Goal: Task Accomplishment & Management: Complete application form

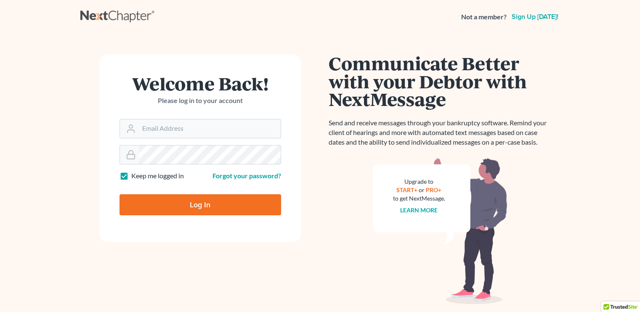
type input "[EMAIL_ADDRESS][DOMAIN_NAME]"
click at [196, 206] on input "Log In" at bounding box center [200, 204] width 162 height 21
type input "Thinking..."
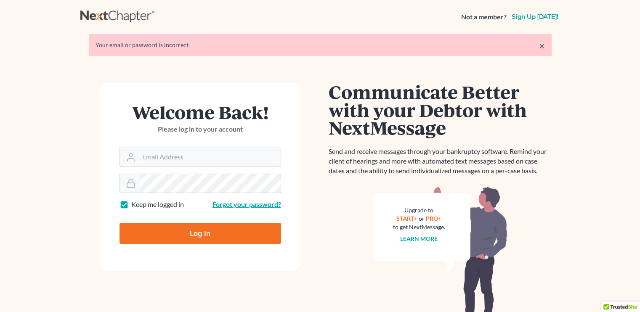
type input "craigbournelaw@yahoo.com"
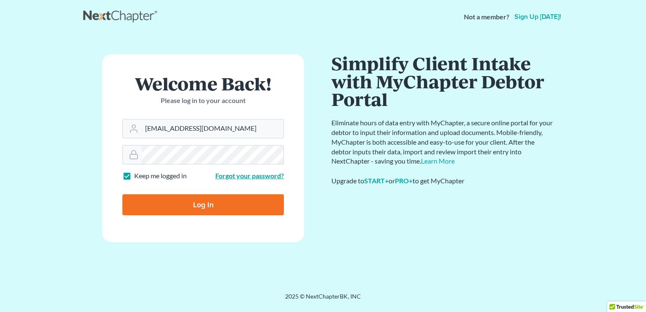
click at [122, 194] on input "Log In" at bounding box center [203, 204] width 162 height 21
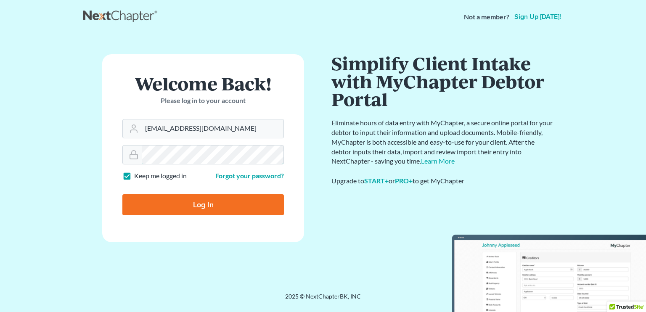
type input "Thinking..."
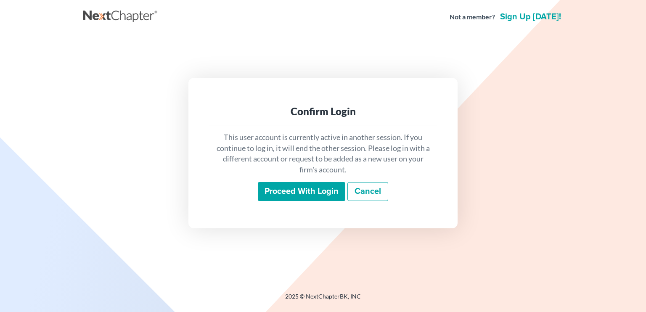
click at [327, 189] on input "Proceed with login" at bounding box center [302, 191] width 88 height 19
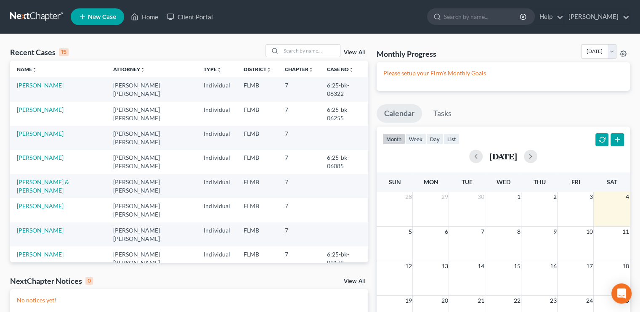
click at [86, 19] on icon at bounding box center [83, 17] width 8 height 10
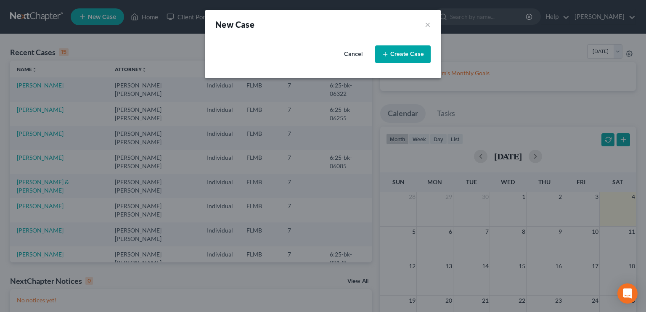
select select "15"
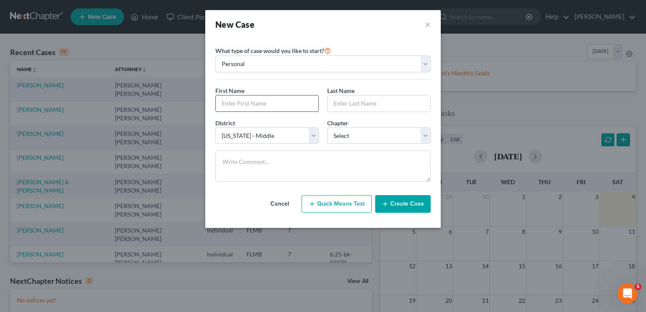
click at [268, 111] on input "text" at bounding box center [267, 103] width 103 height 16
type input "u"
type input "[PERSON_NAME]"
type input "R"
type input "G"
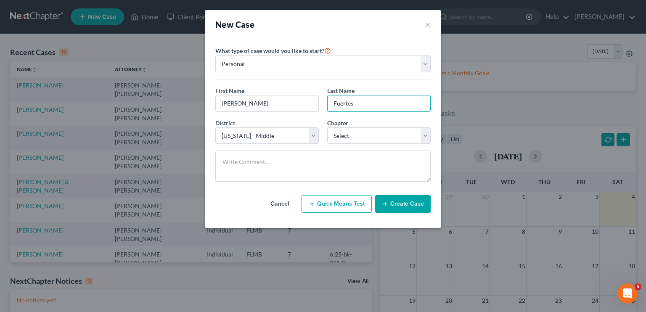
type input "Fuertes"
click at [403, 140] on select "Select 7 11 12 13" at bounding box center [378, 135] width 103 height 17
select select "0"
click at [327, 127] on select "Select 7 11 12 13" at bounding box center [378, 135] width 103 height 17
click at [407, 197] on button "Create Case" at bounding box center [403, 204] width 56 height 18
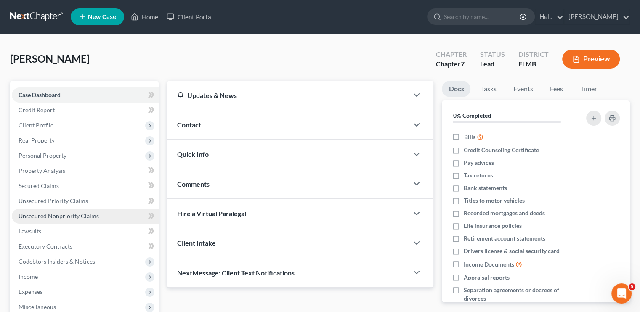
click at [50, 212] on span "Unsecured Nonpriority Claims" at bounding box center [59, 215] width 80 height 7
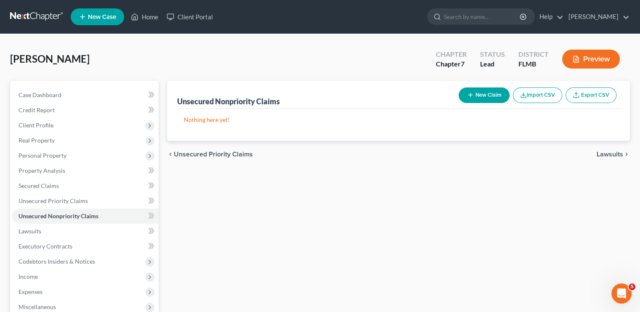
click at [482, 95] on button "New Claim" at bounding box center [484, 96] width 51 height 16
select select "0"
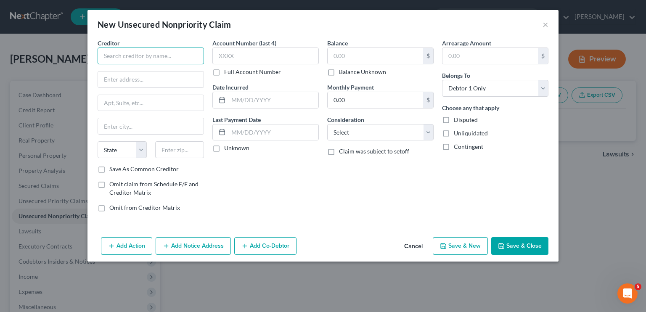
click at [160, 54] on input "text" at bounding box center [151, 56] width 106 height 17
type input "Capital One Bank USA NA"
type input "Pob 31293"
type input "[GEOGRAPHIC_DATA]"
select select "46"
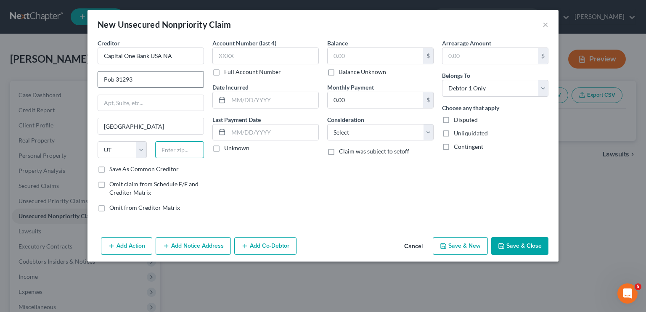
type input "84130"
click at [296, 201] on div "Account Number (last 4) Full Account Number Date Incurred Last Payment Date Unk…" at bounding box center [265, 129] width 115 height 180
click at [342, 61] on input "text" at bounding box center [375, 56] width 95 height 16
type input "1,414"
click at [303, 56] on input "text" at bounding box center [265, 56] width 106 height 17
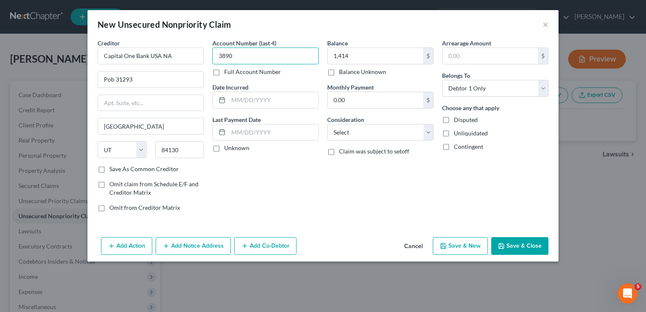
type input "3890"
click at [358, 135] on select "Select Cable / Satellite Services Collection Agency Credit Card Debt Debt Couns…" at bounding box center [380, 132] width 106 height 17
select select "2"
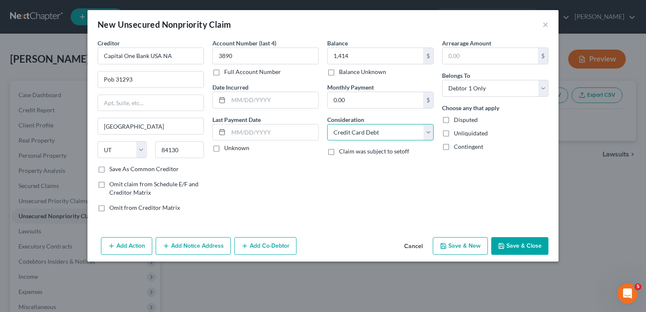
click at [327, 124] on select "Select Cable / Satellite Services Collection Agency Credit Card Debt Debt Couns…" at bounding box center [380, 132] width 106 height 17
click at [454, 250] on button "Save & New" at bounding box center [460, 246] width 55 height 18
select select "0"
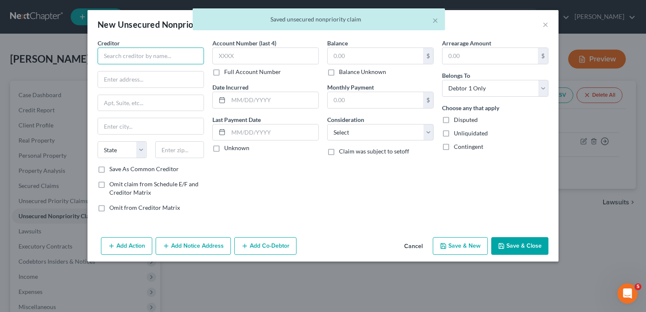
click at [167, 54] on input "text" at bounding box center [151, 56] width 106 height 17
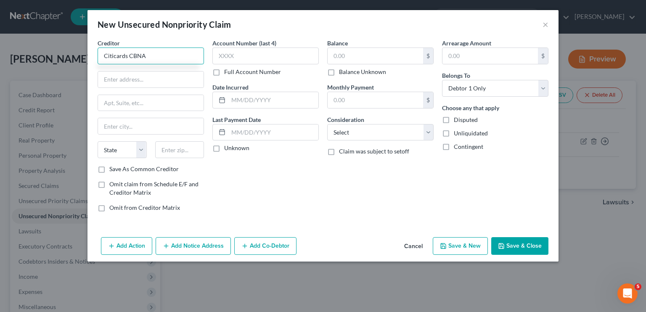
type input "Citicards CBNA"
type input "[STREET_ADDRESS]"
type input "[GEOGRAPHIC_DATA]"
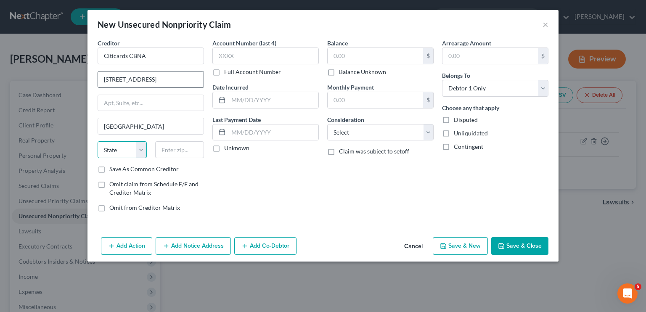
select select "43"
type input "57108"
click at [260, 50] on input "text" at bounding box center [265, 56] width 106 height 17
click at [255, 58] on input "5710" at bounding box center [265, 56] width 106 height 17
type input "5"
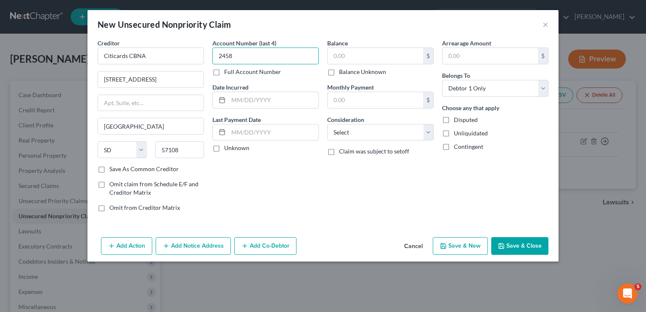
type input "2458"
click at [351, 65] on div "$ Balance Unknown" at bounding box center [380, 62] width 106 height 29
click at [351, 64] on input "text" at bounding box center [375, 56] width 95 height 16
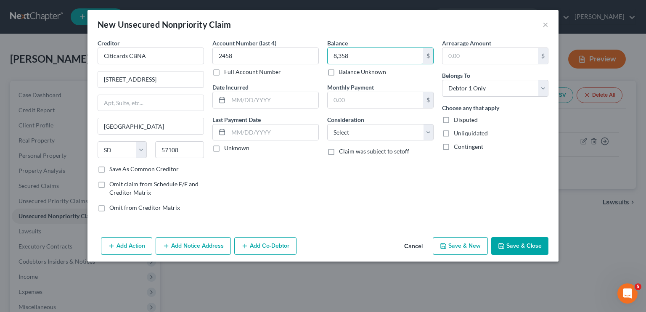
type input "8,358"
click at [372, 133] on select "Select Cable / Satellite Services Collection Agency Credit Card Debt Debt Couns…" at bounding box center [380, 132] width 106 height 17
select select "2"
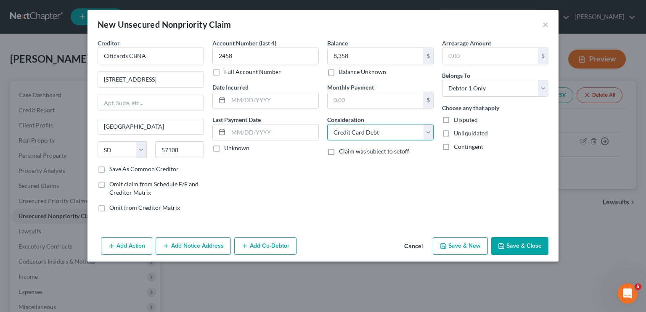
click at [327, 124] on select "Select Cable / Satellite Services Collection Agency Credit Card Debt Debt Couns…" at bounding box center [380, 132] width 106 height 17
click at [464, 246] on button "Save & New" at bounding box center [460, 246] width 55 height 18
select select "0"
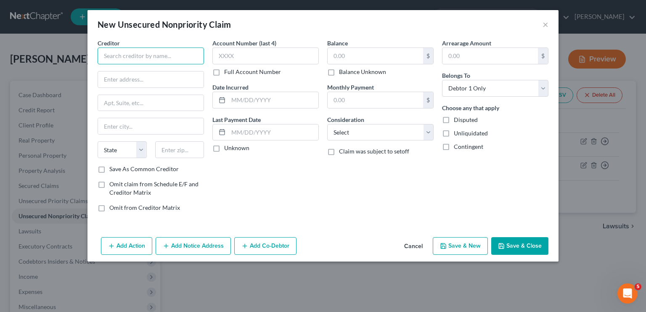
click at [135, 49] on input "text" at bounding box center [151, 56] width 106 height 17
click at [135, 49] on input "C" at bounding box center [151, 56] width 106 height 17
type input "Citicards CBNA"
type input "[STREET_ADDRESS]"
type input "[GEOGRAPHIC_DATA]"
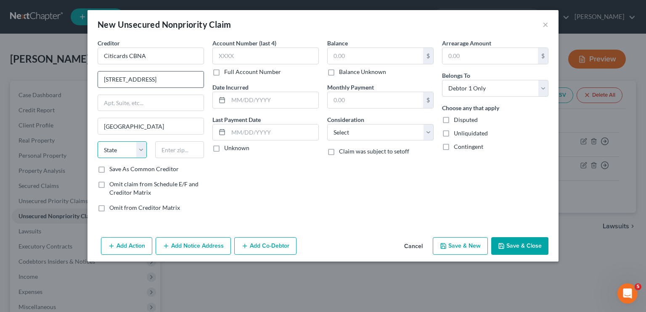
select select "43"
type input "57108"
click at [262, 54] on input "text" at bounding box center [265, 56] width 106 height 17
type input "1051"
click at [351, 62] on input "text" at bounding box center [375, 56] width 95 height 16
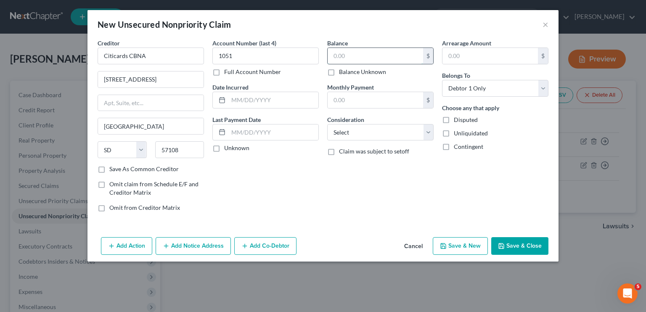
click at [352, 58] on input "text" at bounding box center [375, 56] width 95 height 16
type input "2,145"
click at [353, 132] on select "Select Cable / Satellite Services Collection Agency Credit Card Debt Debt Couns…" at bounding box center [380, 132] width 106 height 17
select select "2"
click at [327, 124] on select "Select Cable / Satellite Services Collection Agency Credit Card Debt Debt Couns…" at bounding box center [380, 132] width 106 height 17
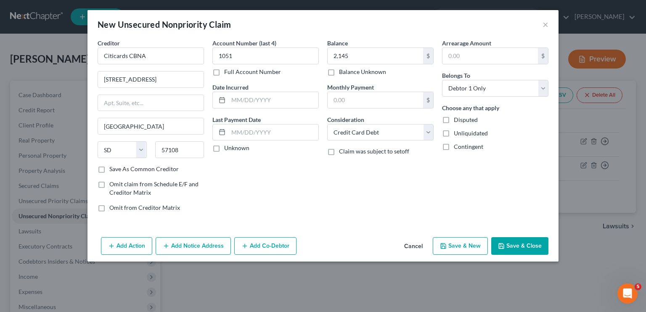
click at [467, 245] on button "Save & New" at bounding box center [460, 246] width 55 height 18
select select "0"
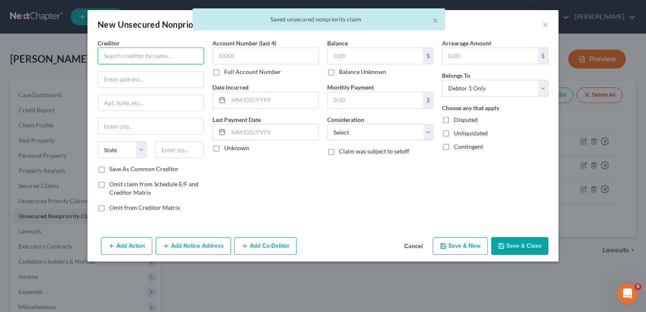
click at [183, 53] on input "text" at bounding box center [151, 56] width 106 height 17
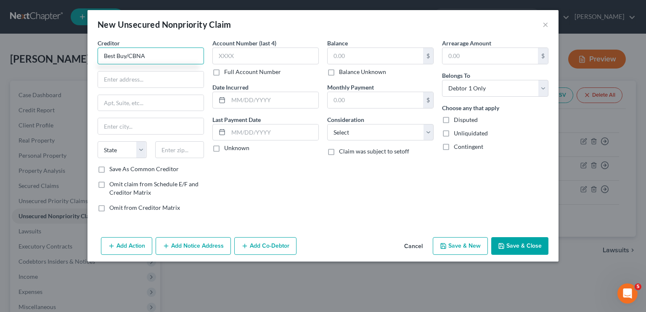
type input "Best Buy/CBNA"
type input "[STREET_ADDRESS]"
type input "[GEOGRAPHIC_DATA]"
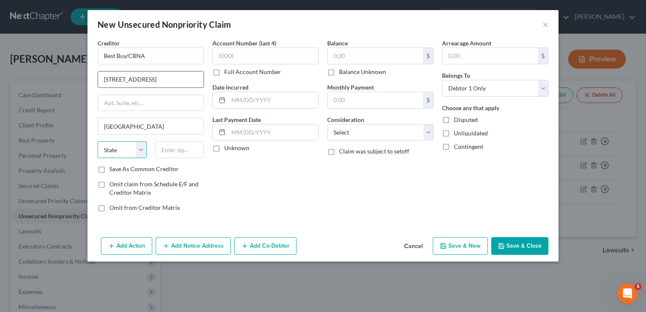
select select "43"
type input "57108"
click at [280, 56] on input "text" at bounding box center [265, 56] width 106 height 17
type input "9470"
click at [370, 56] on input "text" at bounding box center [375, 56] width 95 height 16
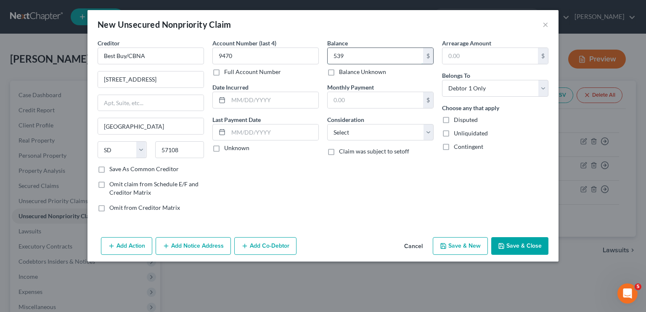
type input "539"
click at [360, 133] on select "Select Cable / Satellite Services Collection Agency Credit Card Debt Debt Couns…" at bounding box center [380, 132] width 106 height 17
select select "2"
click at [327, 124] on select "Select Cable / Satellite Services Collection Agency Credit Card Debt Debt Couns…" at bounding box center [380, 132] width 106 height 17
click at [471, 246] on button "Save & New" at bounding box center [460, 246] width 55 height 18
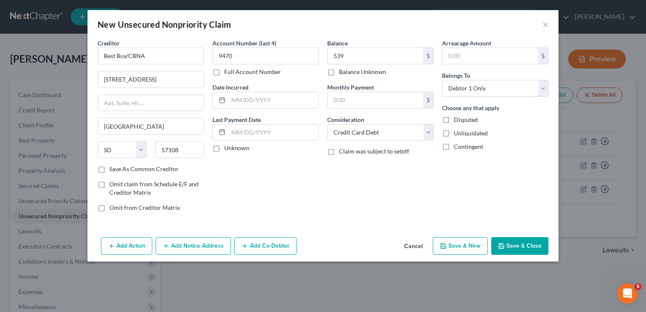
select select "0"
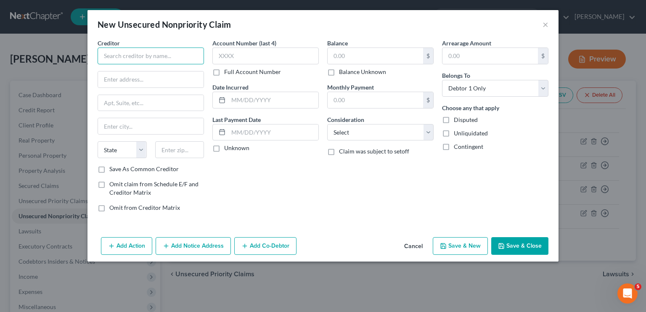
click at [135, 58] on input "text" at bounding box center [151, 56] width 106 height 17
type input "r"
type input "Regions Bank"
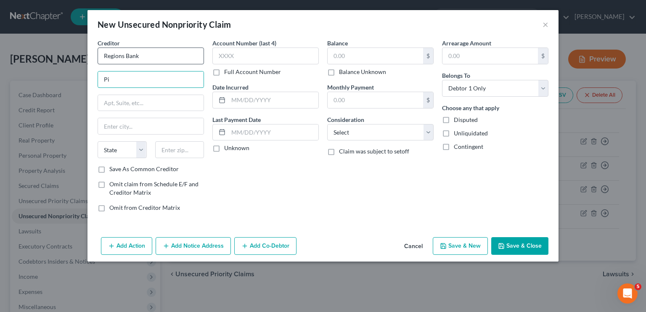
type input "P"
type input "2050 Parkway Office Cir"
type input "35244"
type input "[GEOGRAPHIC_DATA]"
select select "0"
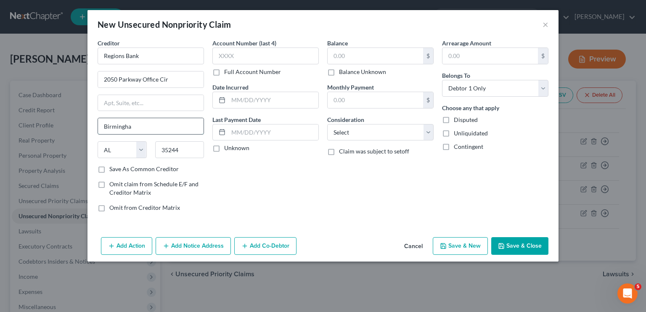
click at [142, 124] on input "Birmingha" at bounding box center [151, 126] width 106 height 16
type input "B"
type input "[PERSON_NAME]"
click at [366, 56] on input "text" at bounding box center [375, 56] width 95 height 16
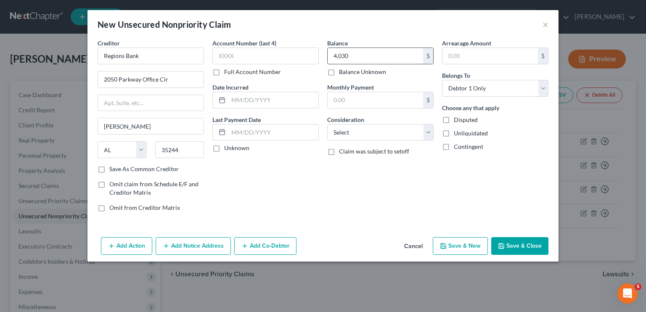
type input "4,030"
click at [290, 57] on input "text" at bounding box center [265, 56] width 106 height 17
type input "0438"
click at [355, 132] on select "Select Cable / Satellite Services Collection Agency Credit Card Debt Debt Couns…" at bounding box center [380, 132] width 106 height 17
select select "2"
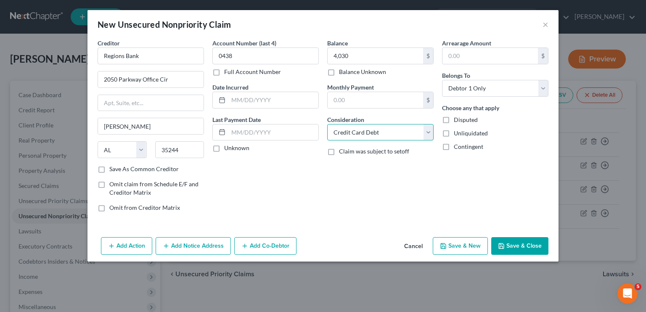
click at [327, 124] on select "Select Cable / Satellite Services Collection Agency Credit Card Debt Debt Couns…" at bounding box center [380, 132] width 106 height 17
click at [456, 248] on button "Save & New" at bounding box center [460, 246] width 55 height 18
select select "0"
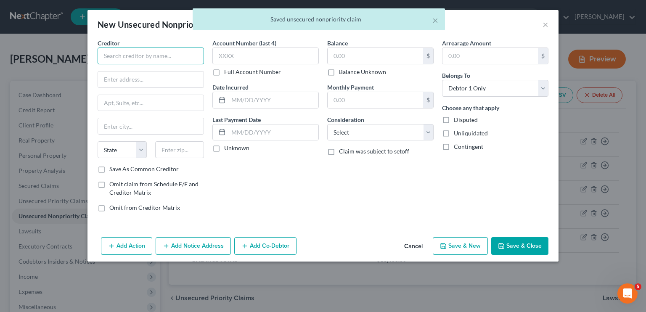
click at [122, 53] on input "text" at bounding box center [151, 56] width 106 height 17
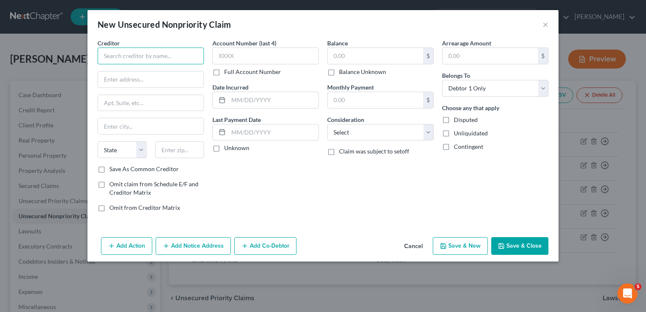
click at [122, 53] on input "text" at bounding box center [151, 56] width 106 height 17
type input "JPMCB Card Services"
type input "Pob 15298"
type input "19850"
type input "Wilmington"
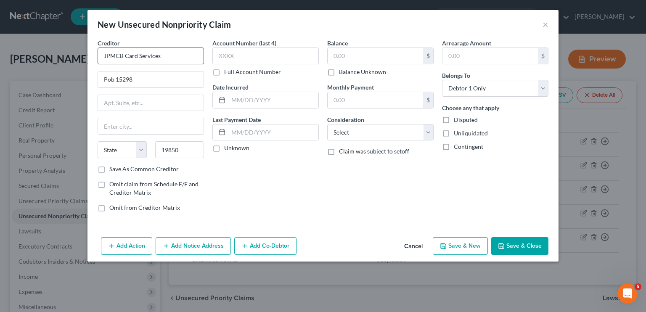
select select "7"
click at [381, 57] on input "text" at bounding box center [375, 56] width 95 height 16
type input "3,650"
click at [296, 56] on input "text" at bounding box center [265, 56] width 106 height 17
type input "4695"
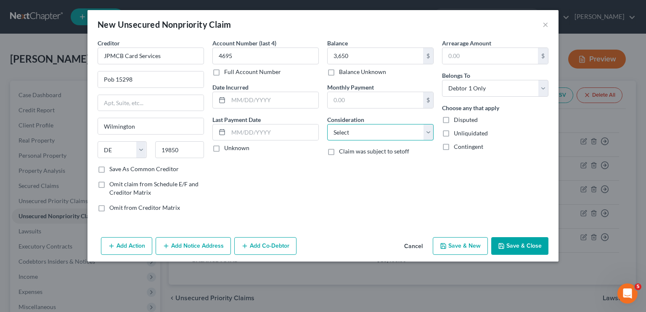
click at [350, 130] on select "Select Cable / Satellite Services Collection Agency Credit Card Debt Debt Couns…" at bounding box center [380, 132] width 106 height 17
select select "2"
click at [327, 124] on select "Select Cable / Satellite Services Collection Agency Credit Card Debt Debt Couns…" at bounding box center [380, 132] width 106 height 17
click at [464, 243] on button "Save & New" at bounding box center [460, 246] width 55 height 18
select select "0"
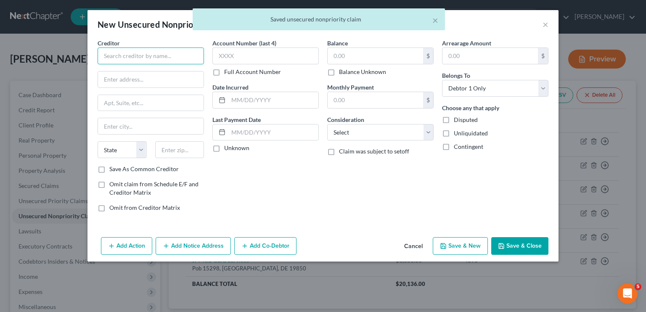
click at [109, 57] on input "text" at bounding box center [151, 56] width 106 height 17
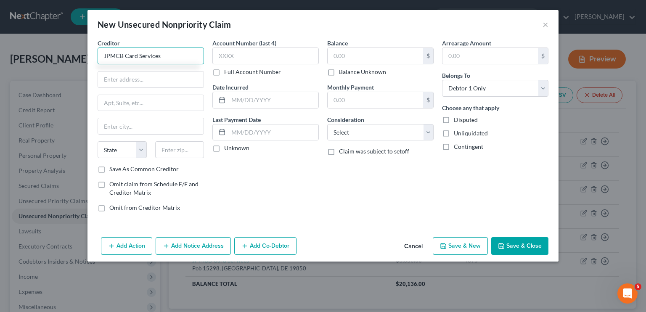
type input "JPMCB Card Services"
type input "Pob 15298"
type input "19850"
type input "Wilmington"
select select "7"
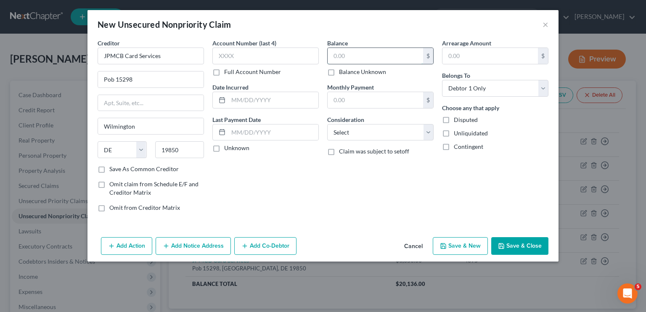
click at [353, 57] on input "text" at bounding box center [375, 56] width 95 height 16
type input "21,939"
click at [350, 129] on select "Select Cable / Satellite Services Collection Agency Credit Card Debt Debt Couns…" at bounding box center [380, 132] width 106 height 17
click at [327, 124] on select "Select Cable / Satellite Services Collection Agency Credit Card Debt Debt Couns…" at bounding box center [380, 132] width 106 height 17
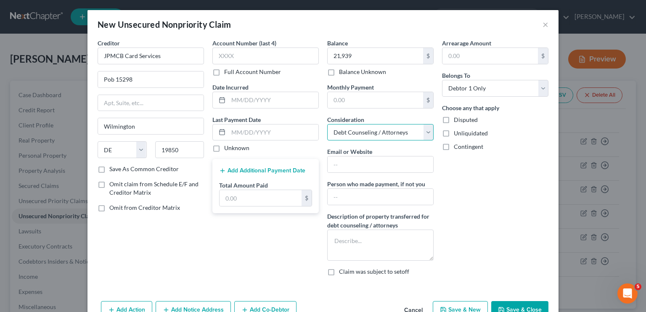
click at [355, 131] on select "Select Cable / Satellite Services Collection Agency Credit Card Debt Debt Couns…" at bounding box center [380, 132] width 106 height 17
select select "2"
click at [327, 124] on select "Select Cable / Satellite Services Collection Agency Credit Card Debt Debt Couns…" at bounding box center [380, 132] width 106 height 17
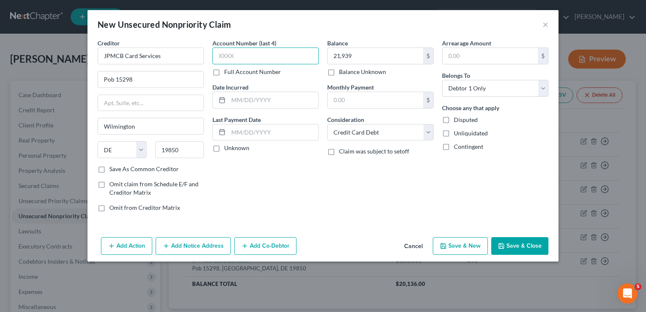
click at [231, 54] on input "text" at bounding box center [265, 56] width 106 height 17
type input "3128"
click at [318, 202] on div "Account Number (last 4) 3128 Full Account Number Date Incurred Last Payment Dat…" at bounding box center [265, 129] width 115 height 180
click at [467, 245] on button "Save & New" at bounding box center [460, 246] width 55 height 18
select select "0"
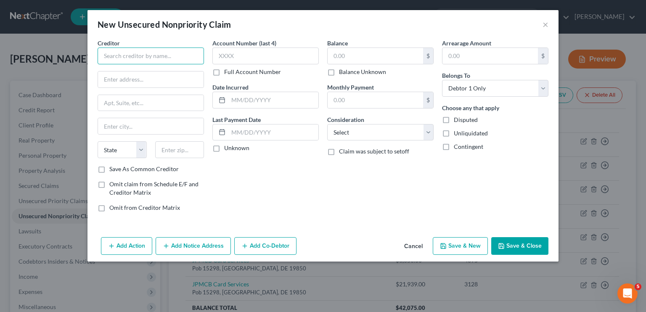
click at [133, 60] on input "text" at bounding box center [151, 56] width 106 height 17
type input "JPMCB Card Services"
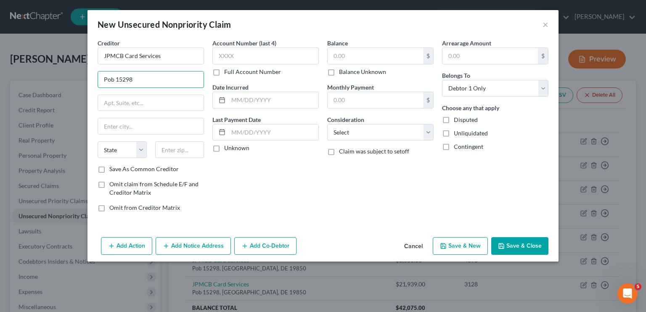
type input "Pob 15298"
type input "19850"
type input "Wilmington"
select select "7"
click at [368, 57] on input "text" at bounding box center [375, 56] width 95 height 16
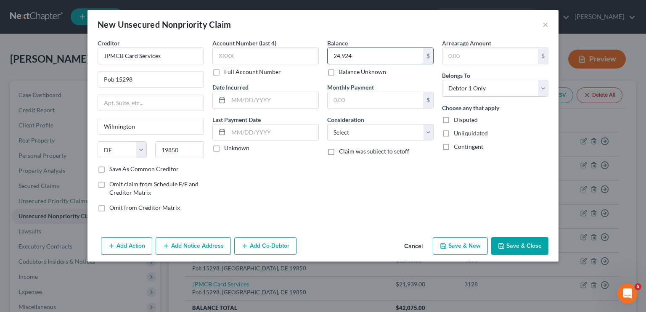
type input "24,924"
click at [364, 134] on select "Select Cable / Satellite Services Collection Agency Credit Card Debt Debt Couns…" at bounding box center [380, 132] width 106 height 17
select select "2"
click at [327, 124] on select "Select Cable / Satellite Services Collection Agency Credit Card Debt Debt Couns…" at bounding box center [380, 132] width 106 height 17
click at [235, 56] on input "text" at bounding box center [265, 56] width 106 height 17
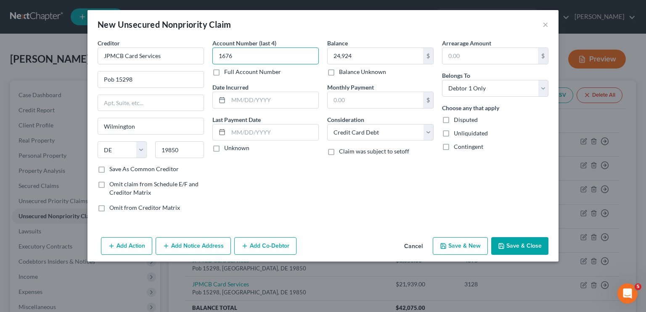
type input "1676"
click at [466, 248] on button "Save & New" at bounding box center [460, 246] width 55 height 18
select select "0"
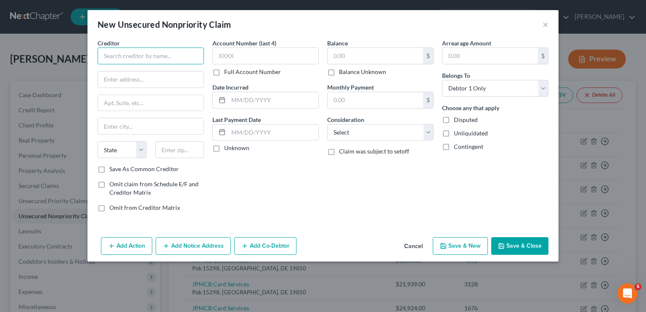
click at [127, 51] on input "text" at bounding box center [151, 56] width 106 height 17
type input "Barclays Bank [US_STATE]"
click at [136, 75] on input "Pob 8802" at bounding box center [151, 80] width 106 height 16
type input "Pob 8803"
click at [175, 146] on input "text" at bounding box center [179, 149] width 49 height 17
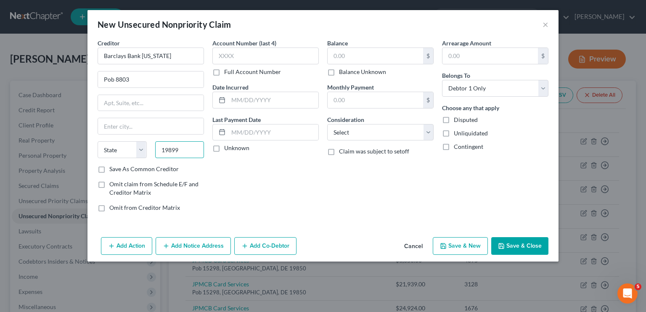
type input "19899"
type input "Wilmington"
select select "7"
click at [363, 52] on input "text" at bounding box center [375, 56] width 95 height 16
type input "15,860"
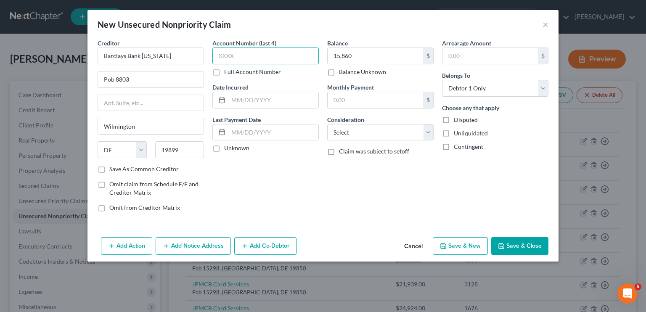
click at [296, 58] on input "text" at bounding box center [265, 56] width 106 height 17
type input "3187"
click at [385, 135] on select "Select Cable / Satellite Services Collection Agency Credit Card Debt Debt Couns…" at bounding box center [380, 132] width 106 height 17
select select "2"
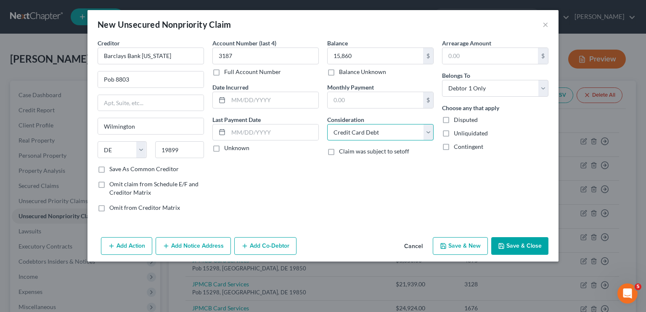
click at [327, 124] on select "Select Cable / Satellite Services Collection Agency Credit Card Debt Debt Couns…" at bounding box center [380, 132] width 106 height 17
click at [460, 244] on button "Save & New" at bounding box center [460, 246] width 55 height 18
select select "0"
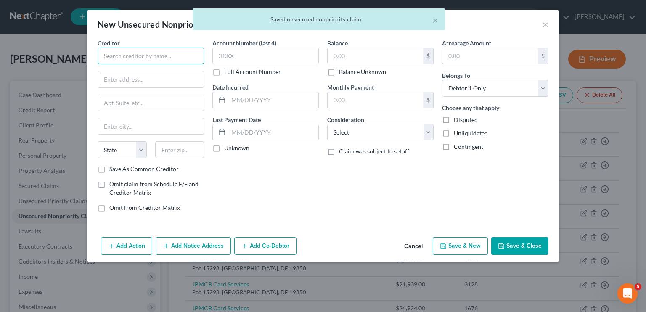
click at [121, 53] on input "text" at bounding box center [151, 56] width 106 height 17
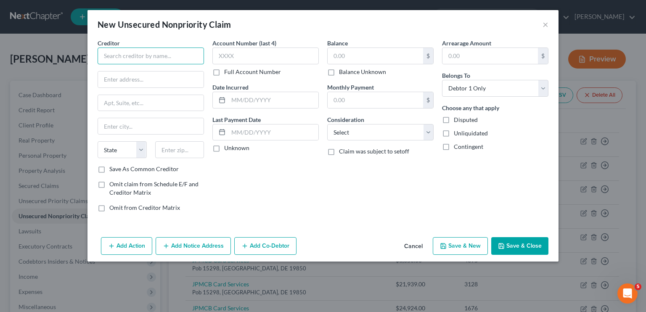
click at [121, 53] on input "text" at bounding box center [151, 56] width 106 height 17
type input "TD Bank"
type input "Pob 1448"
type input "29602"
type input "[GEOGRAPHIC_DATA]"
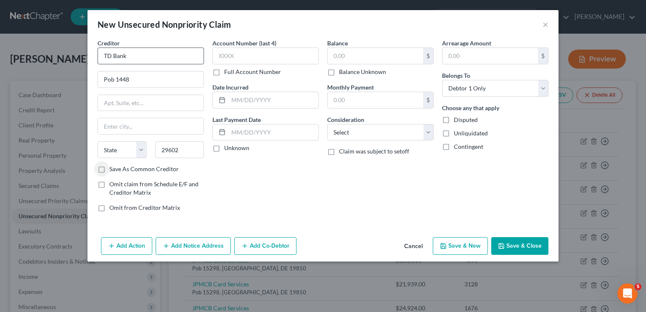
select select "42"
click at [358, 56] on input "text" at bounding box center [375, 56] width 95 height 16
type input "9,270"
click at [286, 54] on input "text" at bounding box center [265, 56] width 106 height 17
type input "0226"
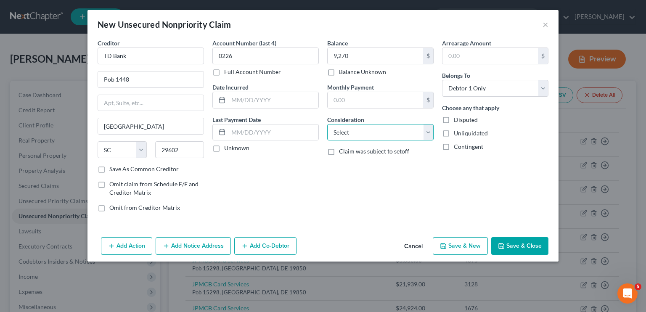
click at [366, 133] on select "Select Cable / Satellite Services Collection Agency Credit Card Debt Debt Couns…" at bounding box center [380, 132] width 106 height 17
select select "2"
click at [327, 124] on select "Select Cable / Satellite Services Collection Agency Credit Card Debt Debt Couns…" at bounding box center [380, 132] width 106 height 17
click at [457, 250] on button "Save & New" at bounding box center [460, 246] width 55 height 18
select select "0"
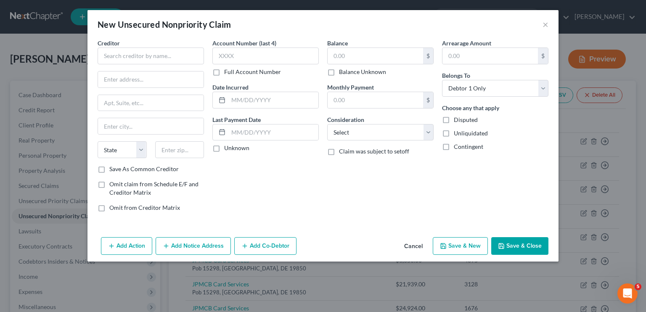
click at [457, 250] on button "Save & New" at bounding box center [460, 246] width 55 height 18
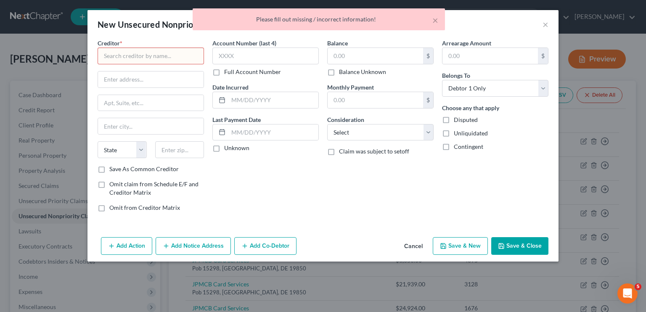
click at [410, 248] on button "Cancel" at bounding box center [414, 246] width 32 height 17
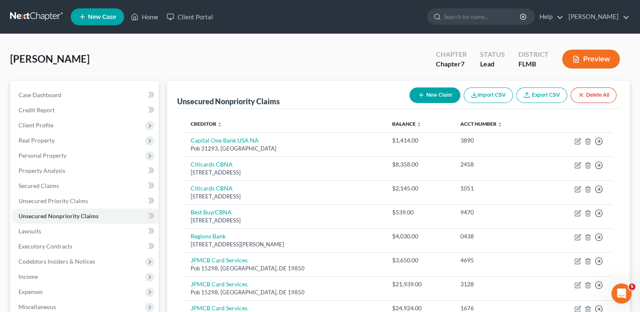
click at [432, 94] on button "New Claim" at bounding box center [434, 96] width 51 height 16
select select "0"
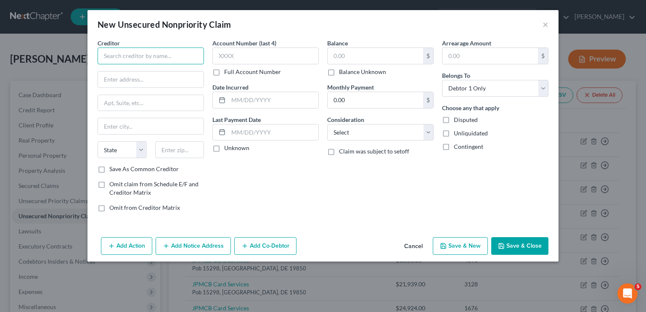
click at [178, 58] on input "text" at bounding box center [151, 56] width 106 height 17
type input "J & B Importers, Inc"
click at [351, 49] on input "text" at bounding box center [375, 56] width 95 height 16
type input "5,424"
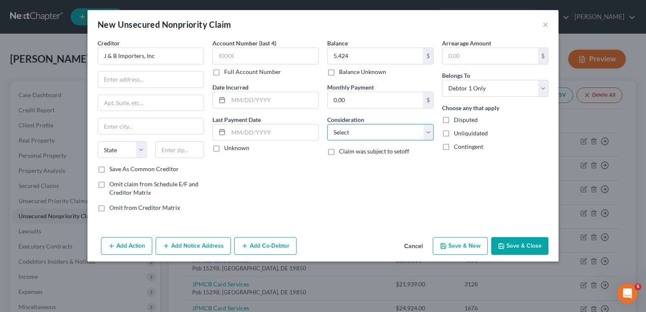
click at [369, 127] on select "Select Cable / Satellite Services Collection Agency Credit Card Debt Debt Couns…" at bounding box center [380, 132] width 106 height 17
select select "14"
click at [327, 124] on select "Select Cable / Satellite Services Collection Agency Credit Card Debt Debt Couns…" at bounding box center [380, 132] width 106 height 17
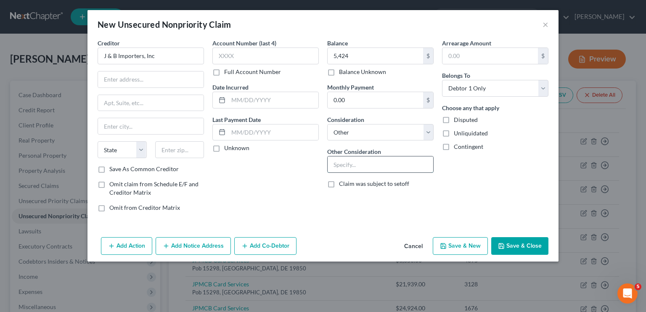
click at [342, 170] on input "text" at bounding box center [381, 164] width 106 height 16
type input "business supplier for defunct business"
click at [468, 242] on button "Save & New" at bounding box center [460, 246] width 55 height 18
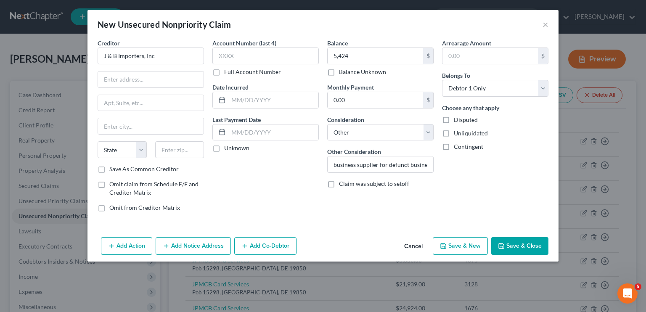
select select "0"
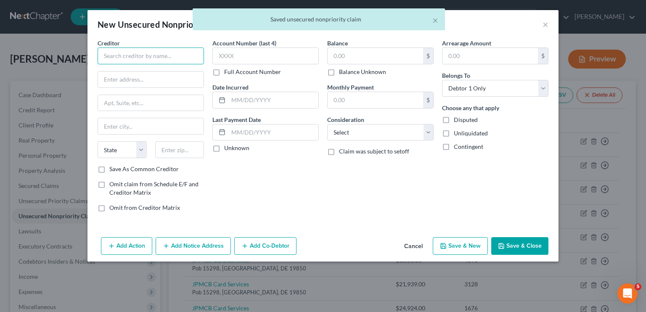
click at [164, 58] on input "text" at bounding box center [151, 56] width 106 height 17
type input "l"
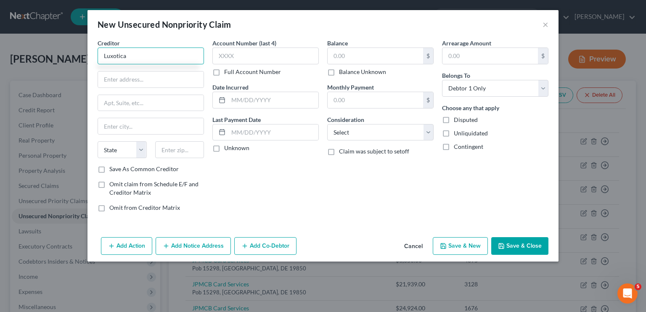
type input "Luxotica"
click at [334, 60] on input "text" at bounding box center [375, 56] width 95 height 16
type input "762"
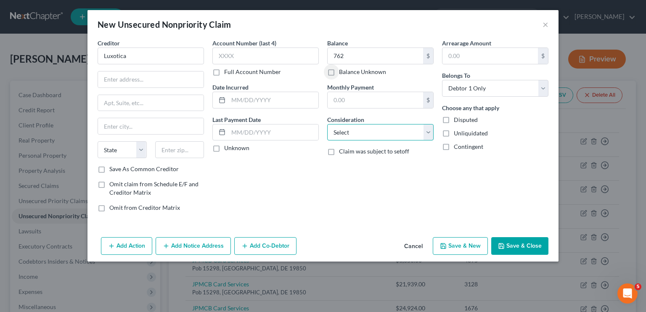
click at [345, 131] on select "Select Cable / Satellite Services Collection Agency Credit Card Debt Debt Couns…" at bounding box center [380, 132] width 106 height 17
select select "14"
click at [327, 124] on select "Select Cable / Satellite Services Collection Agency Credit Card Debt Debt Couns…" at bounding box center [380, 132] width 106 height 17
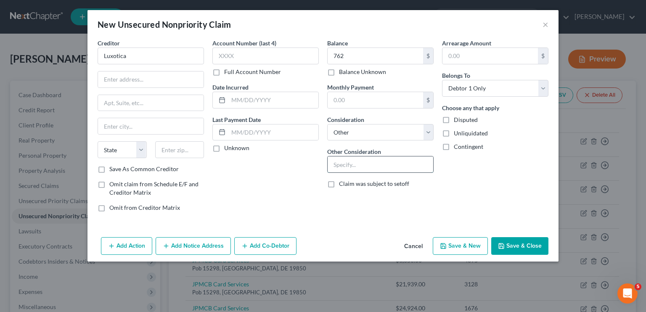
click at [341, 163] on input "text" at bounding box center [381, 164] width 106 height 16
type input "business supplier for defunct business"
click at [520, 242] on button "Save & Close" at bounding box center [519, 246] width 57 height 18
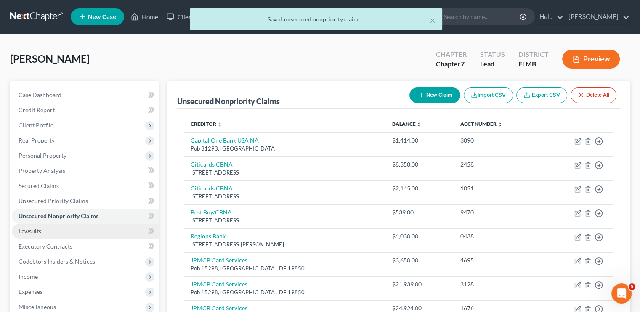
click at [50, 234] on link "Lawsuits" at bounding box center [85, 231] width 147 height 15
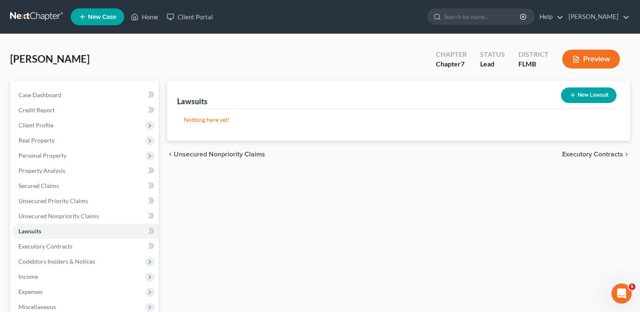
click at [577, 93] on button "New Lawsuit" at bounding box center [589, 96] width 56 height 16
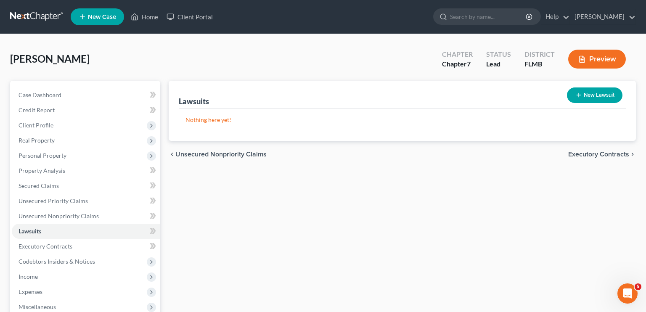
select select "0"
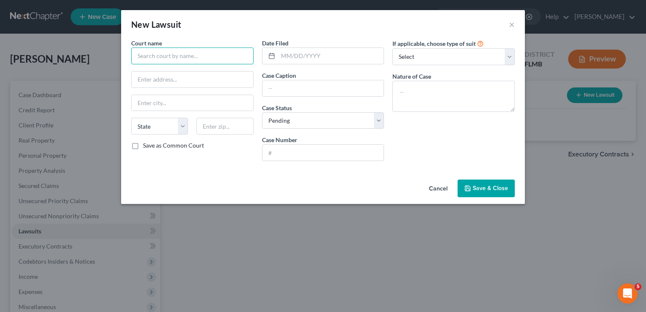
click at [194, 53] on input "text" at bounding box center [192, 56] width 122 height 17
type input "County Court"
type input "[GEOGRAPHIC_DATA]"
click at [194, 53] on input "County Court" at bounding box center [192, 56] width 122 height 17
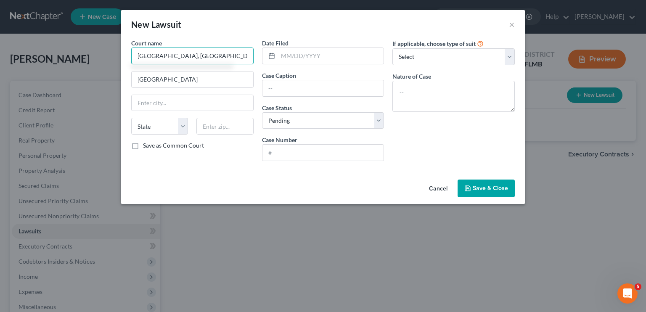
type input "[GEOGRAPHIC_DATA], [GEOGRAPHIC_DATA], [GEOGRAPHIC_DATA]"
click at [136, 77] on input "text" at bounding box center [193, 80] width 122 height 16
type input "SW [GEOGRAPHIC_DATA]"
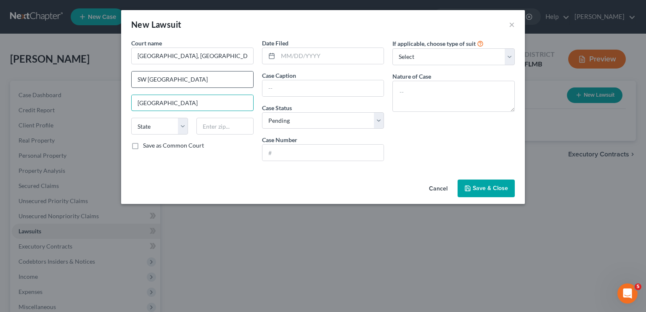
type input "[GEOGRAPHIC_DATA]"
select select "9"
click at [298, 91] on input "text" at bounding box center [324, 88] width 122 height 16
type input "S"
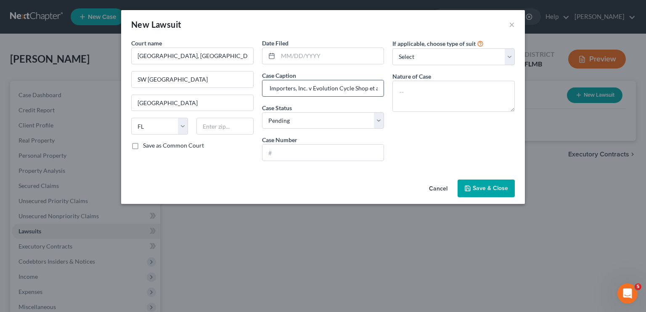
type input "J & B Importers, Inc. v Evolution Cycle Shop et al"
click at [323, 153] on input "text" at bounding box center [324, 153] width 122 height 16
type input "1"
type input "2025-130637-SP-23"
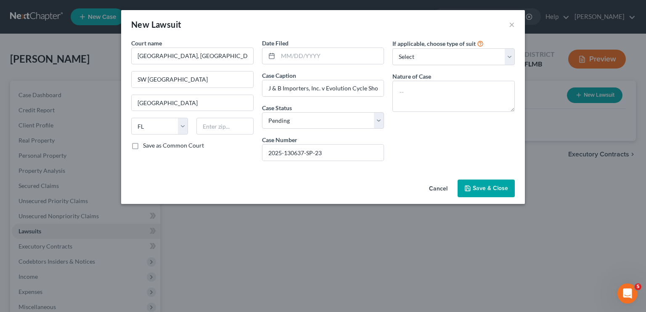
click at [481, 188] on span "Save & Close" at bounding box center [490, 188] width 35 height 7
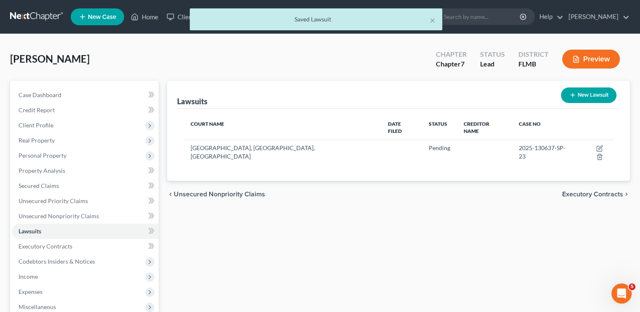
click at [419, 231] on div "Lawsuits New Lawsuit Court Name Date Filed Status Creditor Name Case No [GEOGRA…" at bounding box center [398, 248] width 471 height 334
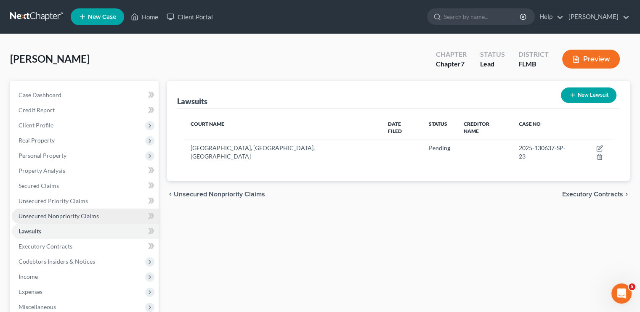
click at [78, 216] on span "Unsecured Nonpriority Claims" at bounding box center [59, 215] width 80 height 7
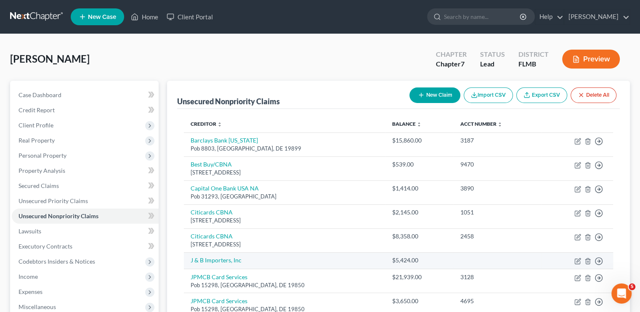
click at [254, 258] on td "J & B Importers, Inc" at bounding box center [285, 260] width 202 height 17
click at [199, 259] on link "J & B Importers, Inc" at bounding box center [216, 260] width 51 height 7
select select "14"
select select "0"
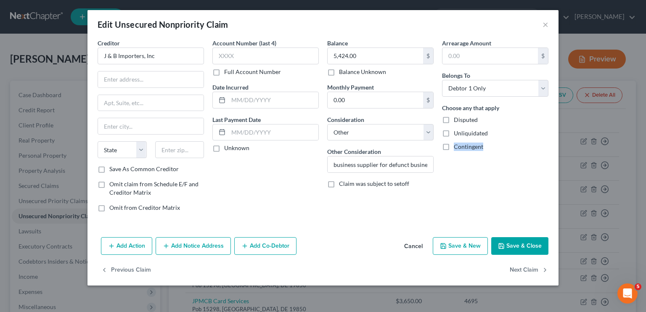
click at [179, 248] on button "Add Notice Address" at bounding box center [193, 246] width 75 height 18
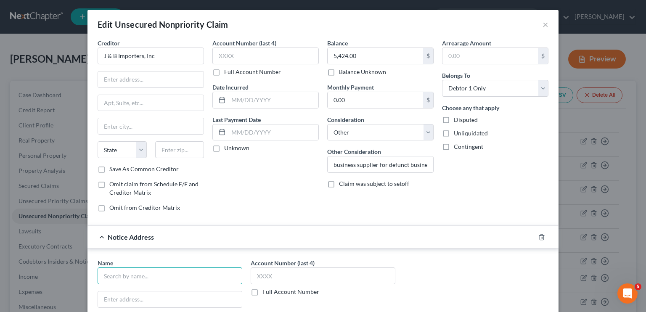
click at [151, 273] on input "text" at bounding box center [170, 276] width 145 height 17
type input "[PERSON_NAME], Es"
type input "S"
click at [175, 275] on input "[PERSON_NAME], Es" at bounding box center [170, 276] width 145 height 17
type input "[PERSON_NAME], Esq"
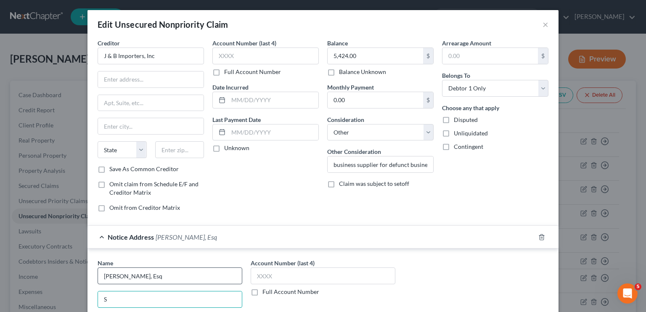
type input "P"
type input "Sprechman & [PERSON_NAME], [GEOGRAPHIC_DATA]"
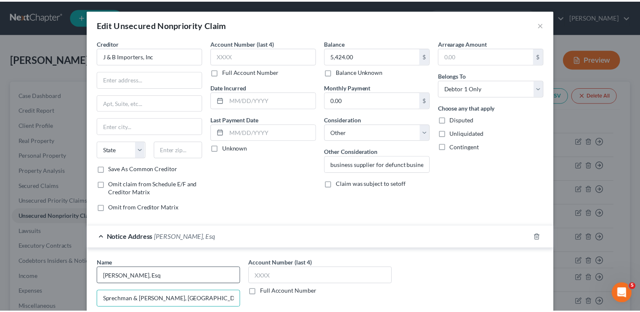
scroll to position [163, 0]
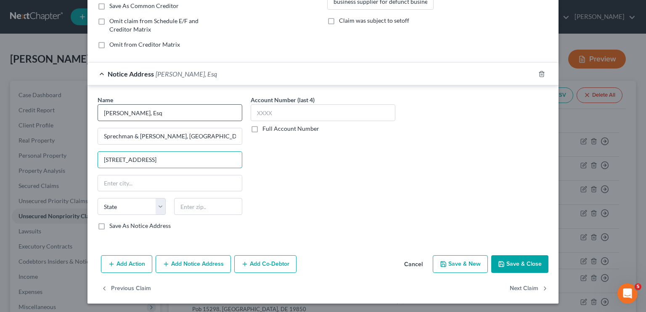
type input "[STREET_ADDRESS]"
type input "33160"
type input "[GEOGRAPHIC_DATA]"
select select "9"
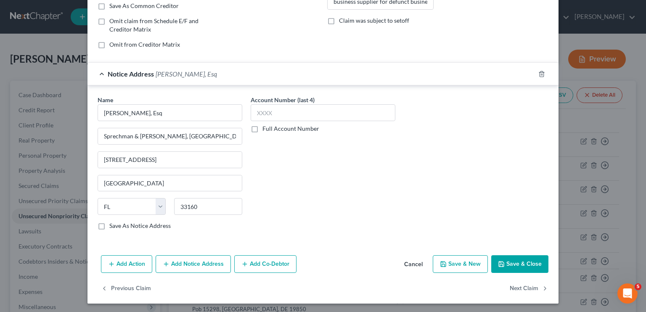
click at [522, 263] on button "Save & Close" at bounding box center [519, 264] width 57 height 18
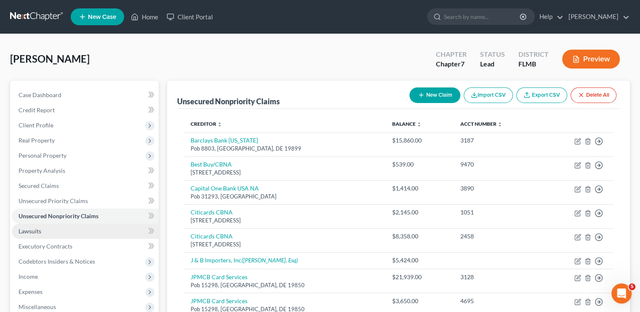
click at [87, 228] on link "Lawsuits" at bounding box center [85, 231] width 147 height 15
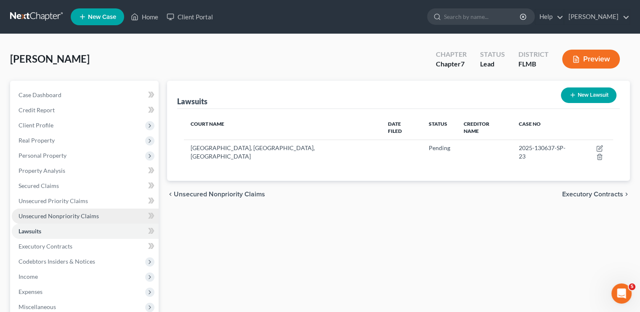
click at [80, 215] on span "Unsecured Nonpriority Claims" at bounding box center [59, 215] width 80 height 7
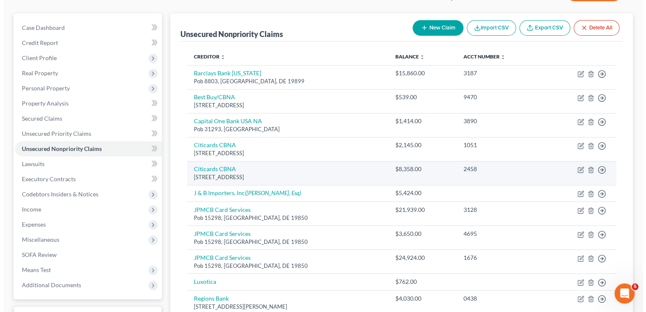
scroll to position [84, 0]
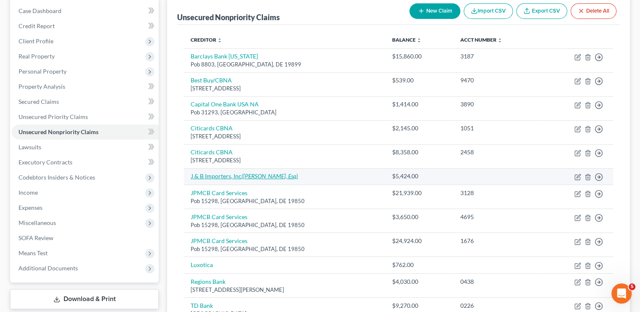
click at [212, 175] on link "J & B Importers, Inc ([PERSON_NAME], Esq)" at bounding box center [244, 175] width 107 height 7
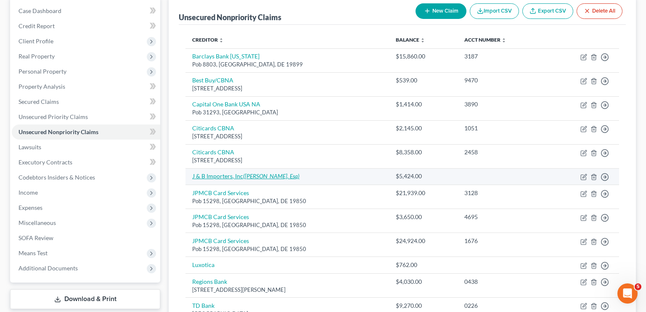
select select "14"
select select "0"
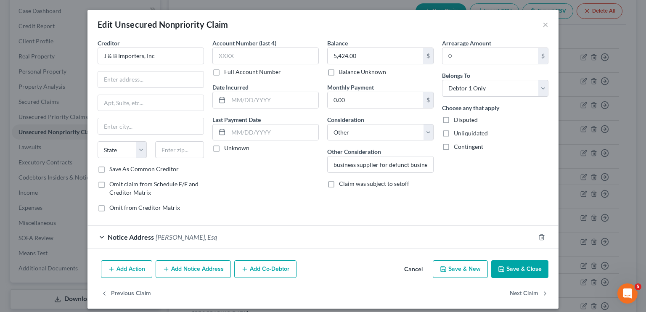
click at [190, 265] on button "Add Notice Address" at bounding box center [193, 269] width 75 height 18
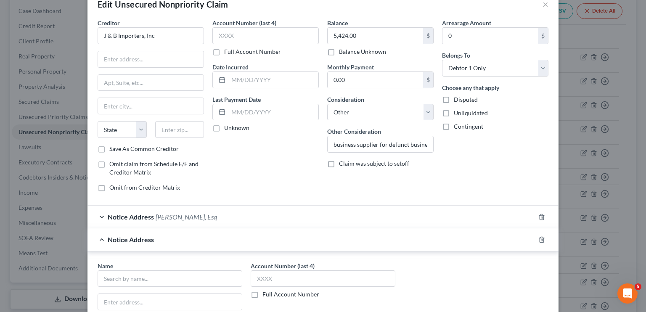
scroll to position [34, 0]
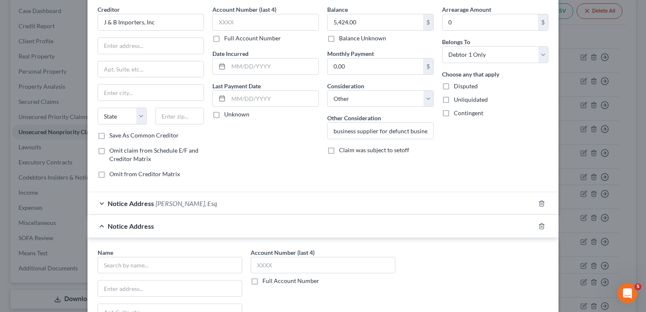
click at [192, 206] on span "[PERSON_NAME], Esq" at bounding box center [186, 203] width 61 height 8
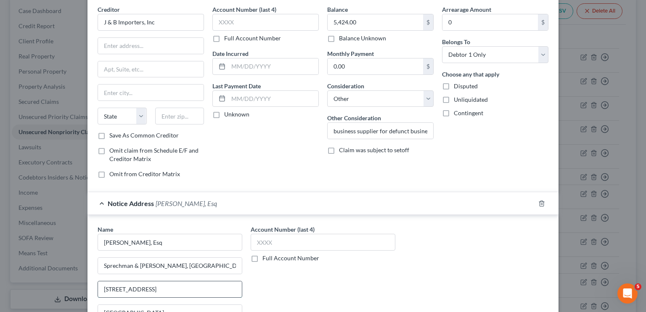
click at [190, 294] on input "[STREET_ADDRESS]" at bounding box center [170, 289] width 144 height 16
type input "[STREET_ADDRESS]"
click at [402, 291] on div "Name * [PERSON_NAME], [GEOGRAPHIC_DATA][PERSON_NAME][STREET_ADDRESS] [US_STATE]…" at bounding box center [322, 295] width 459 height 141
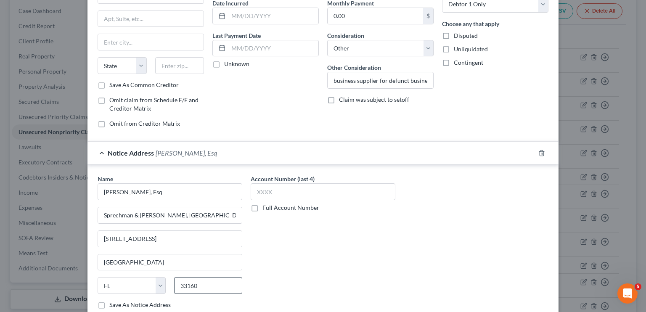
scroll to position [101, 0]
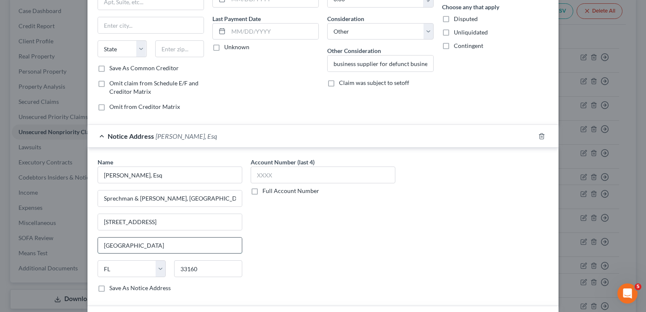
click at [190, 247] on input "[GEOGRAPHIC_DATA]" at bounding box center [170, 246] width 144 height 16
type input "N"
type input "[GEOGRAPHIC_DATA]"
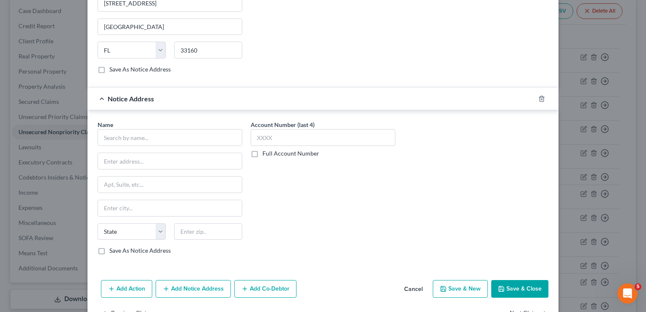
scroll to position [344, 0]
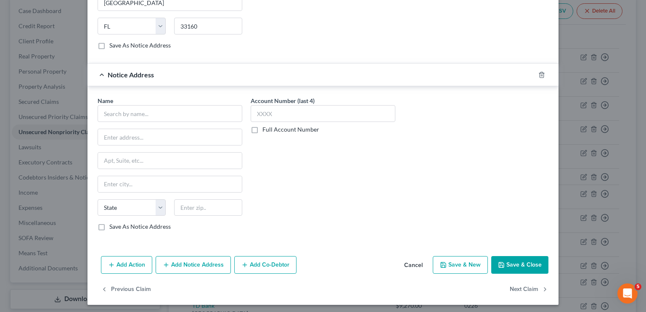
click at [520, 256] on button "Save & Close" at bounding box center [519, 265] width 57 height 18
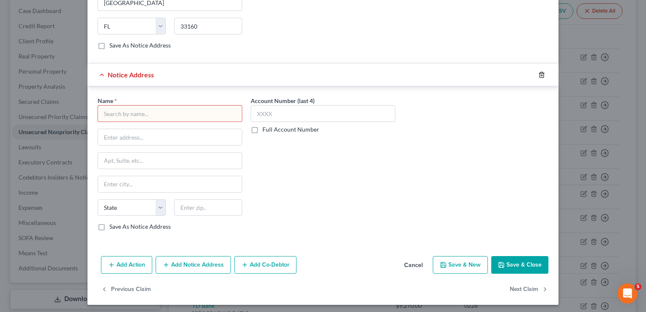
click at [538, 73] on icon "button" at bounding box center [541, 75] width 7 height 7
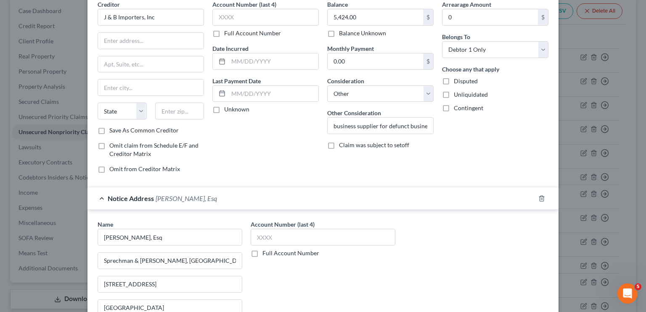
scroll to position [0, 0]
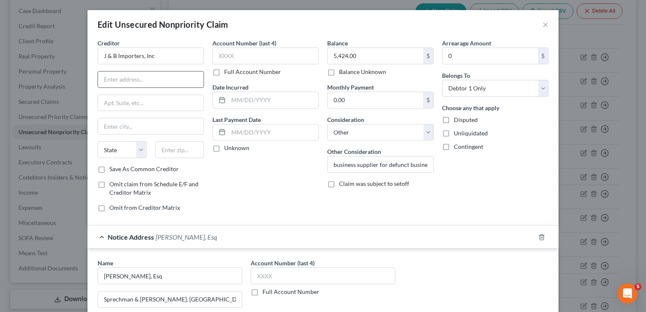
click at [172, 87] on input "text" at bounding box center [151, 80] width 106 height 16
type input "Pob 161859"
type input "33116"
type input "[GEOGRAPHIC_DATA]"
select select "9"
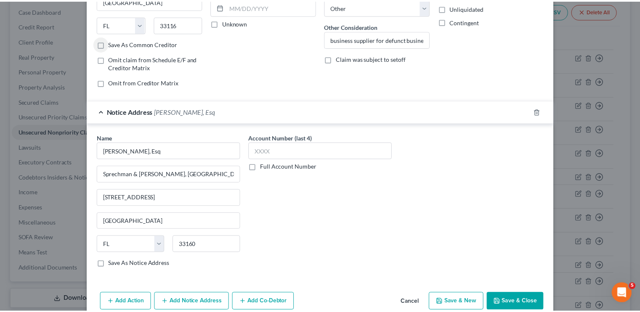
scroll to position [163, 0]
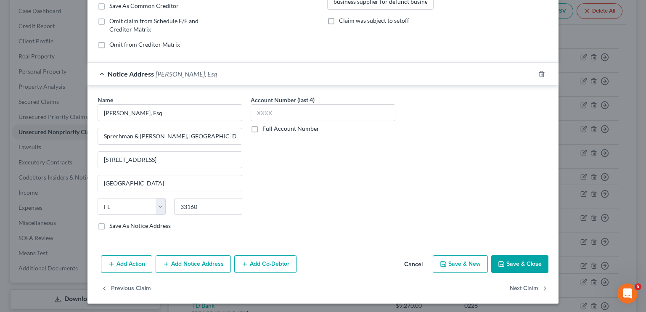
click at [514, 257] on button "Save & Close" at bounding box center [519, 264] width 57 height 18
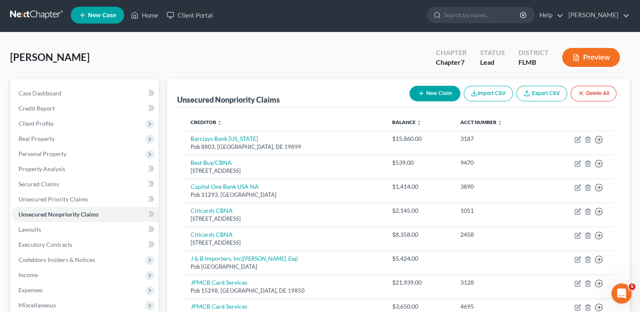
scroll to position [0, 0]
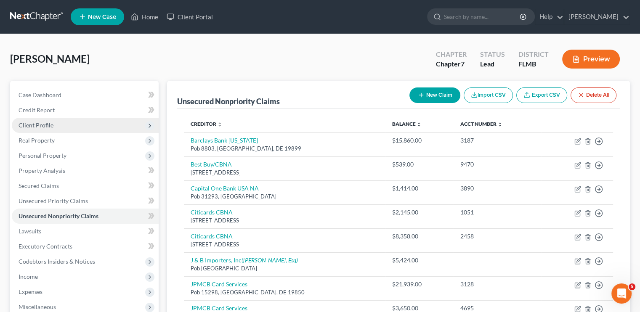
click at [42, 128] on span "Client Profile" at bounding box center [36, 125] width 35 height 7
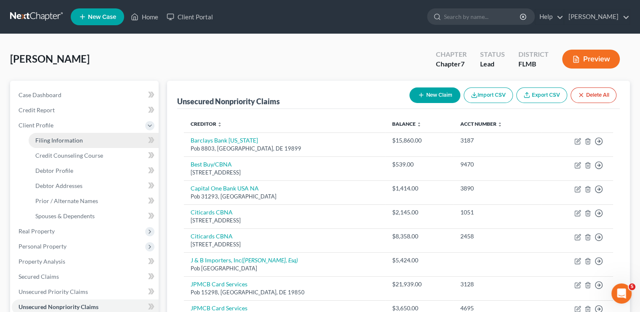
click at [53, 137] on span "Filing Information" at bounding box center [59, 140] width 48 height 7
select select "1"
select select "0"
select select "15"
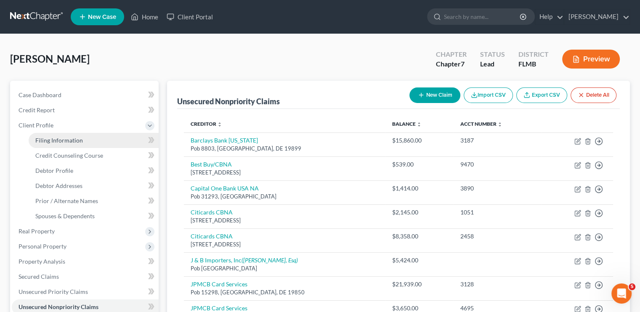
select select "9"
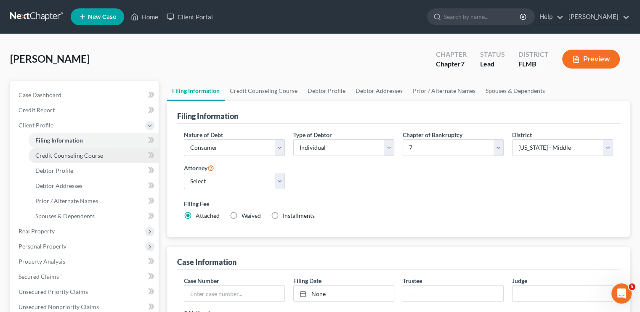
click at [67, 152] on span "Credit Counseling Course" at bounding box center [69, 155] width 68 height 7
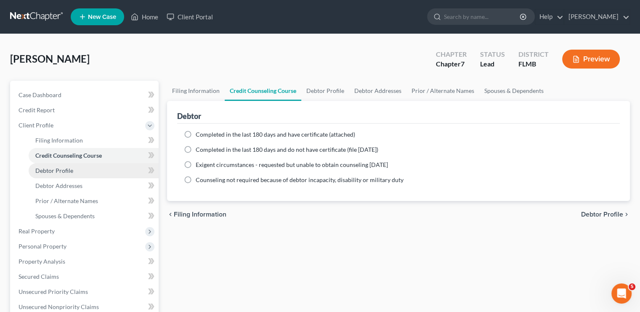
click at [62, 172] on span "Debtor Profile" at bounding box center [54, 170] width 38 height 7
select select "0"
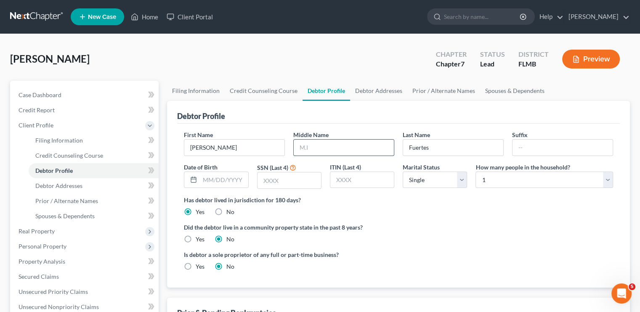
click at [306, 145] on input "text" at bounding box center [344, 148] width 100 height 16
click at [65, 241] on span "Personal Property" at bounding box center [85, 246] width 147 height 15
click at [69, 164] on link "Vehicles Owned" at bounding box center [94, 170] width 130 height 15
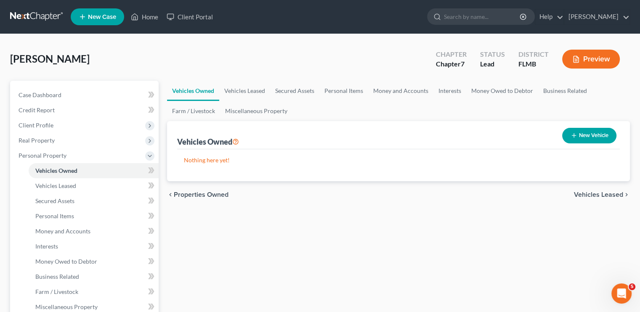
click at [573, 133] on icon "button" at bounding box center [573, 135] width 7 height 7
select select "0"
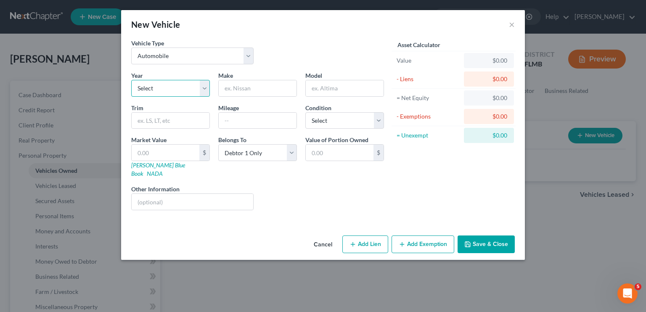
click at [188, 90] on select "Select 2026 2025 2024 2023 2022 2021 2020 2019 2018 2017 2016 2015 2014 2013 20…" at bounding box center [170, 88] width 79 height 17
select select "19"
click at [131, 80] on select "Select 2026 2025 2024 2023 2022 2021 2020 2019 2018 2017 2016 2015 2014 2013 20…" at bounding box center [170, 88] width 79 height 17
click at [237, 86] on input "text" at bounding box center [258, 88] width 78 height 16
type input "Toyota"
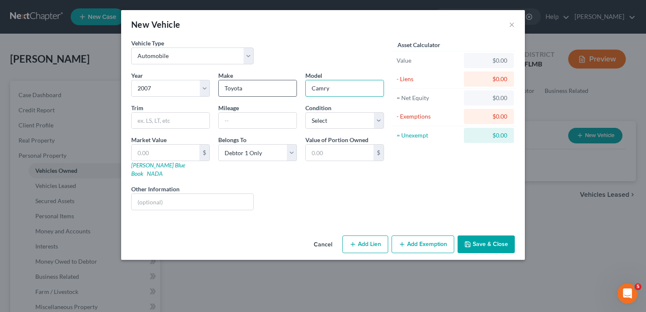
type input "Camry"
type input "167000"
click at [335, 119] on select "Select Excellent Very Good Good Fair Poor" at bounding box center [344, 120] width 79 height 17
select select "3"
click at [305, 112] on select "Select Excellent Very Good Good Fair Poor" at bounding box center [344, 120] width 79 height 17
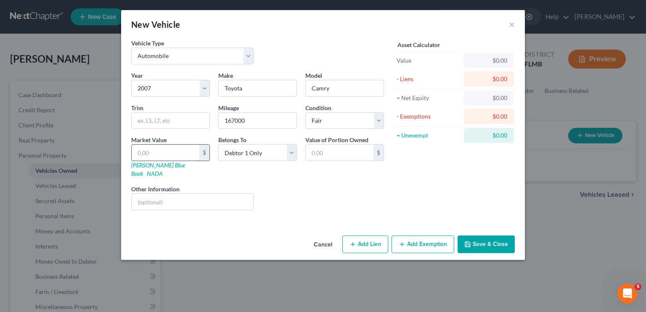
click at [185, 153] on input "text" at bounding box center [166, 153] width 68 height 16
type input "2"
type input "2.00"
type input "22"
type input "22.00"
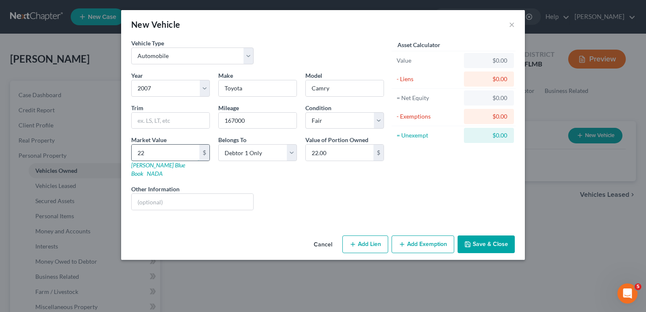
type input "225"
type input "225.00"
type input "2250"
type input "2,250.00"
type input "2,250"
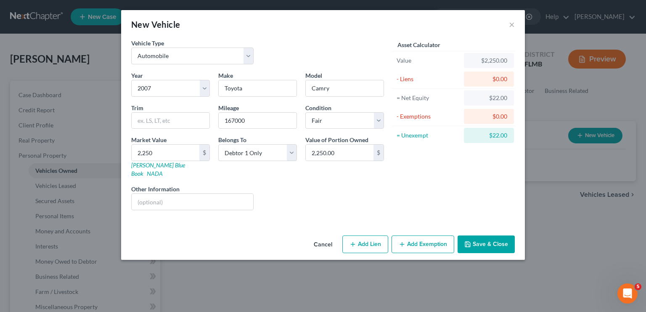
click at [480, 236] on button "Save & Close" at bounding box center [486, 245] width 57 height 18
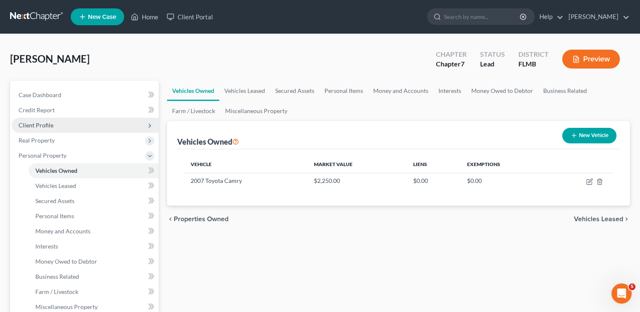
click at [39, 120] on span "Client Profile" at bounding box center [85, 125] width 147 height 15
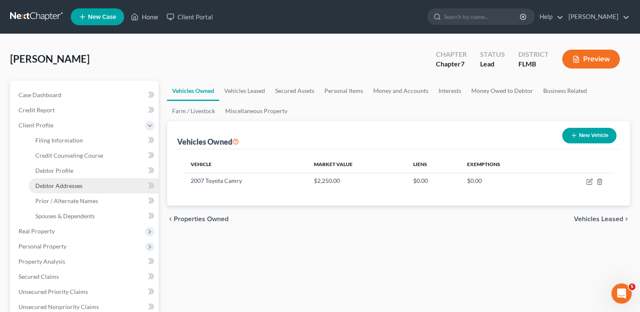
click at [71, 186] on span "Debtor Addresses" at bounding box center [58, 185] width 47 height 7
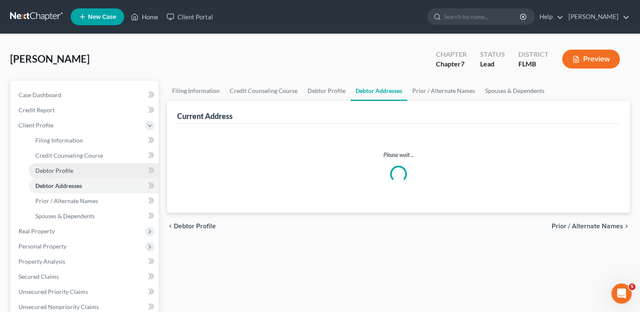
select select "0"
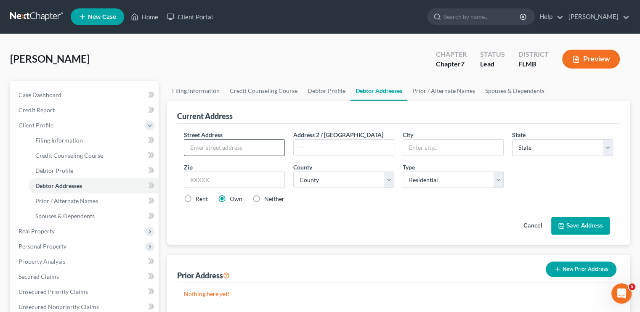
click at [206, 149] on input "text" at bounding box center [234, 148] width 100 height 16
type input "1560 Caterpillar St."
type input "Saint Cloud"
select select "9"
type input "34771"
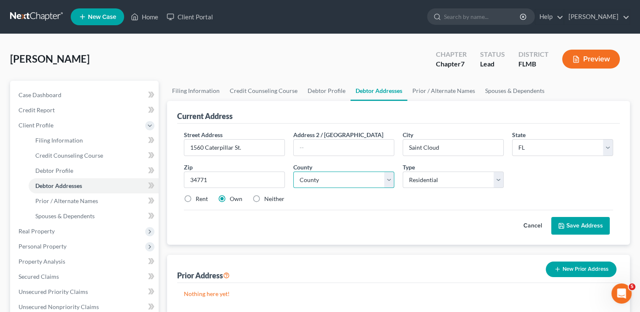
click at [347, 184] on select "County [GEOGRAPHIC_DATA] [GEOGRAPHIC_DATA] [GEOGRAPHIC_DATA] [GEOGRAPHIC_DATA] …" at bounding box center [343, 180] width 101 height 17
select select "48"
click at [293, 172] on select "County [GEOGRAPHIC_DATA] [GEOGRAPHIC_DATA] [GEOGRAPHIC_DATA] [GEOGRAPHIC_DATA] …" at bounding box center [343, 180] width 101 height 17
click at [564, 223] on icon at bounding box center [561, 226] width 7 height 7
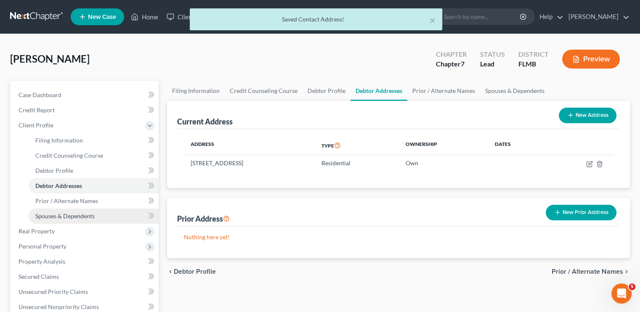
click at [98, 215] on link "Spouses & Dependents" at bounding box center [94, 216] width 130 height 15
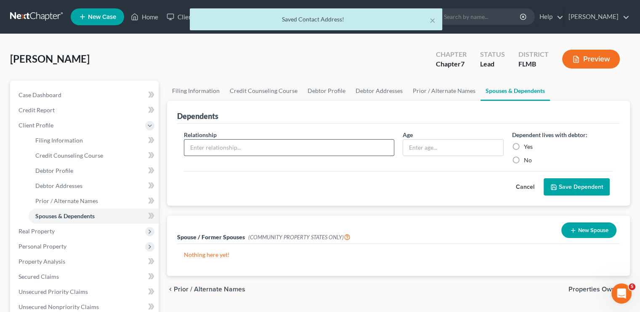
click at [193, 147] on input "text" at bounding box center [289, 148] width 210 height 16
type input "Wife"
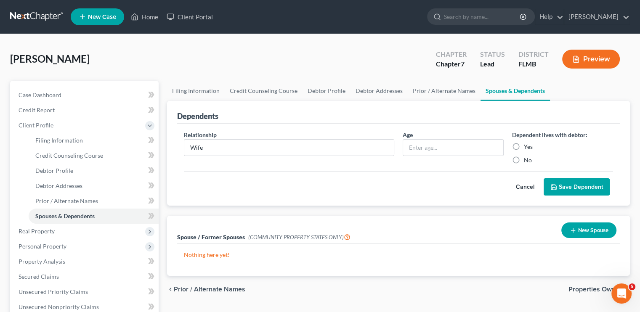
click at [524, 147] on label "Yes" at bounding box center [528, 147] width 9 height 8
click at [527, 147] on input "Yes" at bounding box center [529, 145] width 5 height 5
radio input "true"
click at [565, 189] on button "Save Dependent" at bounding box center [577, 187] width 66 height 18
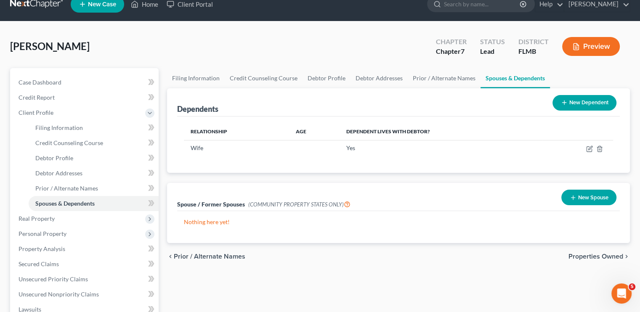
scroll to position [17, 0]
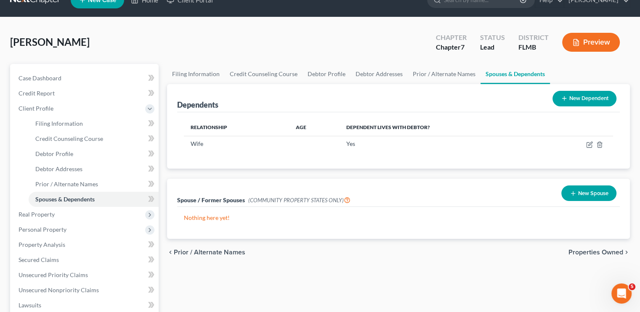
click at [565, 189] on div "Dependents New Dependent Relationship Age Dependent lives with debtor? Wife Yes…" at bounding box center [398, 161] width 471 height 155
click at [127, 252] on link "Secured Claims" at bounding box center [85, 259] width 147 height 15
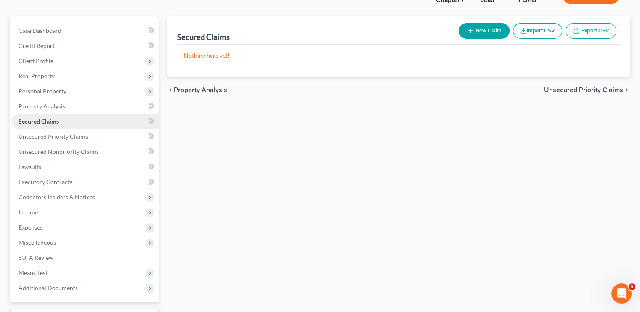
scroll to position [81, 0]
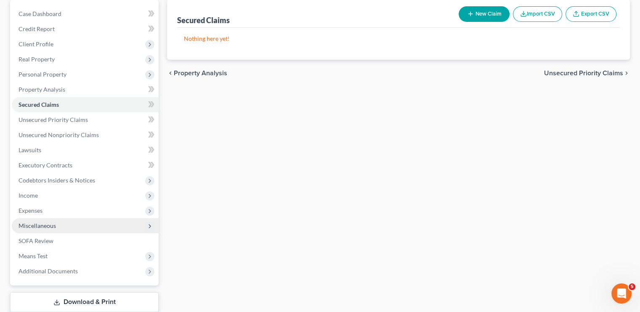
click at [30, 226] on span "Miscellaneous" at bounding box center [37, 225] width 37 height 7
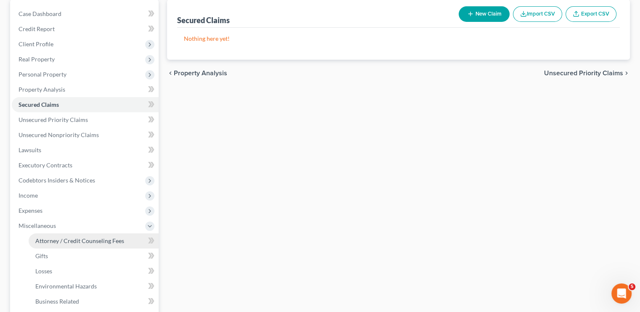
click at [69, 244] on link "Attorney / Credit Counseling Fees" at bounding box center [94, 240] width 130 height 15
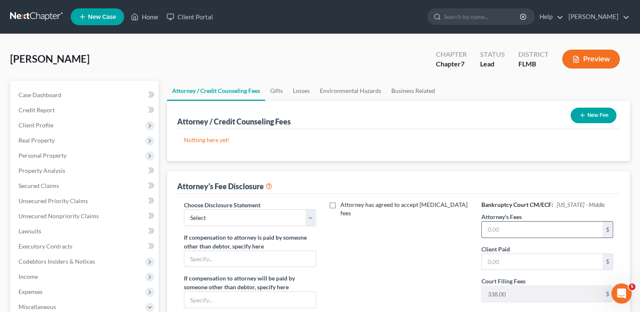
click at [533, 228] on input "text" at bounding box center [542, 230] width 121 height 16
type input "1500"
type input "1,500"
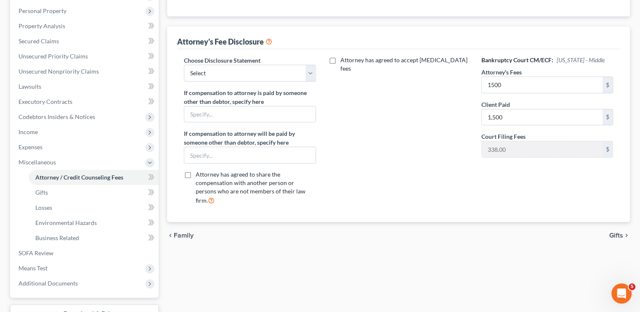
scroll to position [143, 0]
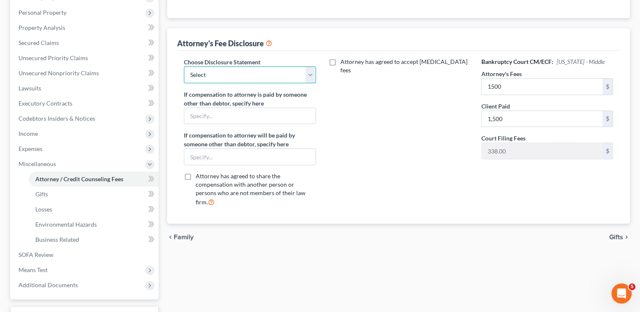
click at [287, 75] on select "Select Attorney's fee disclosure" at bounding box center [250, 74] width 132 height 17
select select "0"
click at [184, 66] on select "Select Attorney's fee disclosure" at bounding box center [250, 74] width 132 height 17
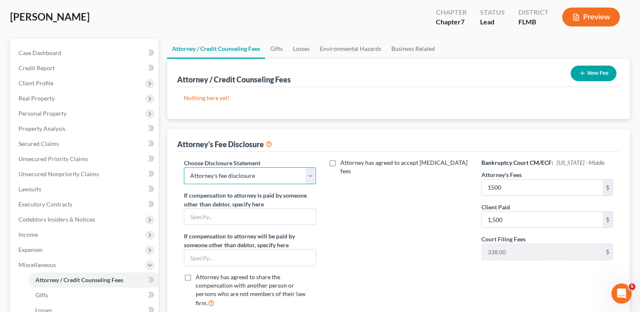
scroll to position [0, 0]
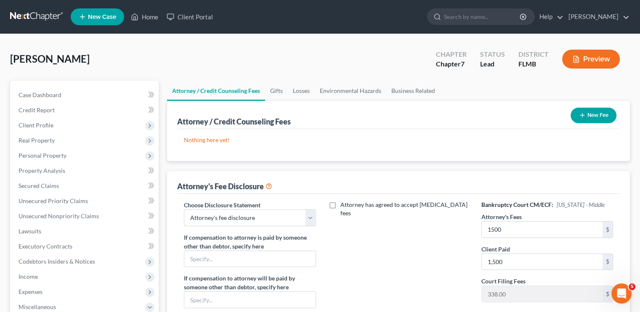
click at [582, 114] on line "button" at bounding box center [582, 116] width 0 height 4
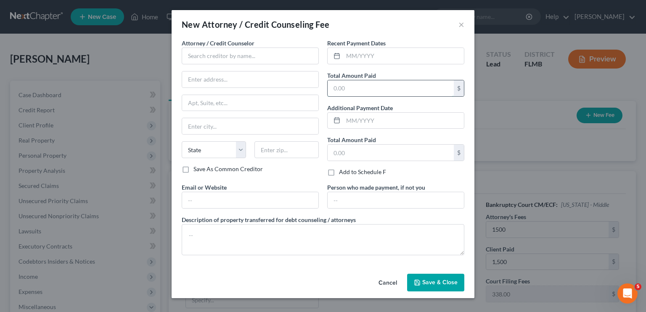
click at [363, 89] on input "text" at bounding box center [391, 88] width 126 height 16
type input "1,500"
click at [364, 58] on input "text" at bounding box center [403, 56] width 121 height 16
type input "[DATE]"
click at [286, 54] on input "text" at bounding box center [250, 56] width 137 height 17
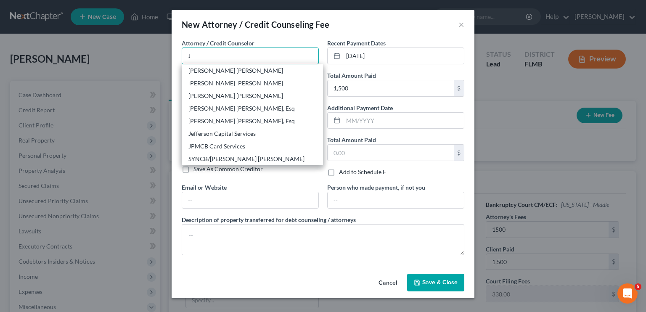
type input "[PERSON_NAME] [PERSON_NAME], Esquire"
type input "[STREET_ADDRESS][PERSON_NAME]"
type input "Suite A"
type input "Orlando"
select select "9"
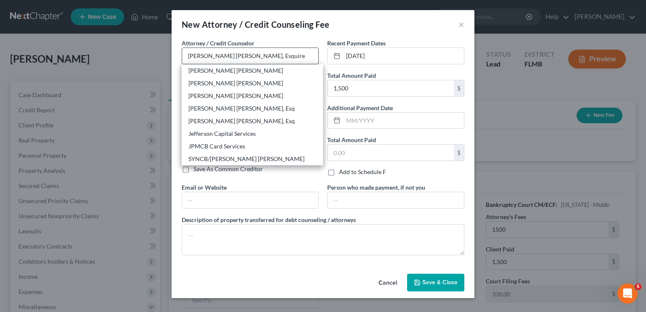
type input "32801"
type input "[EMAIL_ADDRESS][DOMAIN_NAME]"
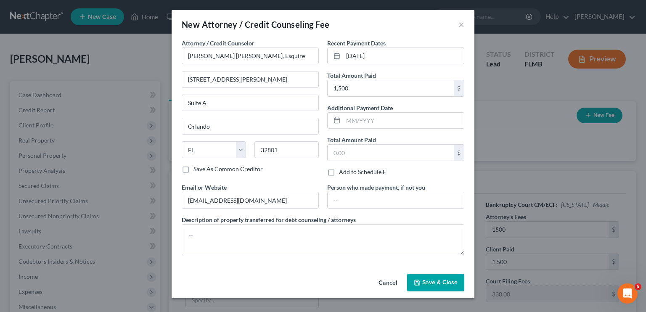
click at [433, 283] on span "Save & Close" at bounding box center [439, 282] width 35 height 7
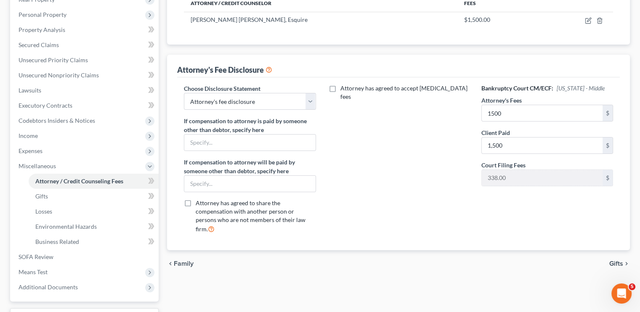
scroll to position [210, 0]
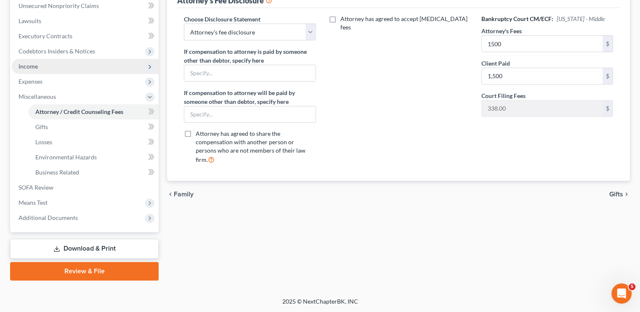
click at [52, 72] on span "Income" at bounding box center [85, 66] width 147 height 15
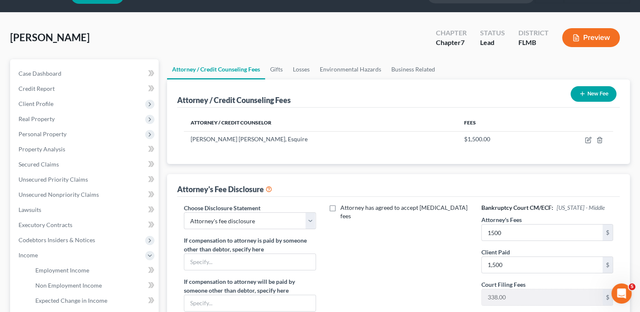
scroll to position [0, 0]
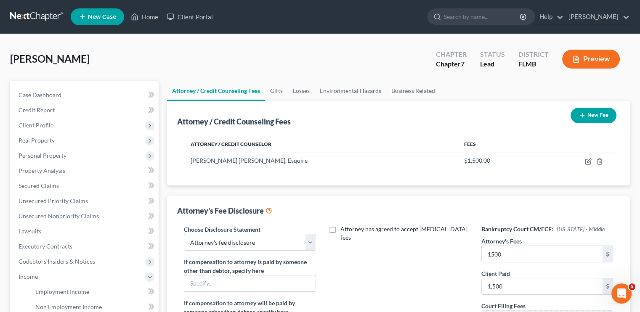
click at [99, 19] on span "New Case" at bounding box center [102, 17] width 28 height 6
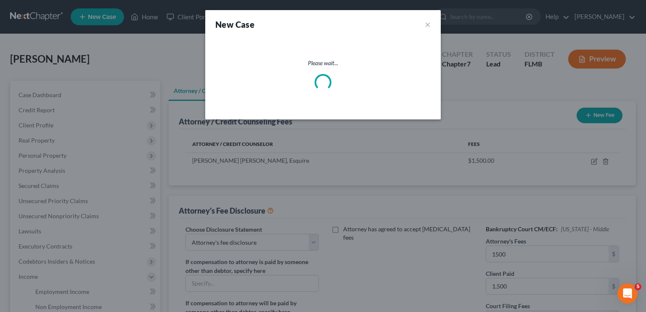
select select "15"
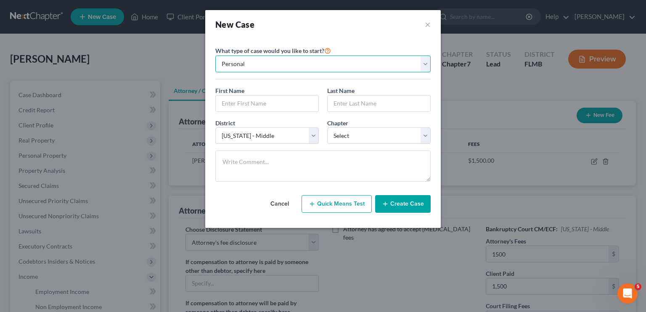
click at [245, 60] on select "Personal Business" at bounding box center [322, 64] width 215 height 17
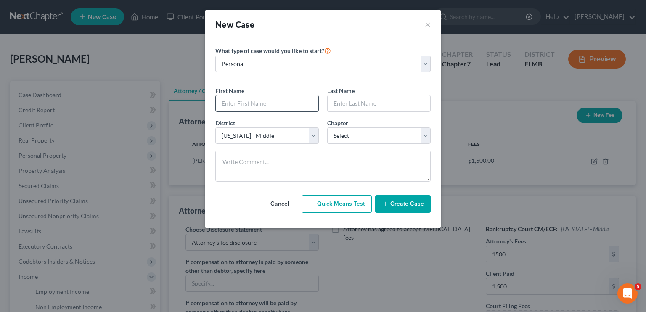
click at [229, 101] on input "text" at bounding box center [267, 103] width 103 height 16
type input "[PERSON_NAME]"
type input "Fuertes"
click at [345, 136] on select "Select 7 11 12 13" at bounding box center [378, 135] width 103 height 17
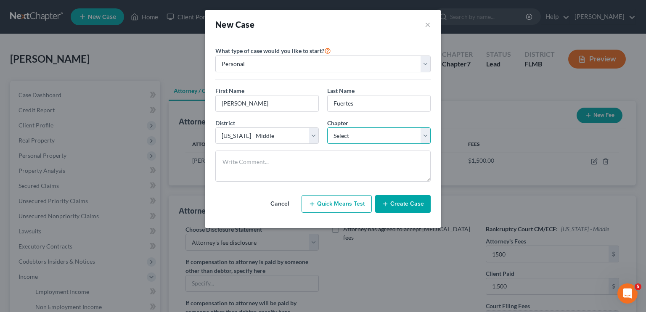
select select "0"
click at [327, 127] on select "Select 7 11 12 13" at bounding box center [378, 135] width 103 height 17
click at [390, 205] on button "Create Case" at bounding box center [403, 204] width 56 height 18
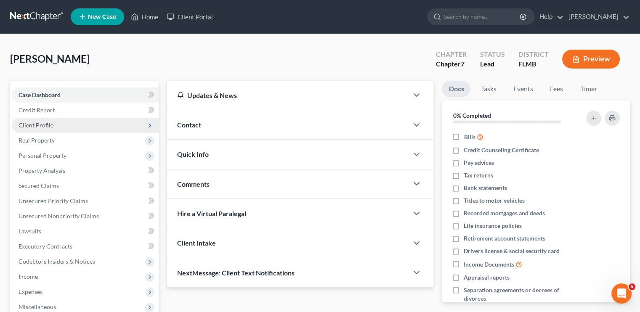
click at [36, 126] on span "Client Profile" at bounding box center [36, 125] width 35 height 7
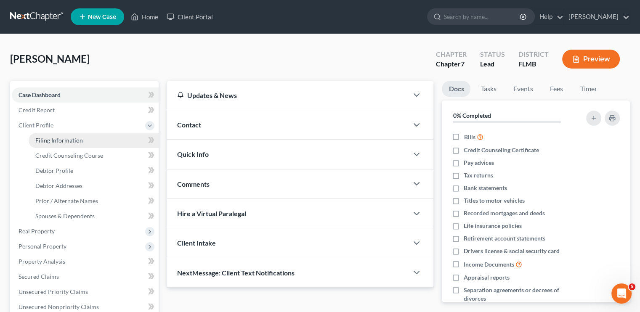
click at [57, 138] on span "Filing Information" at bounding box center [59, 140] width 48 height 7
select select "1"
select select "0"
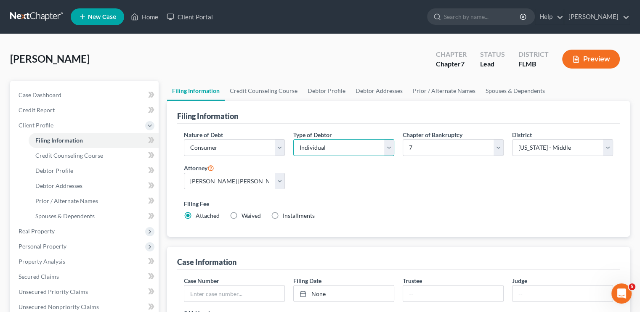
click at [311, 141] on select "Select Individual Joint" at bounding box center [343, 147] width 101 height 17
click at [293, 139] on select "Select Individual Joint" at bounding box center [343, 147] width 101 height 17
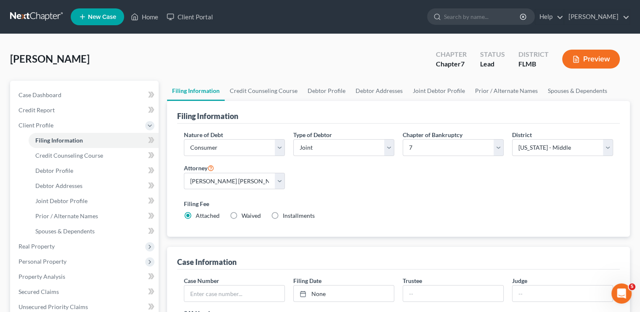
click at [343, 185] on div "Nature of Debt Select Business Consumer Other Nature of Business Select Clearin…" at bounding box center [399, 178] width 438 height 97
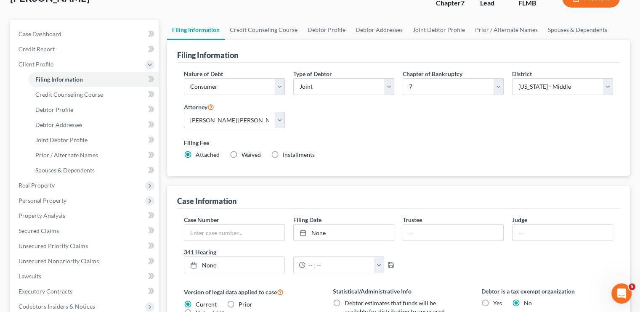
click at [343, 185] on div "Filing Information Nature of Debt Select Business Consumer Other Nature of Busi…" at bounding box center [398, 250] width 463 height 420
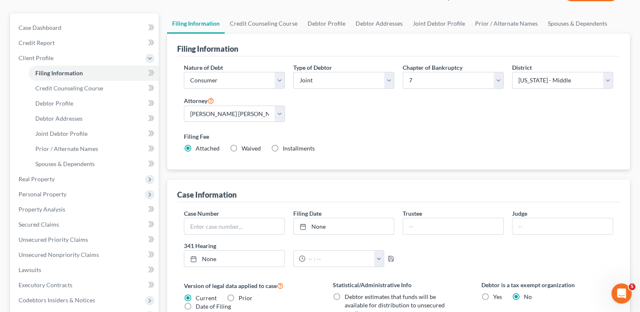
click at [343, 185] on div "Case Information" at bounding box center [398, 191] width 443 height 23
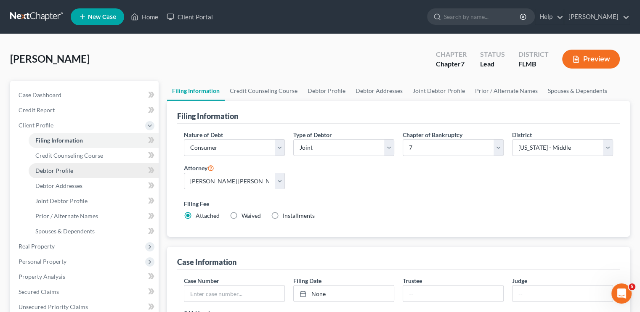
click at [51, 167] on span "Debtor Profile" at bounding box center [54, 170] width 38 height 7
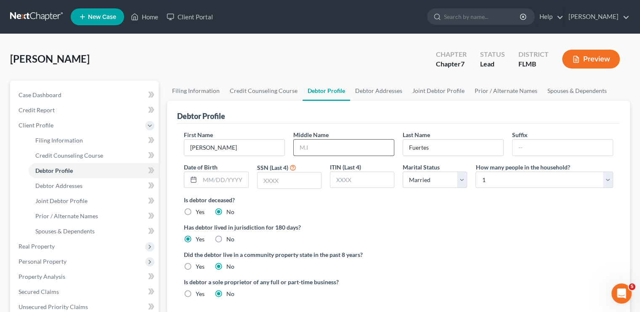
click at [302, 147] on input "text" at bounding box center [344, 148] width 100 height 16
click at [57, 186] on span "Debtor Addresses" at bounding box center [58, 185] width 47 height 7
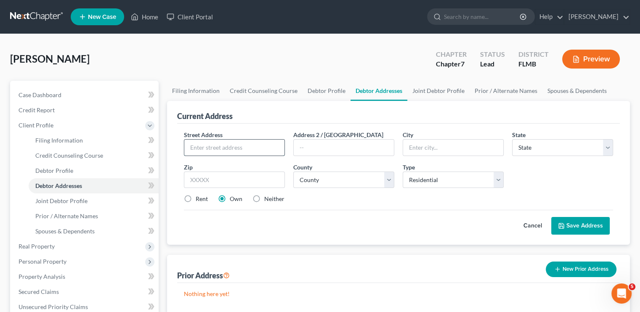
click at [201, 143] on input "text" at bounding box center [234, 148] width 100 height 16
click at [310, 182] on select "County [GEOGRAPHIC_DATA] [GEOGRAPHIC_DATA] [GEOGRAPHIC_DATA] [GEOGRAPHIC_DATA] …" at bounding box center [343, 180] width 101 height 17
click at [293, 172] on select "County [GEOGRAPHIC_DATA] [GEOGRAPHIC_DATA] [GEOGRAPHIC_DATA] [GEOGRAPHIC_DATA] …" at bounding box center [343, 180] width 101 height 17
drag, startPoint x: 421, startPoint y: 216, endPoint x: 376, endPoint y: 206, distance: 46.6
click at [376, 206] on form "Street Address * [STREET_ADDRESS] * [GEOGRAPHIC_DATA] * State [US_STATE] AK AR …" at bounding box center [398, 182] width 429 height 104
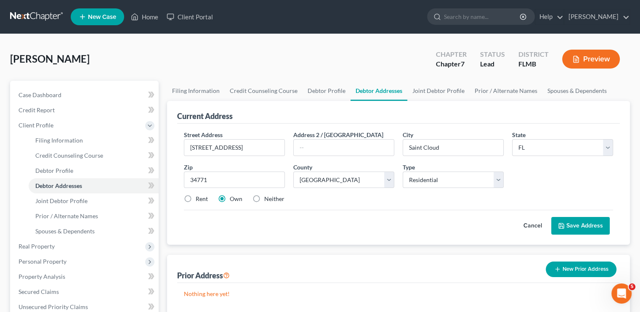
click at [376, 206] on div "Street Address * [STREET_ADDRESS] * [GEOGRAPHIC_DATA] * State [US_STATE] AK AR …" at bounding box center [399, 170] width 438 height 80
click at [196, 201] on label "Rent" at bounding box center [202, 199] width 12 height 8
click at [199, 200] on input "Rent" at bounding box center [201, 197] width 5 height 5
click at [391, 205] on div "Street Address * [STREET_ADDRESS] * [GEOGRAPHIC_DATA] * State [US_STATE] AK AR …" at bounding box center [399, 170] width 438 height 80
click at [583, 227] on button "Save Address" at bounding box center [580, 226] width 58 height 18
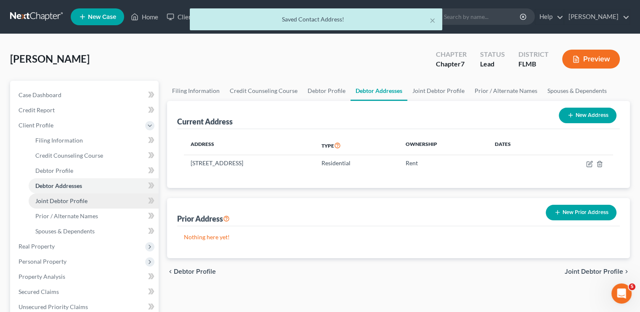
click at [94, 202] on link "Joint Debtor Profile" at bounding box center [94, 201] width 130 height 15
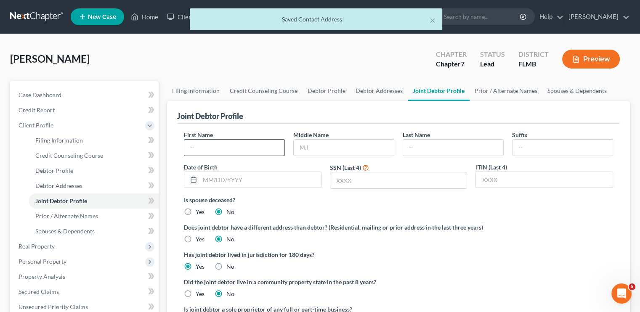
click at [203, 144] on input "text" at bounding box center [234, 148] width 100 height 16
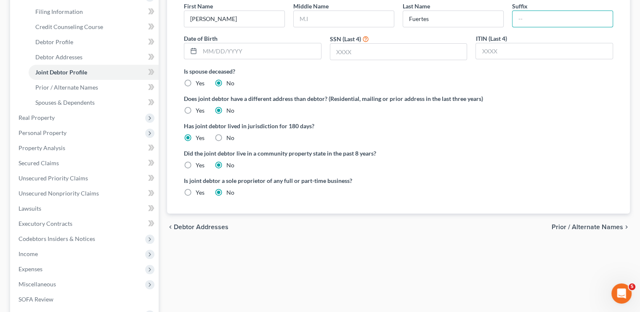
scroll to position [196, 0]
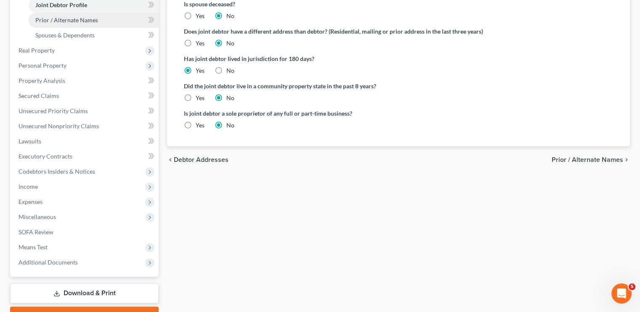
click at [61, 24] on link "Prior / Alternate Names" at bounding box center [94, 20] width 130 height 15
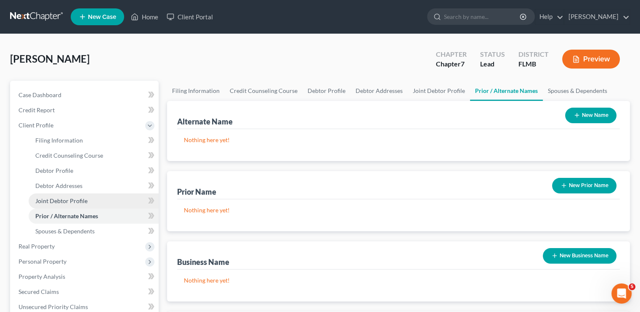
click at [56, 202] on span "Joint Debtor Profile" at bounding box center [61, 200] width 52 height 7
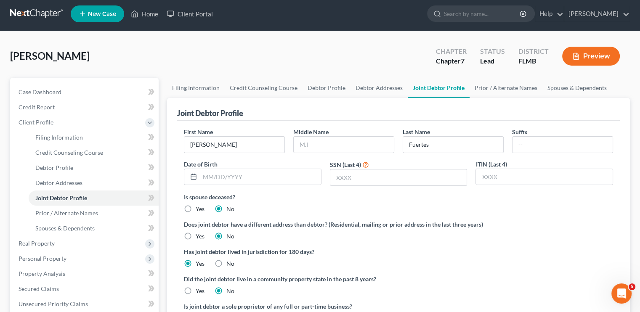
click at [444, 266] on ng-include "First Name [PERSON_NAME] Middle Name Last Name [PERSON_NAME] Suffix Date of Bir…" at bounding box center [398, 228] width 429 height 202
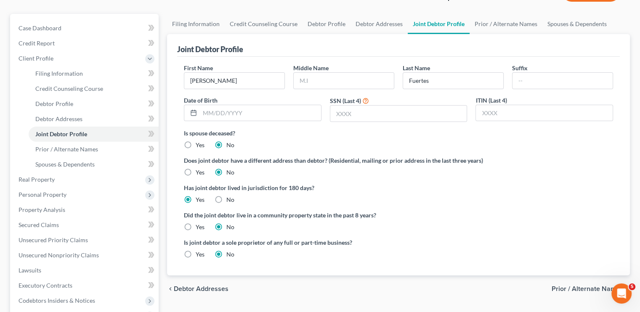
scroll to position [67, 0]
click at [37, 195] on span "Personal Property" at bounding box center [43, 194] width 48 height 7
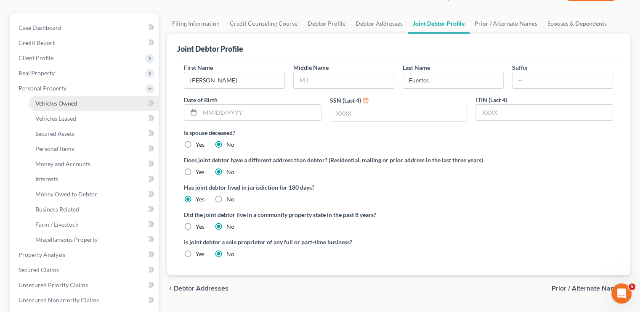
click at [49, 105] on span "Vehicles Owned" at bounding box center [56, 103] width 42 height 7
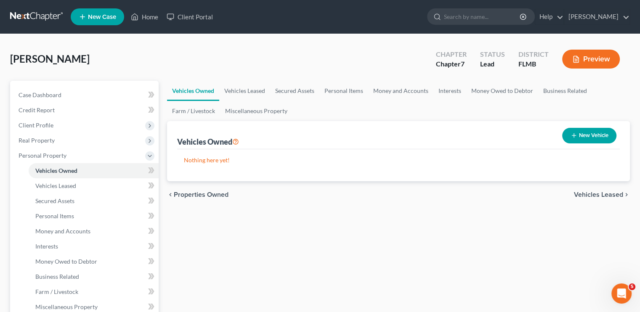
click at [581, 133] on button "New Vehicle" at bounding box center [589, 136] width 54 height 16
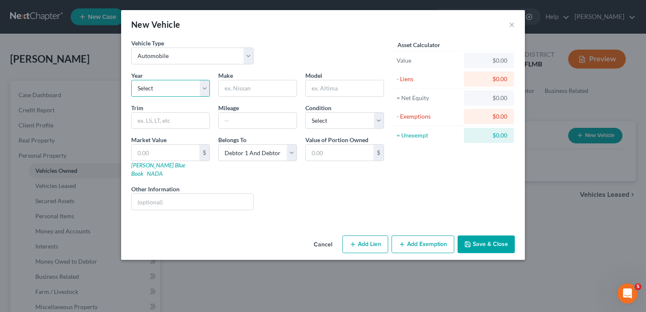
click at [175, 90] on select "Select 2026 2025 2024 2023 2022 2021 2020 2019 2018 2017 2016 2015 2014 2013 20…" at bounding box center [170, 88] width 79 height 17
click at [131, 80] on select "Select 2026 2025 2024 2023 2022 2021 2020 2019 2018 2017 2016 2015 2014 2013 20…" at bounding box center [170, 88] width 79 height 17
click at [225, 86] on input "text" at bounding box center [258, 88] width 78 height 16
click at [163, 157] on input "text" at bounding box center [166, 153] width 68 height 16
click at [241, 150] on select "Select Debtor 1 Only Debtor 2 Only Debtor 1 And Debtor 2 Only At Least One Of T…" at bounding box center [257, 152] width 79 height 17
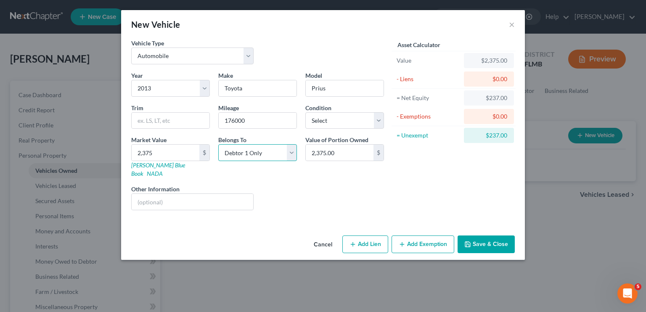
click at [218, 144] on select "Select Debtor 1 Only Debtor 2 Only Debtor 1 And Debtor 2 Only At Least One Of T…" at bounding box center [257, 152] width 79 height 17
click at [335, 117] on select "Select Excellent Very Good Good Fair Poor" at bounding box center [344, 120] width 79 height 17
click at [305, 112] on select "Select Excellent Very Good Good Fair Poor" at bounding box center [344, 120] width 79 height 17
click at [409, 198] on div "Asset Calculator Value $2,375.00 - Liens $0.00 = Net Equity $237.00 - Exemption…" at bounding box center [453, 128] width 131 height 178
click at [475, 236] on button "Save & Close" at bounding box center [486, 245] width 57 height 18
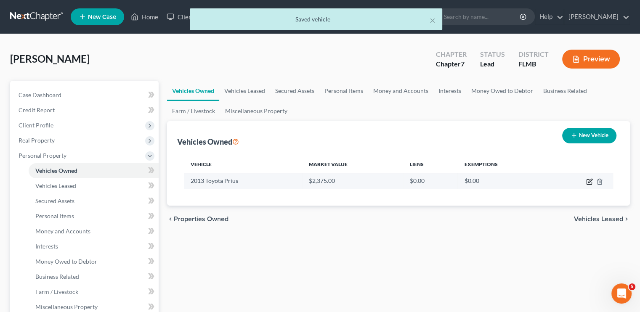
click at [591, 180] on icon "button" at bounding box center [590, 181] width 4 height 4
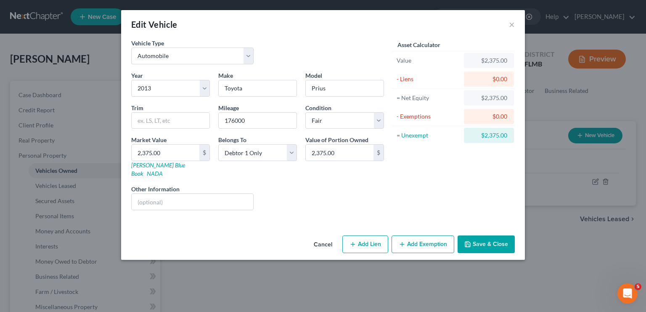
click at [480, 236] on button "Save & Close" at bounding box center [486, 245] width 57 height 18
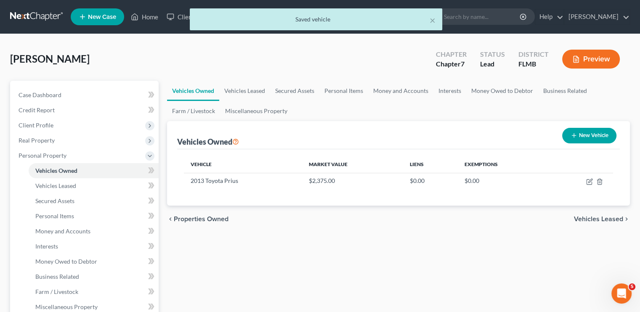
click at [578, 132] on button "New Vehicle" at bounding box center [589, 136] width 54 height 16
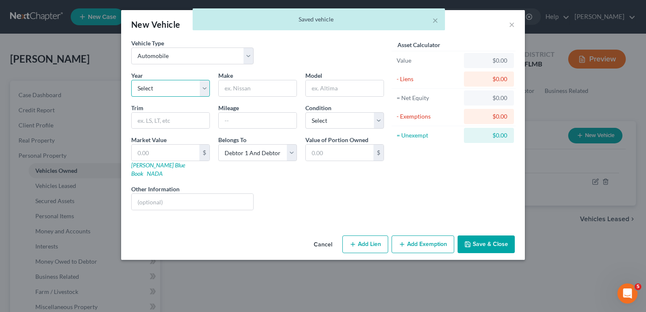
click at [164, 91] on select "Select 2026 2025 2024 2023 2022 2021 2020 2019 2018 2017 2016 2015 2014 2013 20…" at bounding box center [170, 88] width 79 height 17
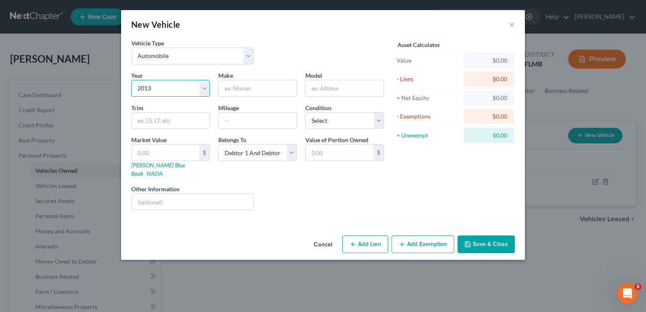
click at [131, 80] on select "Select 2026 2025 2024 2023 2022 2021 2020 2019 2018 2017 2016 2015 2014 2013 20…" at bounding box center [170, 88] width 79 height 17
click at [231, 86] on input "text" at bounding box center [258, 88] width 78 height 16
click at [328, 117] on select "Select Excellent Very Good Good Fair Poor" at bounding box center [344, 120] width 79 height 17
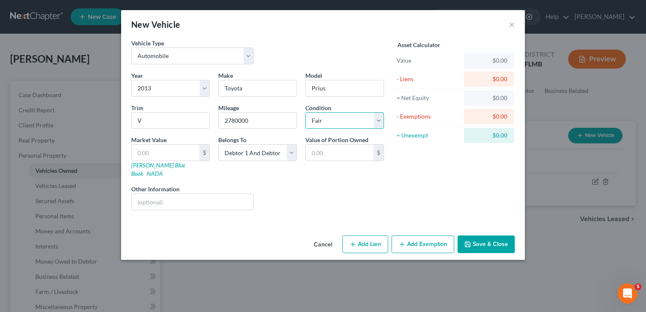
click at [305, 112] on select "Select Excellent Very Good Good Fair Poor" at bounding box center [344, 120] width 79 height 17
click at [167, 151] on input "text" at bounding box center [166, 153] width 68 height 16
click at [244, 156] on select "Select Debtor 1 Only Debtor 2 Only Debtor 1 And Debtor 2 Only At Least One Of T…" at bounding box center [257, 152] width 79 height 17
click at [218, 144] on select "Select Debtor 1 Only Debtor 2 Only Debtor 1 And Debtor 2 Only At Least One Of T…" at bounding box center [257, 152] width 79 height 17
click at [481, 236] on button "Save & Close" at bounding box center [486, 245] width 57 height 18
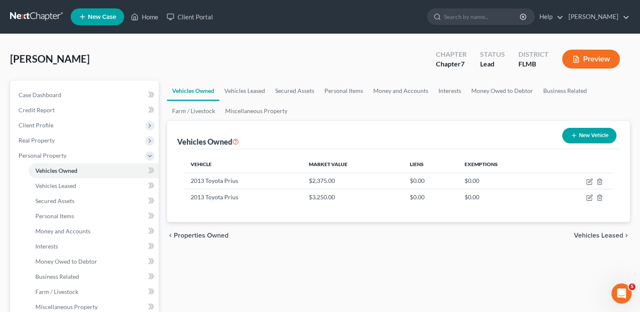
click at [578, 133] on button "New Vehicle" at bounding box center [589, 136] width 54 height 16
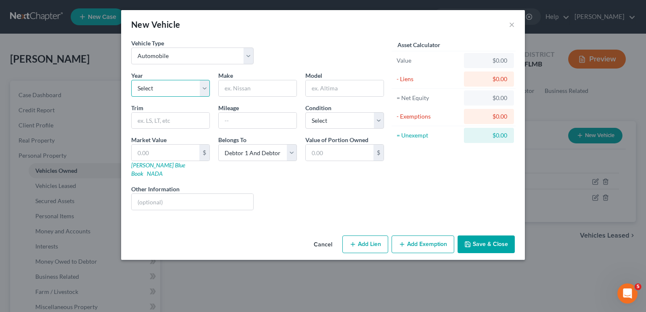
click at [150, 92] on select "Select 2026 2025 2024 2023 2022 2021 2020 2019 2018 2017 2016 2015 2014 2013 20…" at bounding box center [170, 88] width 79 height 17
click at [131, 80] on select "Select 2026 2025 2024 2023 2022 2021 2020 2019 2018 2017 2016 2015 2014 2013 20…" at bounding box center [170, 88] width 79 height 17
click at [237, 90] on input "text" at bounding box center [258, 88] width 78 height 16
click at [337, 123] on select "Select Excellent Very Good Good Fair Poor" at bounding box center [344, 120] width 79 height 17
click at [305, 112] on select "Select Excellent Very Good Good Fair Poor" at bounding box center [344, 120] width 79 height 17
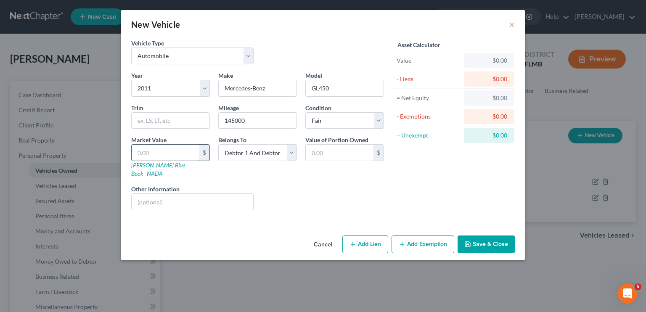
click at [180, 158] on input "text" at bounding box center [166, 153] width 68 height 16
click at [265, 156] on select "Select Debtor 1 Only Debtor 2 Only Debtor 1 And Debtor 2 Only At Least One Of T…" at bounding box center [257, 152] width 79 height 17
click at [218, 144] on select "Select Debtor 1 Only Debtor 2 Only Debtor 1 And Debtor 2 Only At Least One Of T…" at bounding box center [257, 152] width 79 height 17
click at [485, 236] on button "Save & Close" at bounding box center [486, 245] width 57 height 18
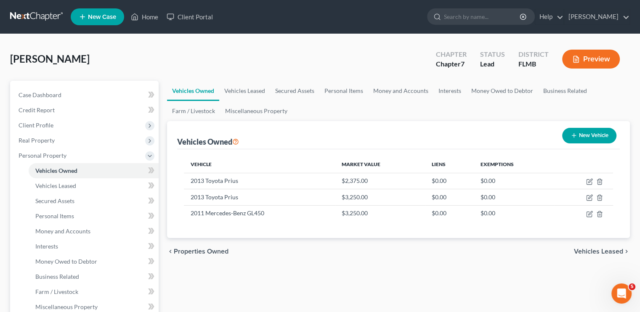
click at [43, 140] on span "Real Property" at bounding box center [37, 140] width 36 height 7
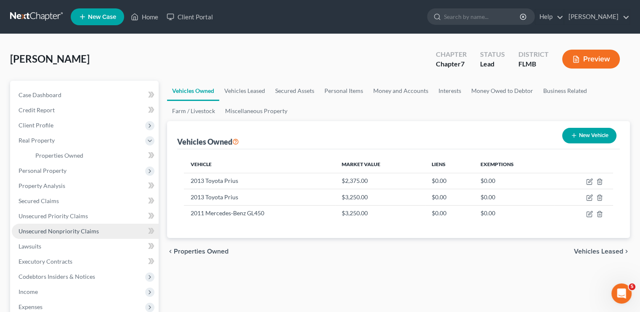
click at [37, 233] on span "Unsecured Nonpriority Claims" at bounding box center [59, 231] width 80 height 7
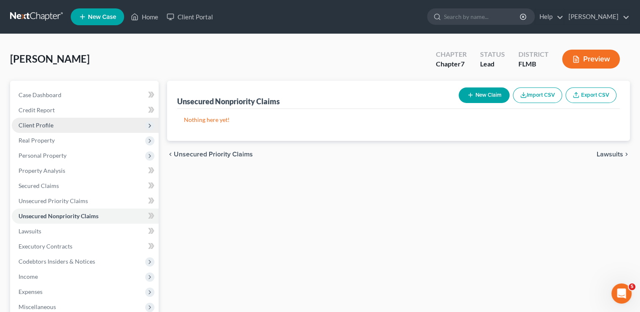
click at [37, 122] on span "Client Profile" at bounding box center [36, 125] width 35 height 7
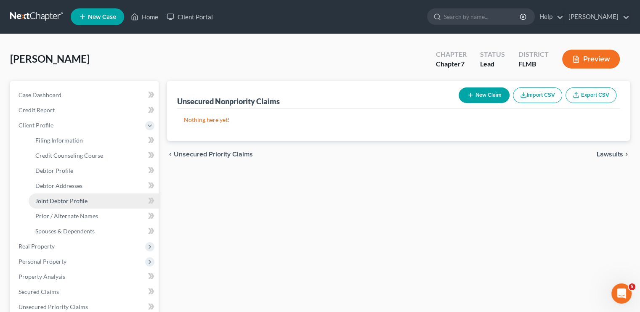
click at [78, 199] on span "Joint Debtor Profile" at bounding box center [61, 200] width 52 height 7
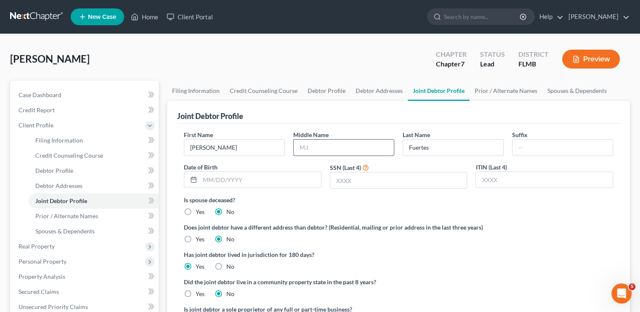
click at [305, 144] on input "text" at bounding box center [344, 148] width 100 height 16
click at [143, 233] on link "Spouses & Dependents" at bounding box center [94, 231] width 130 height 15
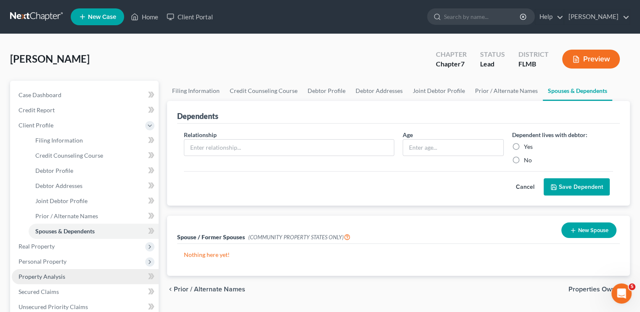
click at [64, 278] on link "Property Analysis" at bounding box center [85, 276] width 147 height 15
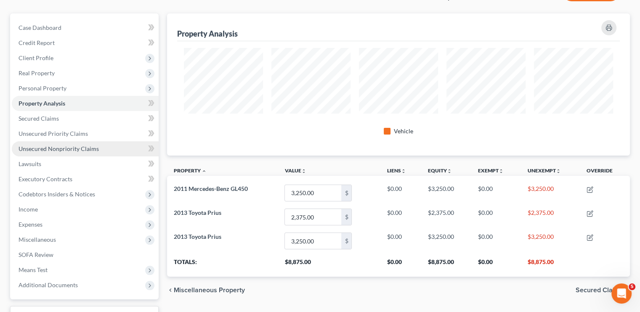
click at [57, 148] on span "Unsecured Nonpriority Claims" at bounding box center [59, 148] width 80 height 7
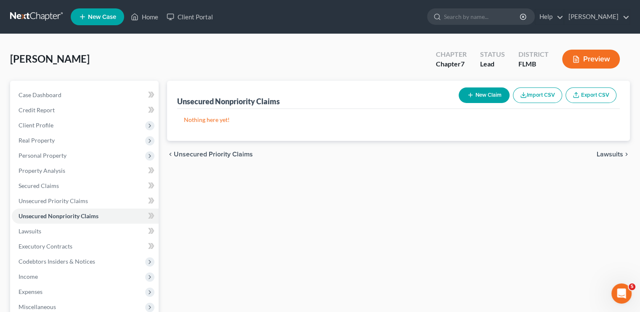
click at [472, 86] on div "New Claim Import CSV Export CSV" at bounding box center [537, 95] width 164 height 22
click at [474, 91] on button "New Claim" at bounding box center [484, 96] width 51 height 16
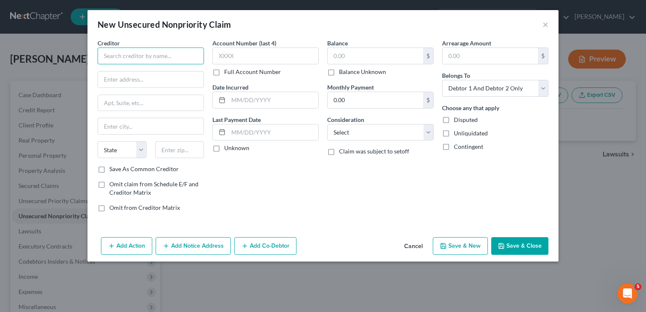
click at [142, 58] on input "text" at bounding box center [151, 56] width 106 height 17
click at [340, 57] on input "text" at bounding box center [375, 56] width 95 height 16
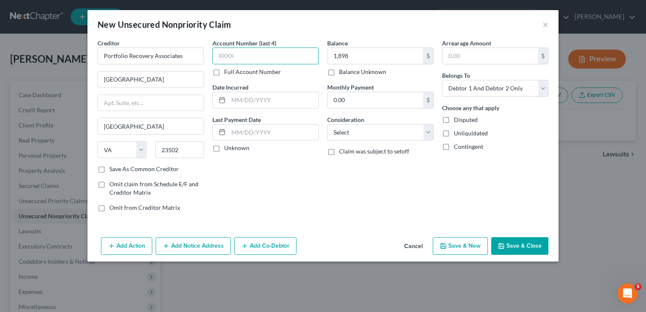
click at [279, 54] on input "text" at bounding box center [265, 56] width 106 height 17
click at [367, 136] on select "Select Cable / Satellite Services Collection Agency Credit Card Debt Debt Couns…" at bounding box center [380, 132] width 106 height 17
click at [459, 90] on select "Select Debtor 1 Only Debtor 2 Only Debtor 1 And Debtor 2 Only At Least One Of T…" at bounding box center [495, 88] width 106 height 17
click at [442, 80] on select "Select Debtor 1 Only Debtor 2 Only Debtor 1 And Debtor 2 Only At Least One Of T…" at bounding box center [495, 88] width 106 height 17
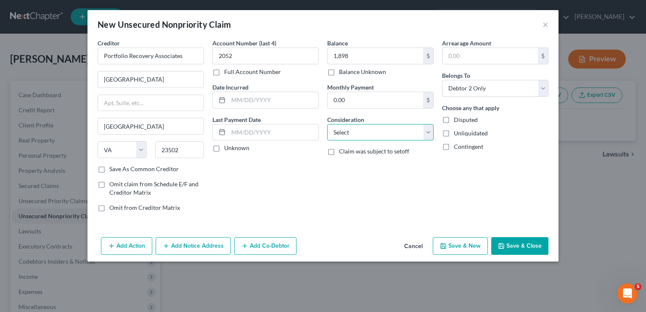
click at [398, 139] on select "Select Cable / Satellite Services Collection Agency Credit Card Debt Debt Couns…" at bounding box center [380, 132] width 106 height 17
click at [327, 124] on select "Select Cable / Satellite Services Collection Agency Credit Card Debt Debt Couns…" at bounding box center [380, 132] width 106 height 17
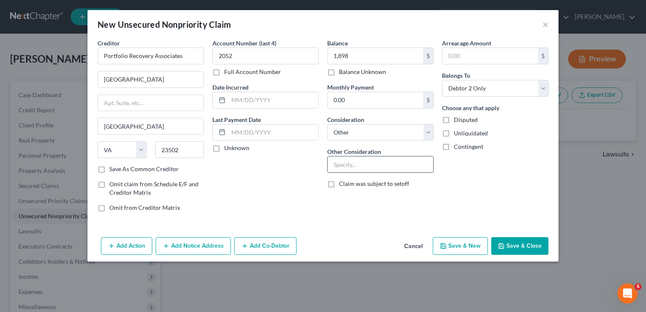
click at [349, 166] on input "text" at bounding box center [381, 164] width 106 height 16
click at [510, 239] on button "Save & Close" at bounding box center [519, 246] width 57 height 18
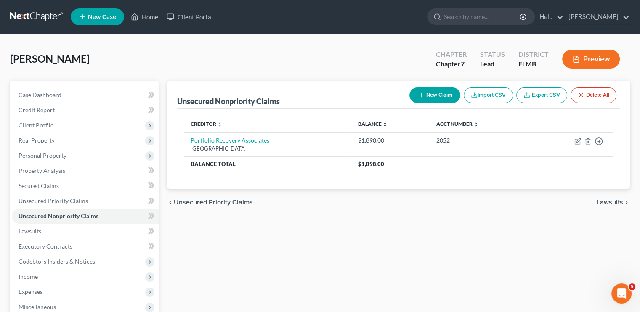
click at [433, 95] on button "New Claim" at bounding box center [434, 96] width 51 height 16
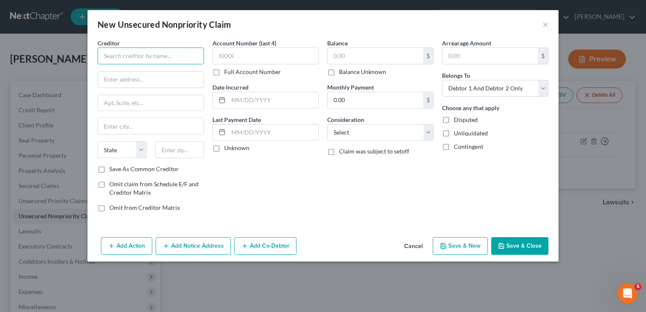
click at [146, 55] on input "text" at bounding box center [151, 56] width 106 height 17
click at [140, 82] on input "[GEOGRAPHIC_DATA]" at bounding box center [151, 80] width 106 height 16
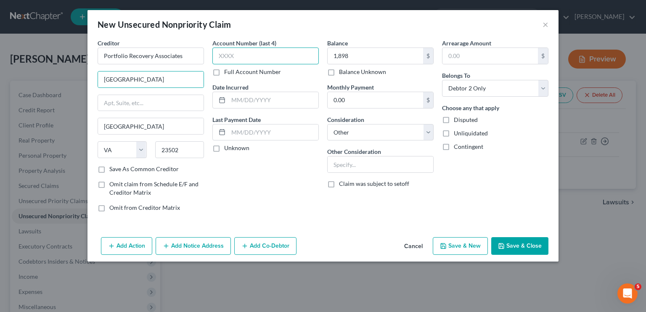
click at [254, 59] on input "text" at bounding box center [265, 56] width 106 height 17
click at [377, 59] on input "1,898" at bounding box center [375, 56] width 95 height 16
click at [408, 161] on input "text" at bounding box center [381, 164] width 106 height 16
click at [469, 245] on button "Save & New" at bounding box center [460, 246] width 55 height 18
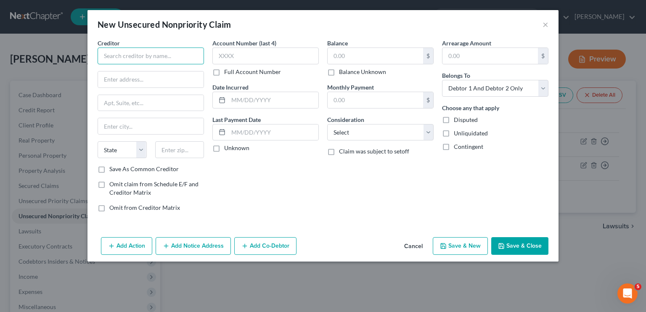
click at [195, 56] on input "text" at bounding box center [151, 56] width 106 height 17
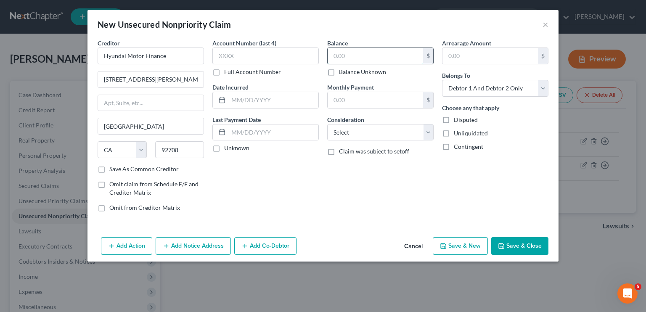
click at [346, 58] on input "text" at bounding box center [375, 56] width 95 height 16
click at [355, 135] on select "Select Cable / Satellite Services Collection Agency Credit Card Debt Debt Couns…" at bounding box center [380, 132] width 106 height 17
click at [327, 124] on select "Select Cable / Satellite Services Collection Agency Credit Card Debt Debt Couns…" at bounding box center [380, 132] width 106 height 17
click at [256, 58] on input "text" at bounding box center [265, 56] width 106 height 17
click at [491, 92] on select "Select Debtor 1 Only Debtor 2 Only Debtor 1 And Debtor 2 Only At Least One Of T…" at bounding box center [495, 88] width 106 height 17
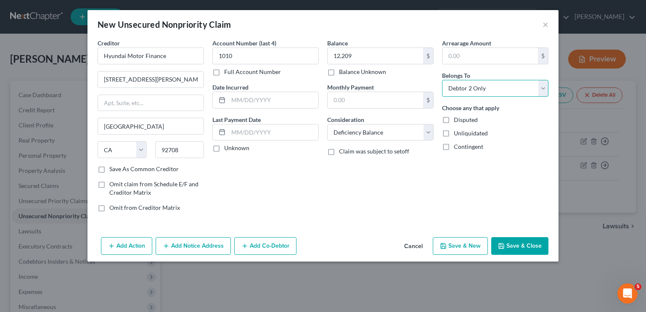
click at [442, 80] on select "Select Debtor 1 Only Debtor 2 Only Debtor 1 And Debtor 2 Only At Least One Of T…" at bounding box center [495, 88] width 106 height 17
click at [525, 246] on button "Save & Close" at bounding box center [519, 246] width 57 height 18
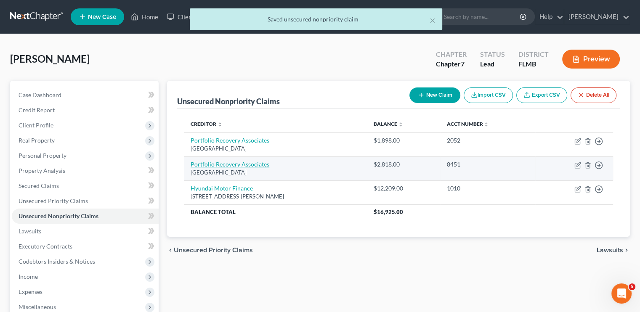
click at [236, 167] on link "Portfolio Recovery Associates" at bounding box center [230, 164] width 79 height 7
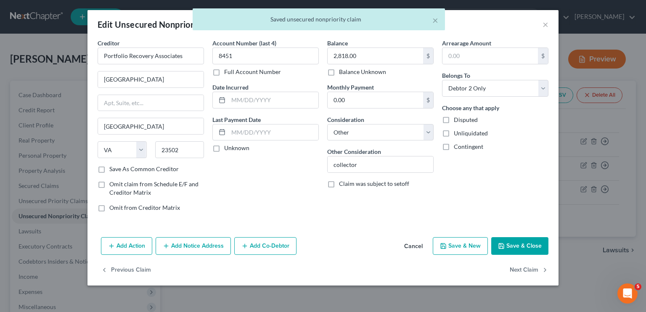
click at [511, 244] on button "Save & Close" at bounding box center [519, 246] width 57 height 18
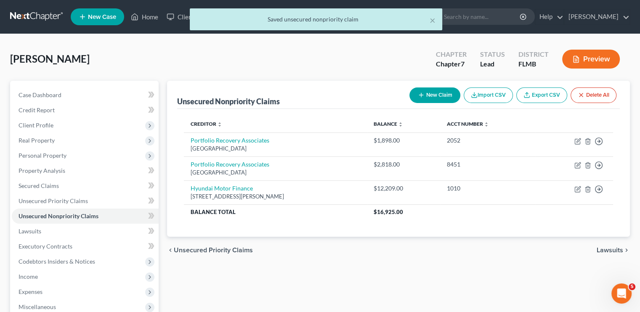
click at [425, 98] on button "New Claim" at bounding box center [434, 96] width 51 height 16
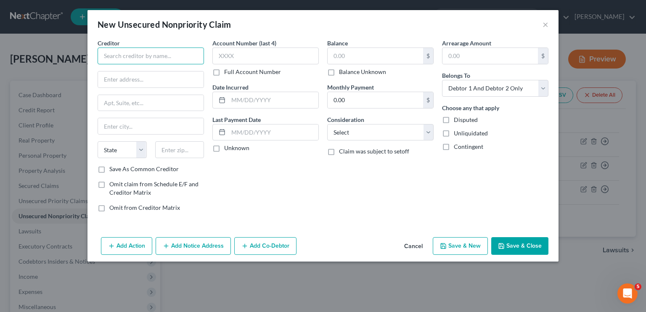
click at [155, 58] on input "text" at bounding box center [151, 56] width 106 height 17
click at [244, 181] on div "Account Number (last 4) Full Account Number Date Incurred Last Payment Date Unk…" at bounding box center [265, 129] width 115 height 180
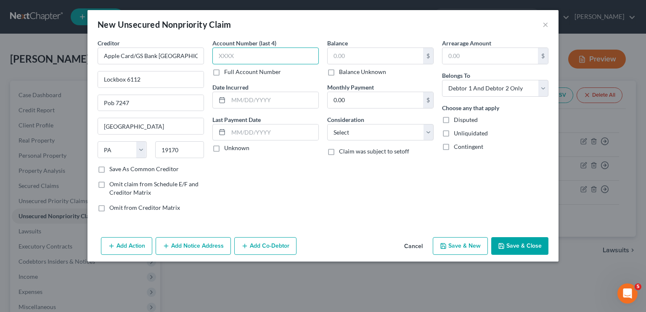
click at [255, 56] on input "text" at bounding box center [265, 56] width 106 height 17
click at [345, 56] on input "text" at bounding box center [375, 56] width 95 height 16
click at [352, 54] on input "text" at bounding box center [375, 56] width 95 height 16
click at [470, 93] on select "Select Debtor 1 Only Debtor 2 Only Debtor 1 And Debtor 2 Only At Least One Of T…" at bounding box center [495, 88] width 106 height 17
click at [359, 133] on select "Select Cable / Satellite Services Collection Agency Credit Card Debt Debt Couns…" at bounding box center [380, 132] width 106 height 17
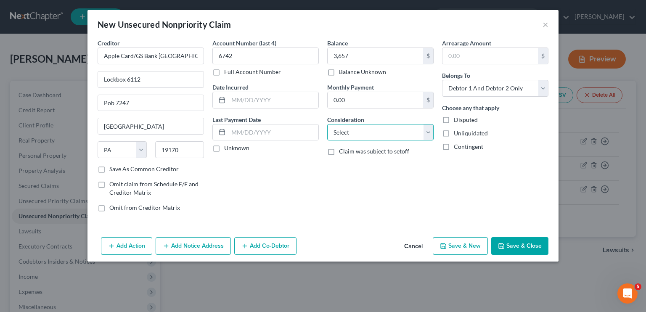
click at [359, 133] on select "Select Cable / Satellite Services Collection Agency Credit Card Debt Debt Couns…" at bounding box center [380, 132] width 106 height 17
click at [327, 124] on select "Select Cable / Satellite Services Collection Agency Credit Card Debt Debt Couns…" at bounding box center [380, 132] width 106 height 17
click at [468, 89] on select "Select Debtor 1 Only Debtor 2 Only Debtor 1 And Debtor 2 Only At Least One Of T…" at bounding box center [495, 88] width 106 height 17
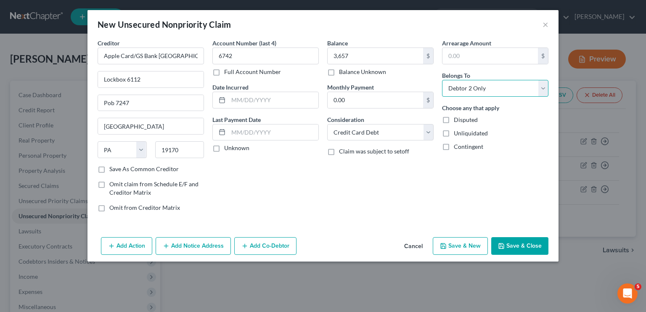
click at [442, 80] on select "Select Debtor 1 Only Debtor 2 Only Debtor 1 And Debtor 2 Only At Least One Of T…" at bounding box center [495, 88] width 106 height 17
click at [450, 247] on button "Save & New" at bounding box center [460, 246] width 55 height 18
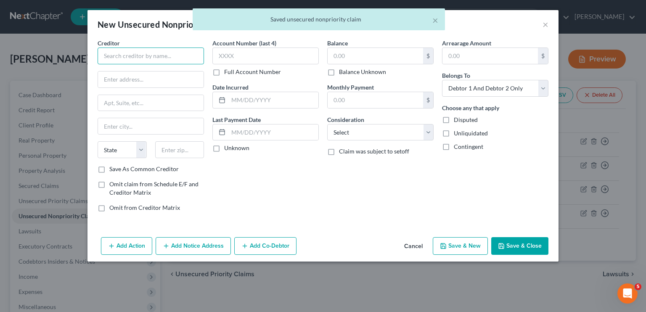
click at [148, 60] on input "text" at bounding box center [151, 56] width 106 height 17
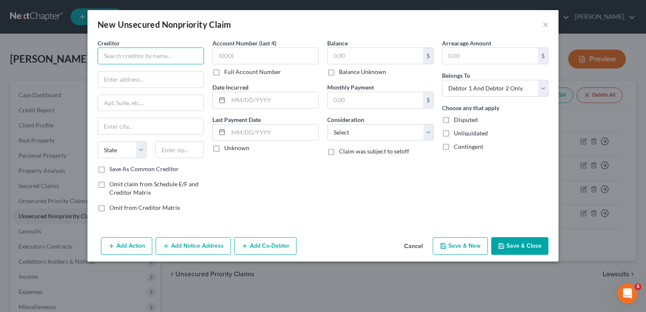
click at [115, 56] on input "text" at bounding box center [151, 56] width 106 height 17
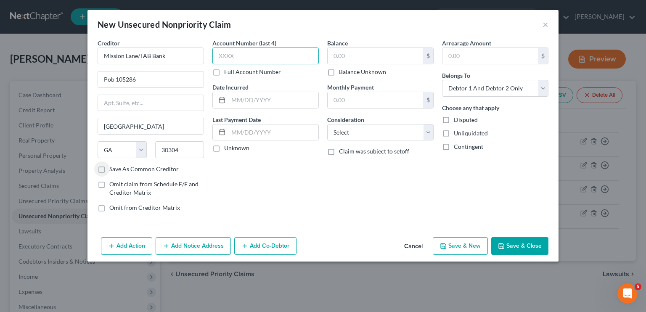
click at [265, 61] on input "text" at bounding box center [265, 56] width 106 height 17
click at [347, 54] on input "text" at bounding box center [375, 56] width 95 height 16
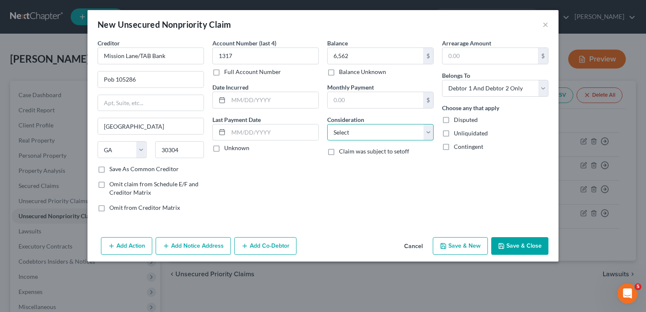
drag, startPoint x: 377, startPoint y: 130, endPoint x: 374, endPoint y: 140, distance: 10.5
click at [377, 130] on select "Select Cable / Satellite Services Collection Agency Credit Card Debt Debt Couns…" at bounding box center [380, 132] width 106 height 17
click at [327, 124] on select "Select Cable / Satellite Services Collection Agency Credit Card Debt Debt Couns…" at bounding box center [380, 132] width 106 height 17
click at [472, 90] on select "Select Debtor 1 Only Debtor 2 Only Debtor 1 And Debtor 2 Only At Least One Of T…" at bounding box center [495, 88] width 106 height 17
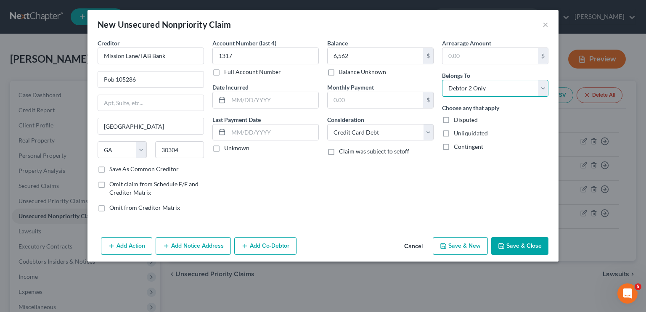
click at [442, 80] on select "Select Debtor 1 Only Debtor 2 Only Debtor 1 And Debtor 2 Only At Least One Of T…" at bounding box center [495, 88] width 106 height 17
click at [452, 246] on button "Save & New" at bounding box center [460, 246] width 55 height 18
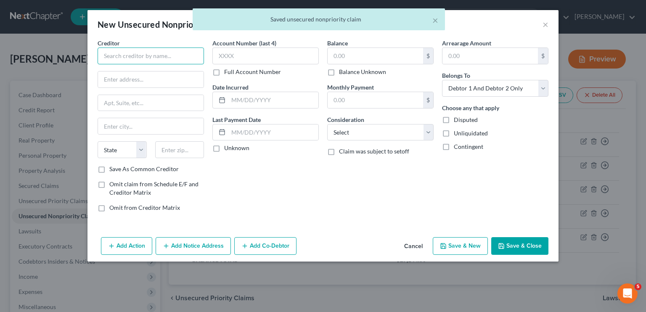
click at [160, 54] on input "text" at bounding box center [151, 56] width 106 height 17
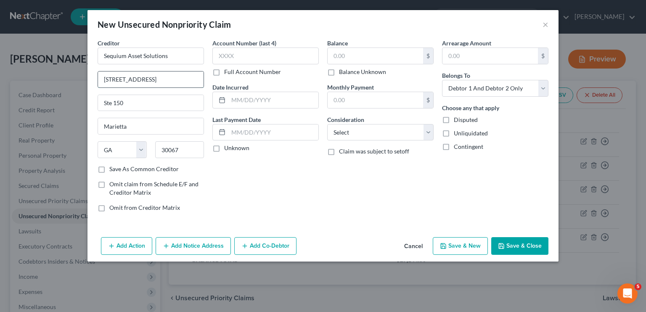
click at [186, 82] on input "[STREET_ADDRESS]" at bounding box center [151, 80] width 106 height 16
click at [229, 57] on input "text" at bounding box center [265, 56] width 106 height 17
click at [343, 56] on input "text" at bounding box center [375, 56] width 95 height 16
click at [361, 127] on select "Select Cable / Satellite Services Collection Agency Credit Card Debt Debt Couns…" at bounding box center [380, 132] width 106 height 17
click at [327, 124] on select "Select Cable / Satellite Services Collection Agency Credit Card Debt Debt Couns…" at bounding box center [380, 132] width 106 height 17
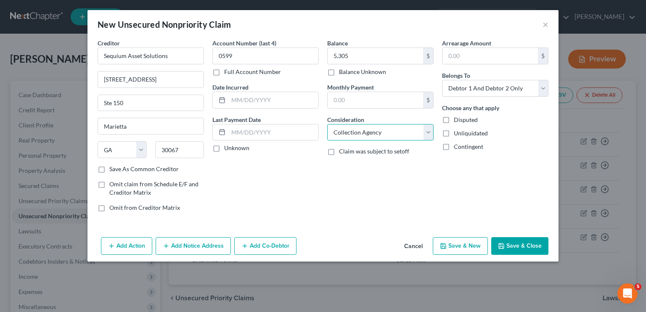
click at [358, 135] on select "Select Cable / Satellite Services Collection Agency Credit Card Debt Debt Couns…" at bounding box center [380, 132] width 106 height 17
click at [327, 124] on select "Select Cable / Satellite Services Collection Agency Credit Card Debt Debt Couns…" at bounding box center [380, 132] width 106 height 17
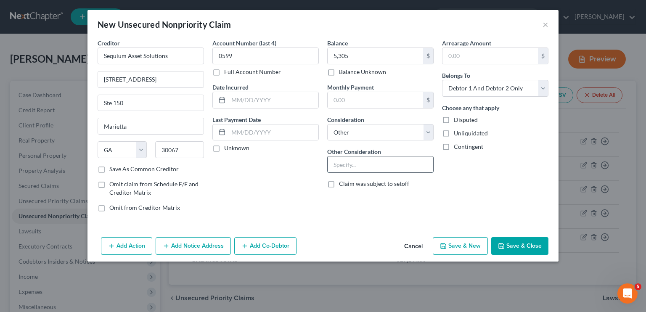
click at [345, 168] on input "text" at bounding box center [381, 164] width 106 height 16
click at [456, 94] on select "Select Debtor 1 Only Debtor 2 Only Debtor 1 And Debtor 2 Only At Least One Of T…" at bounding box center [495, 88] width 106 height 17
click at [442, 80] on select "Select Debtor 1 Only Debtor 2 Only Debtor 1 And Debtor 2 Only At Least One Of T…" at bounding box center [495, 88] width 106 height 17
click at [515, 246] on button "Save & Close" at bounding box center [519, 246] width 57 height 18
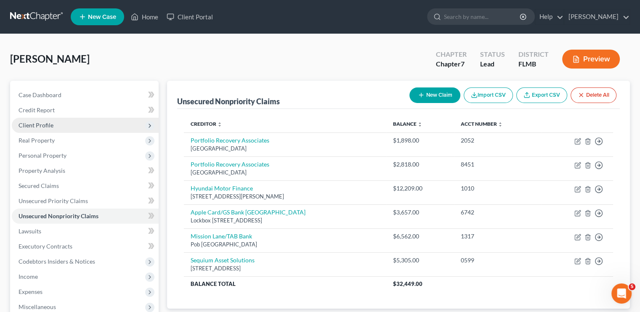
click at [53, 130] on span "Client Profile" at bounding box center [85, 125] width 147 height 15
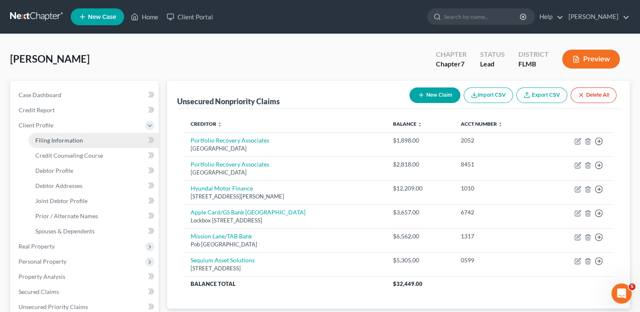
click at [76, 142] on span "Filing Information" at bounding box center [59, 140] width 48 height 7
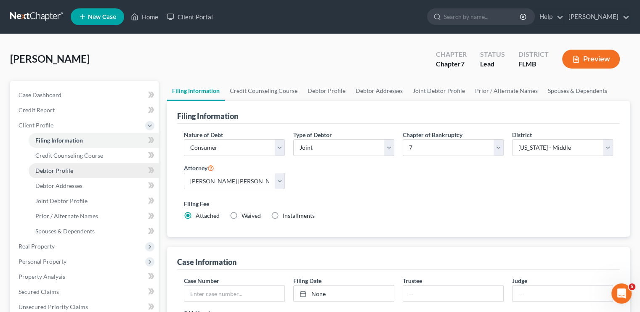
click at [61, 170] on span "Debtor Profile" at bounding box center [54, 170] width 38 height 7
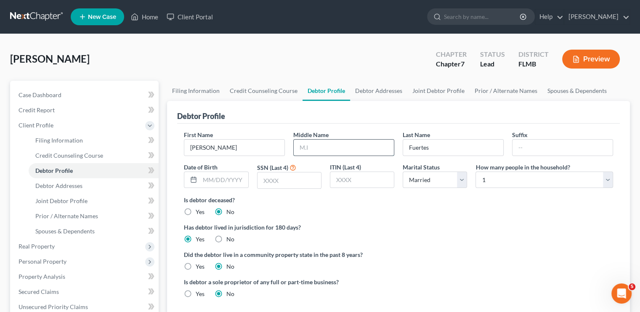
click at [305, 143] on input "text" at bounding box center [344, 148] width 100 height 16
click at [268, 179] on input "text" at bounding box center [289, 180] width 64 height 16
click at [61, 268] on span "Personal Property" at bounding box center [85, 261] width 147 height 15
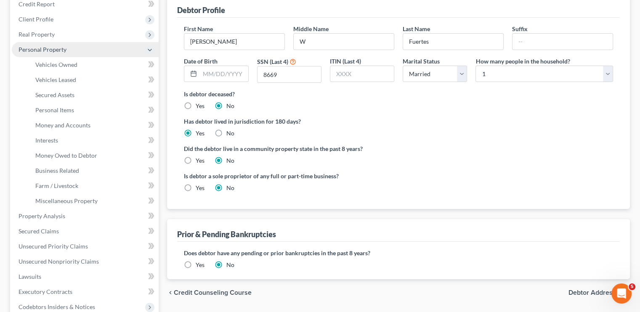
scroll to position [118, 0]
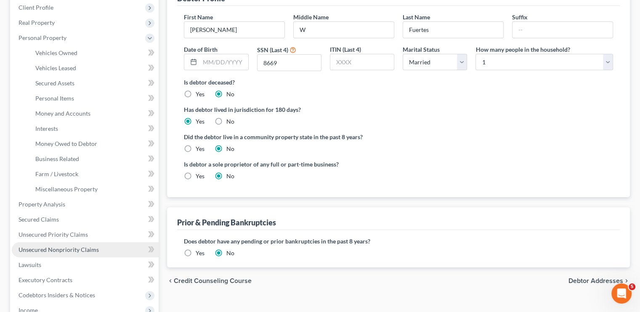
click at [53, 250] on span "Unsecured Nonpriority Claims" at bounding box center [59, 249] width 80 height 7
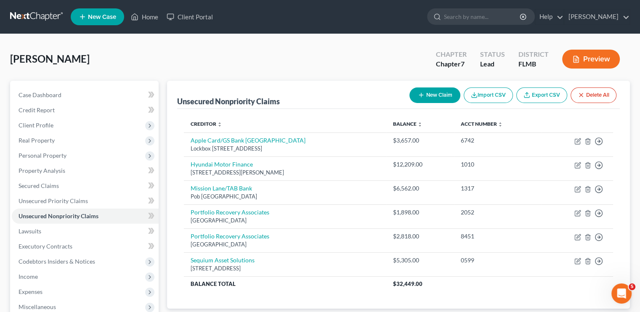
click at [419, 93] on icon "button" at bounding box center [421, 95] width 7 height 7
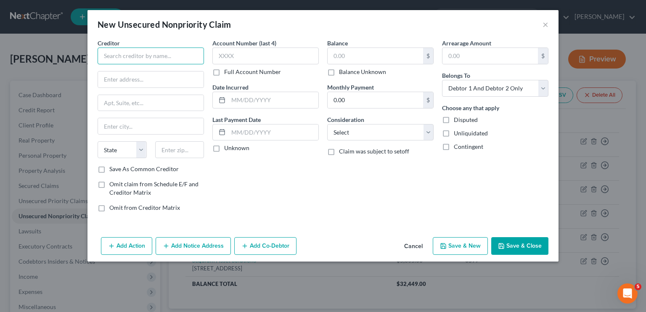
click at [148, 58] on input "text" at bounding box center [151, 56] width 106 height 17
click at [342, 53] on input "text" at bounding box center [375, 56] width 95 height 16
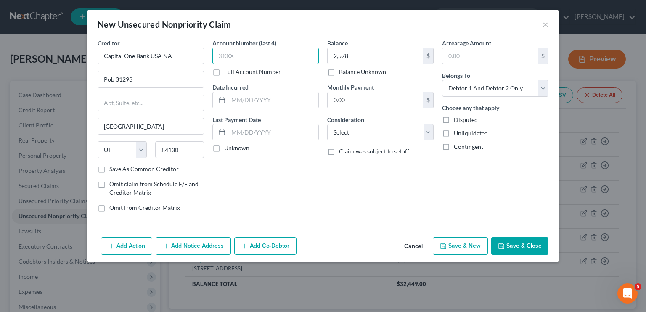
click at [259, 61] on input "text" at bounding box center [265, 56] width 106 height 17
drag, startPoint x: 394, startPoint y: 130, endPoint x: 390, endPoint y: 137, distance: 8.1
click at [394, 130] on select "Select Cable / Satellite Services Collection Agency Credit Card Debt Debt Couns…" at bounding box center [380, 132] width 106 height 17
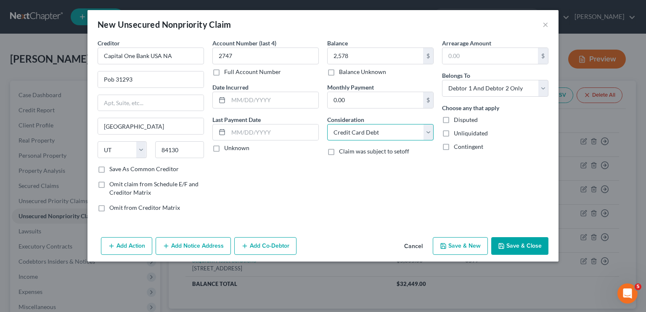
click at [327, 124] on select "Select Cable / Satellite Services Collection Agency Credit Card Debt Debt Couns…" at bounding box center [380, 132] width 106 height 17
click at [454, 87] on select "Select Debtor 1 Only Debtor 2 Only Debtor 1 And Debtor 2 Only At Least One Of T…" at bounding box center [495, 88] width 106 height 17
click at [442, 80] on select "Select Debtor 1 Only Debtor 2 Only Debtor 1 And Debtor 2 Only At Least One Of T…" at bounding box center [495, 88] width 106 height 17
click at [453, 251] on button "Save & New" at bounding box center [460, 246] width 55 height 18
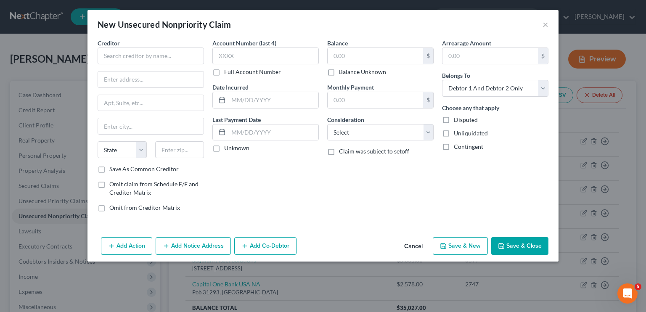
drag, startPoint x: 453, startPoint y: 251, endPoint x: 219, endPoint y: 115, distance: 271.1
click at [219, 115] on div "New Unsecured Nonpriority Claim × Creditor * State [US_STATE] AK AR AZ [GEOGRAP…" at bounding box center [323, 136] width 471 height 252
click at [130, 58] on input "text" at bounding box center [151, 56] width 106 height 17
click at [266, 54] on input "text" at bounding box center [265, 56] width 106 height 17
click at [363, 61] on input "text" at bounding box center [375, 56] width 95 height 16
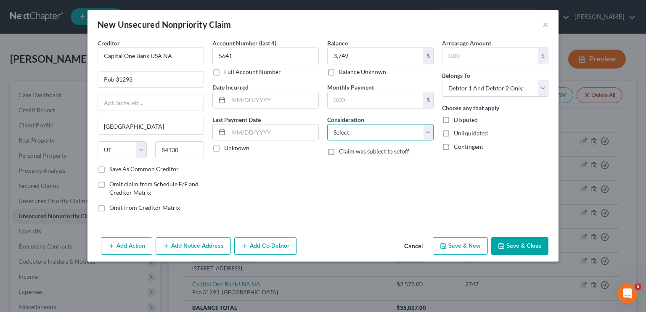
click at [353, 127] on select "Select Cable / Satellite Services Collection Agency Credit Card Debt Debt Couns…" at bounding box center [380, 132] width 106 height 17
click at [350, 135] on select "Select Cable / Satellite Services Collection Agency Credit Card Debt Debt Couns…" at bounding box center [380, 132] width 106 height 17
click at [327, 124] on select "Select Cable / Satellite Services Collection Agency Credit Card Debt Debt Couns…" at bounding box center [380, 132] width 106 height 17
click at [471, 93] on select "Select Debtor 1 Only Debtor 2 Only Debtor 1 And Debtor 2 Only At Least One Of T…" at bounding box center [495, 88] width 106 height 17
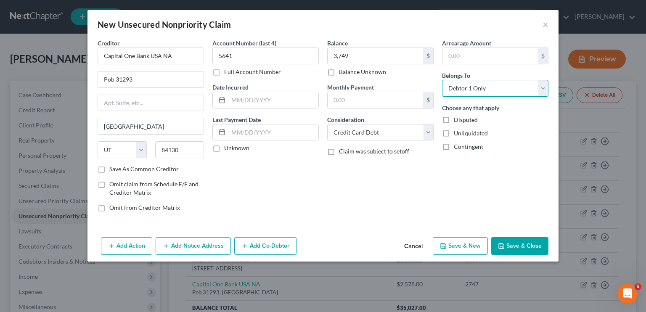
click at [442, 80] on select "Select Debtor 1 Only Debtor 2 Only Debtor 1 And Debtor 2 Only At Least One Of T…" at bounding box center [495, 88] width 106 height 17
click at [454, 248] on button "Save & New" at bounding box center [460, 246] width 55 height 18
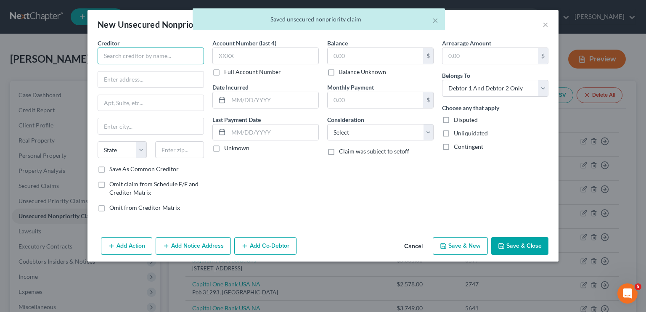
click at [153, 58] on input "text" at bounding box center [151, 56] width 106 height 17
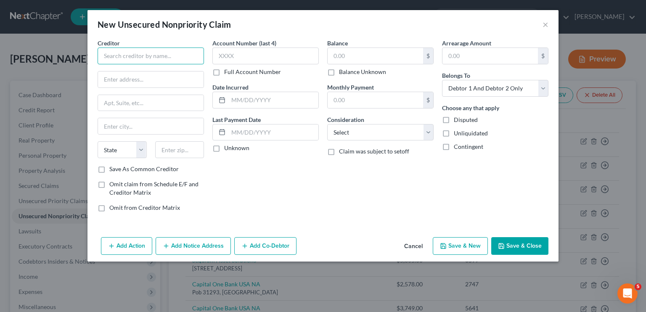
click at [155, 58] on input "text" at bounding box center [151, 56] width 106 height 17
click at [155, 58] on input "LVNV Funding LL" at bounding box center [151, 56] width 106 height 17
click at [188, 81] on input "c/o Resurgent Capital Services" at bounding box center [151, 80] width 106 height 16
click at [175, 151] on input "text" at bounding box center [179, 149] width 49 height 17
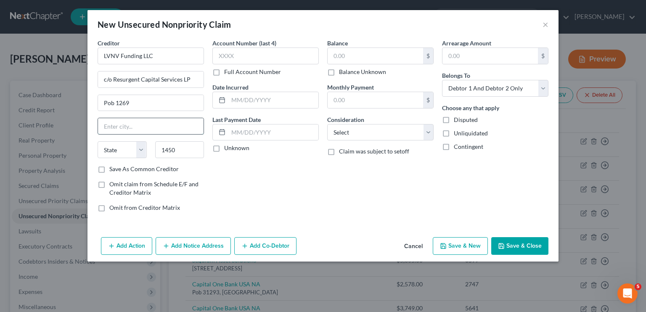
click at [135, 123] on input "text" at bounding box center [151, 126] width 106 height 16
click at [276, 201] on div "Account Number (last 4) Full Account Number Date Incurred Last Payment Date Unk…" at bounding box center [265, 129] width 115 height 180
click at [185, 152] on input "145" at bounding box center [179, 149] width 49 height 17
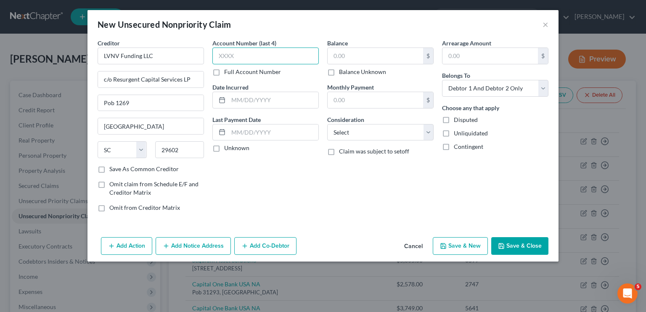
click at [228, 53] on input "text" at bounding box center [265, 56] width 106 height 17
click at [337, 50] on input "text" at bounding box center [375, 56] width 95 height 16
click at [355, 132] on select "Select Cable / Satellite Services Collection Agency Credit Card Debt Debt Couns…" at bounding box center [380, 132] width 106 height 17
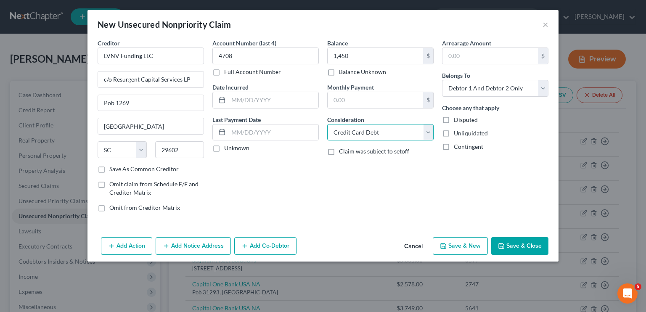
click at [327, 124] on select "Select Cable / Satellite Services Collection Agency Credit Card Debt Debt Couns…" at bounding box center [380, 132] width 106 height 17
click at [385, 133] on select "Select Cable / Satellite Services Collection Agency Credit Card Debt Debt Couns…" at bounding box center [380, 132] width 106 height 17
click at [327, 124] on select "Select Cable / Satellite Services Collection Agency Credit Card Debt Debt Couns…" at bounding box center [380, 132] width 106 height 17
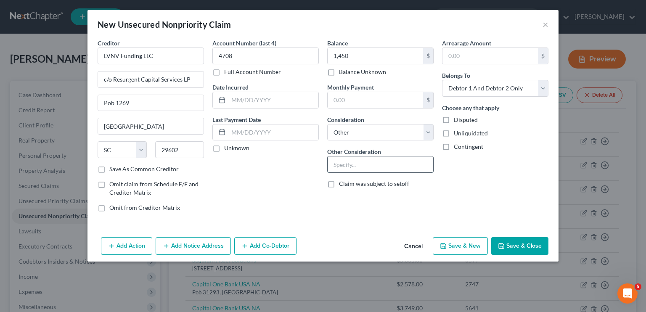
click at [359, 160] on input "text" at bounding box center [381, 164] width 106 height 16
click at [467, 86] on select "Select Debtor 1 Only Debtor 2 Only Debtor 1 And Debtor 2 Only At Least One Of T…" at bounding box center [495, 88] width 106 height 17
click at [442, 80] on select "Select Debtor 1 Only Debtor 2 Only Debtor 1 And Debtor 2 Only At Least One Of T…" at bounding box center [495, 88] width 106 height 17
click at [451, 250] on button "Save & New" at bounding box center [460, 246] width 55 height 18
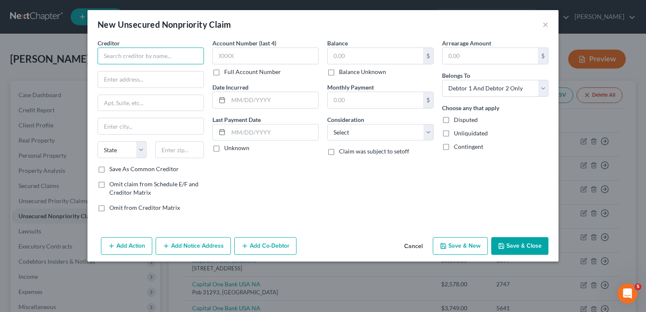
click at [151, 53] on input "text" at bounding box center [151, 56] width 106 height 17
click at [351, 58] on input "text" at bounding box center [375, 56] width 95 height 16
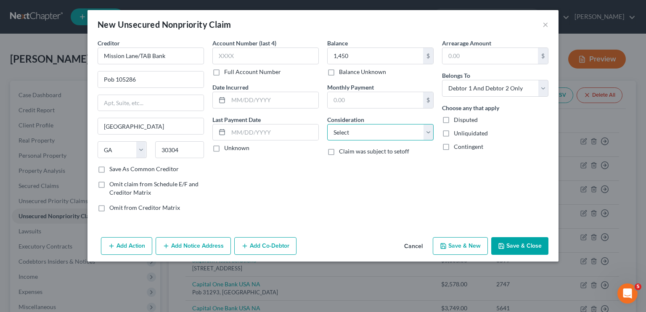
click at [355, 133] on select "Select Cable / Satellite Services Collection Agency Credit Card Debt Debt Couns…" at bounding box center [380, 132] width 106 height 17
click at [327, 124] on select "Select Cable / Satellite Services Collection Agency Credit Card Debt Debt Couns…" at bounding box center [380, 132] width 106 height 17
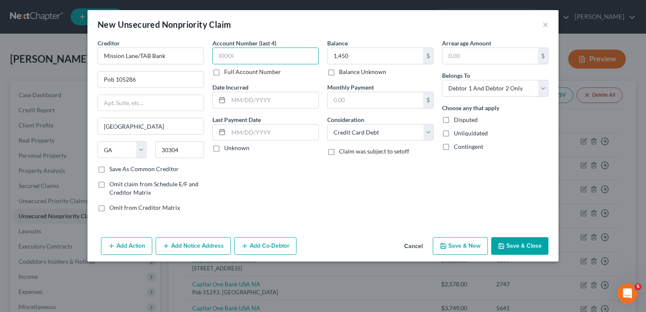
click at [261, 62] on input "text" at bounding box center [265, 56] width 106 height 17
click at [507, 247] on button "Save & Close" at bounding box center [519, 246] width 57 height 18
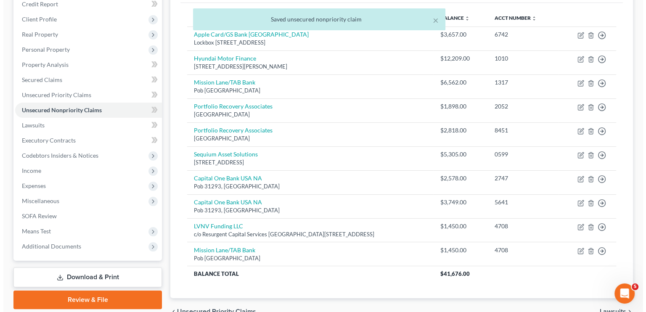
scroll to position [118, 0]
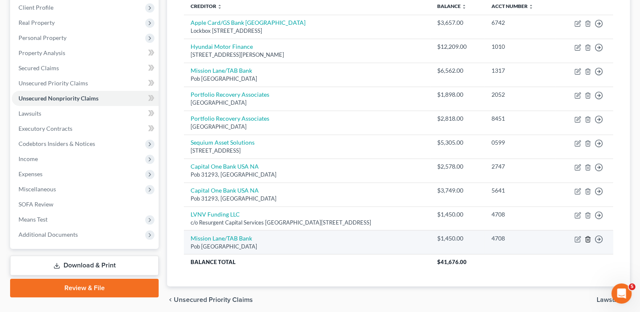
click at [588, 237] on icon "button" at bounding box center [587, 239] width 7 height 7
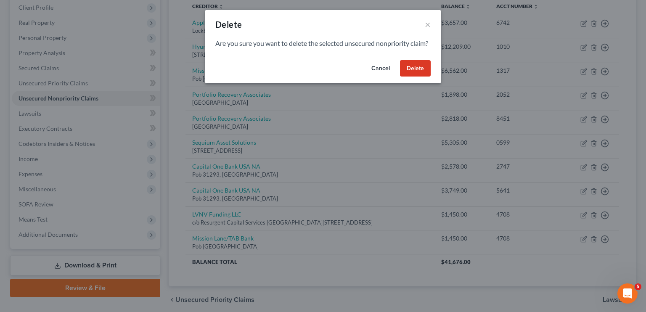
click at [415, 77] on button "Delete" at bounding box center [415, 68] width 31 height 17
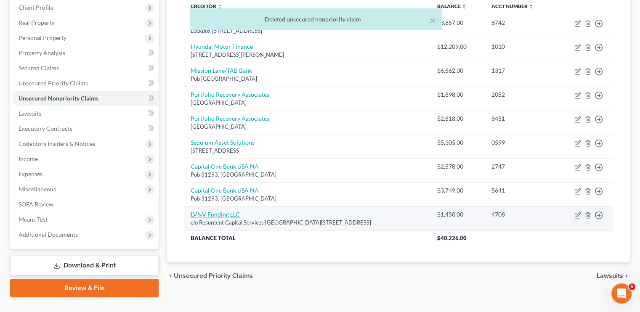
click at [218, 215] on link "LVNV Funding LLC" at bounding box center [215, 214] width 49 height 7
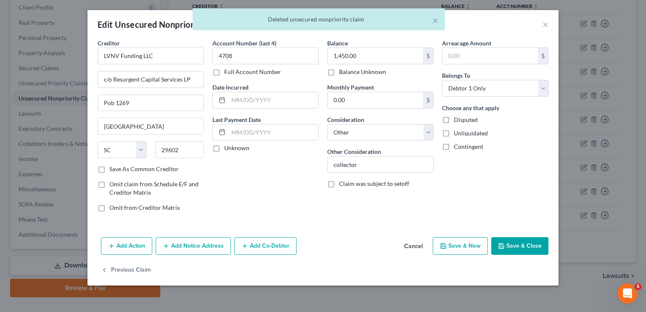
click at [199, 244] on button "Add Notice Address" at bounding box center [193, 246] width 75 height 18
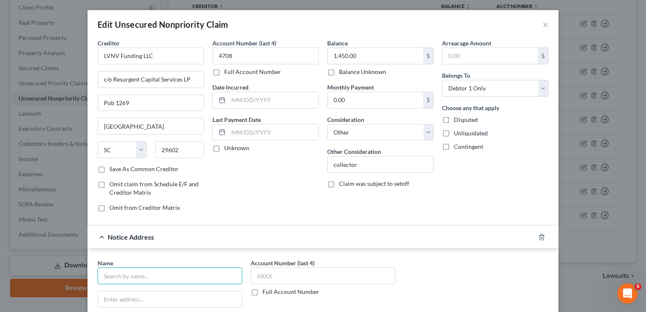
click at [150, 272] on input "text" at bounding box center [170, 276] width 145 height 17
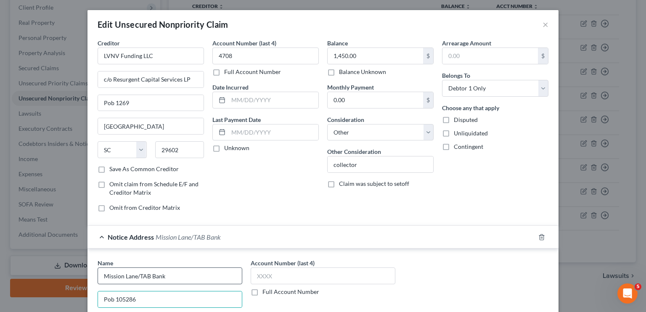
scroll to position [163, 0]
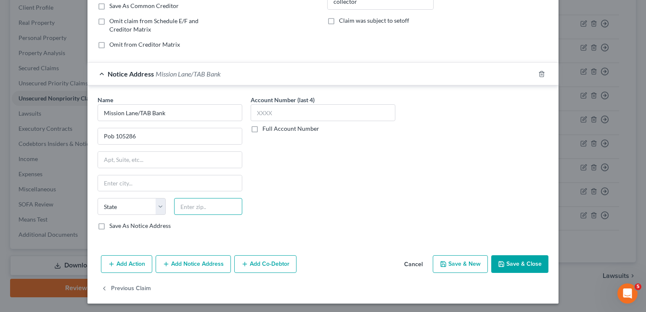
click at [189, 205] on input "text" at bounding box center [208, 206] width 68 height 17
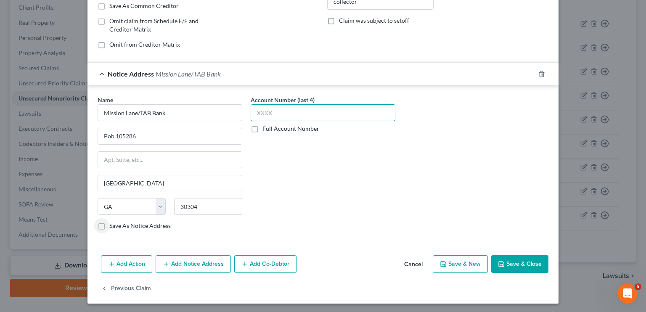
click at [267, 115] on input "text" at bounding box center [323, 112] width 145 height 17
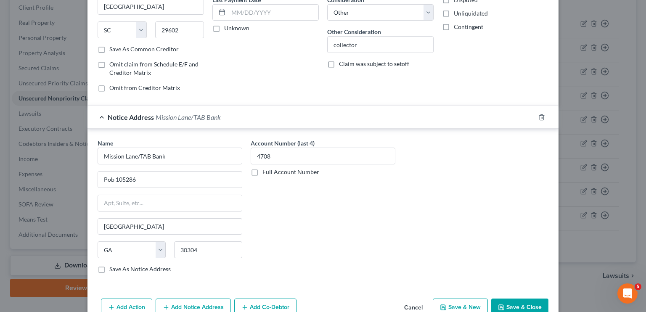
scroll to position [113, 0]
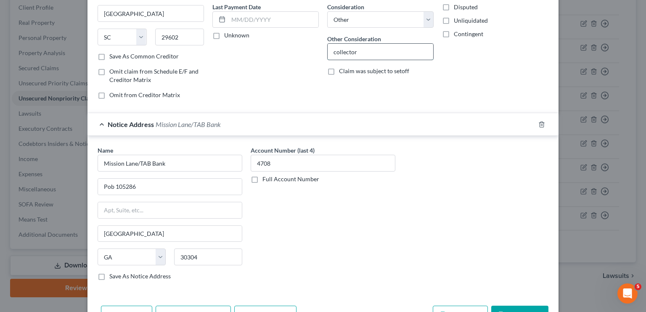
click at [382, 49] on input "collector" at bounding box center [381, 52] width 106 height 16
click at [487, 186] on div "Name * [GEOGRAPHIC_DATA]/[GEOGRAPHIC_DATA] Pob 105286 [GEOGRAPHIC_DATA] [US_STA…" at bounding box center [322, 216] width 459 height 141
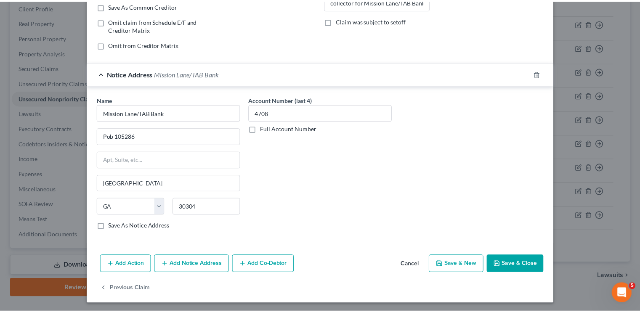
scroll to position [163, 0]
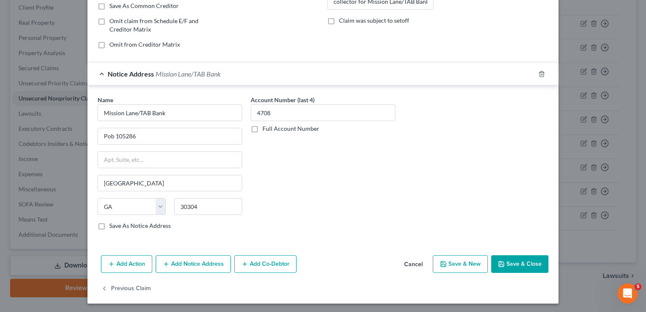
click at [506, 256] on button "Save & Close" at bounding box center [519, 264] width 57 height 18
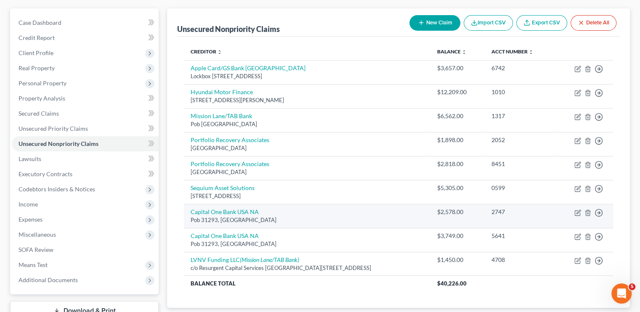
scroll to position [67, 0]
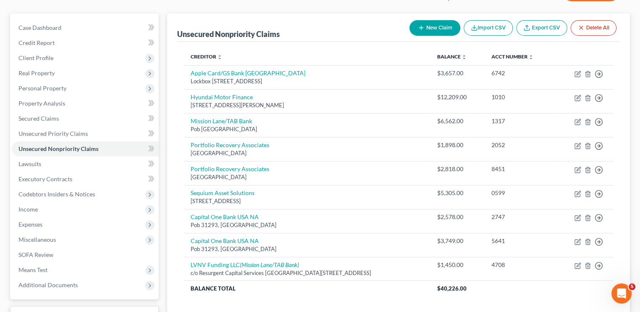
click at [425, 27] on button "New Claim" at bounding box center [434, 28] width 51 height 16
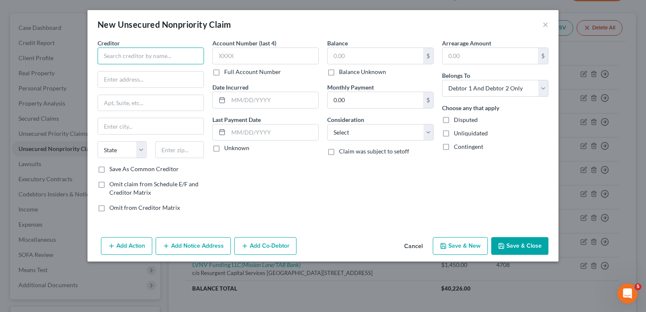
click at [165, 59] on input "text" at bounding box center [151, 56] width 106 height 17
click at [181, 147] on input "54402" at bounding box center [179, 149] width 49 height 17
click at [168, 135] on div "Creditor * Aqua Finance Pob 844 State [US_STATE] AK [GEOGRAPHIC_DATA] [GEOGRAPH…" at bounding box center [151, 102] width 106 height 126
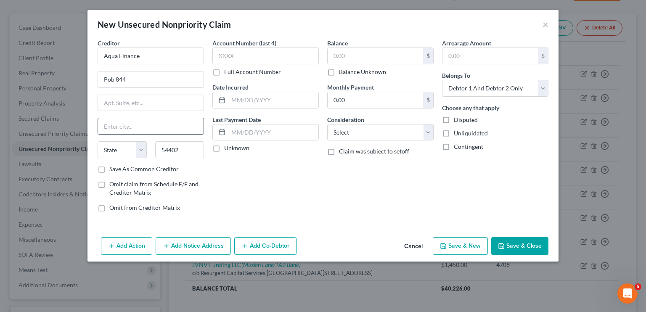
click at [164, 133] on div at bounding box center [151, 126] width 106 height 17
click at [253, 60] on input "text" at bounding box center [265, 56] width 106 height 17
click at [348, 57] on input "text" at bounding box center [375, 56] width 95 height 16
click at [357, 131] on select "Select Cable / Satellite Services Collection Agency Credit Card Debt Debt Couns…" at bounding box center [380, 132] width 106 height 17
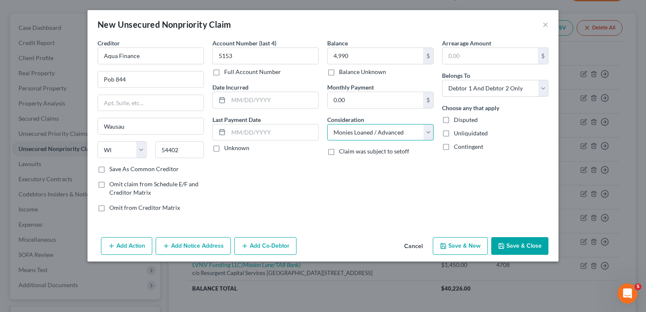
click at [327, 124] on select "Select Cable / Satellite Services Collection Agency Credit Card Debt Debt Couns…" at bounding box center [380, 132] width 106 height 17
click at [459, 249] on button "Save & New" at bounding box center [460, 246] width 55 height 18
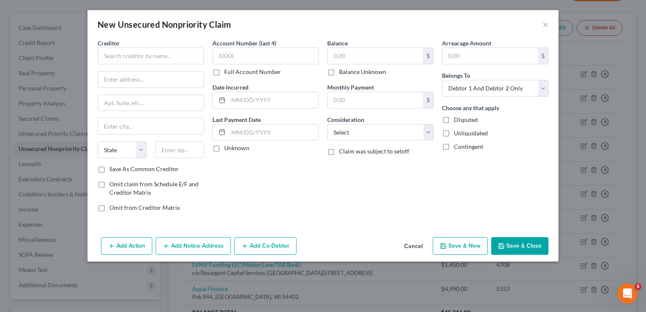
click at [419, 251] on button "Cancel" at bounding box center [414, 246] width 32 height 17
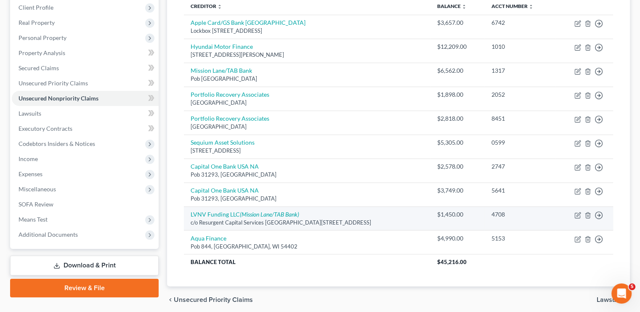
scroll to position [101, 0]
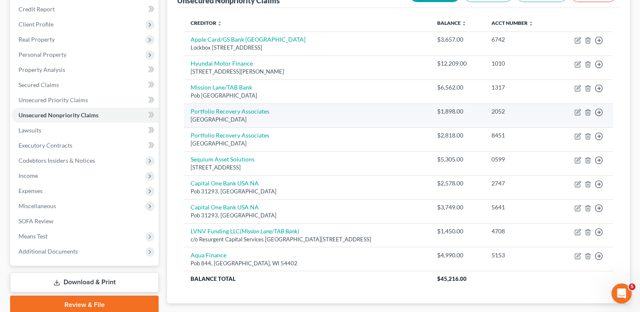
drag, startPoint x: 386, startPoint y: 120, endPoint x: 387, endPoint y: 116, distance: 4.2
click at [387, 116] on div "[GEOGRAPHIC_DATA]" at bounding box center [307, 120] width 233 height 8
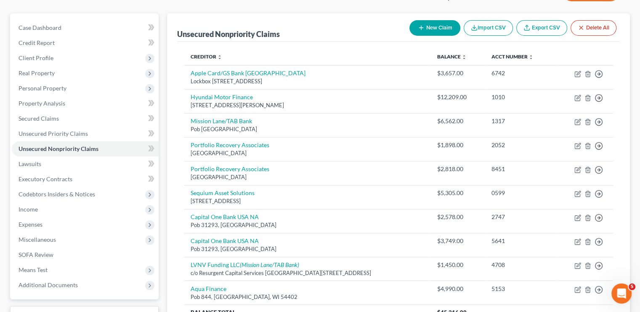
scroll to position [50, 0]
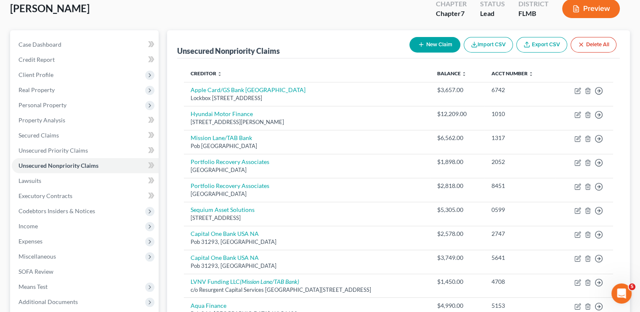
click at [427, 48] on button "New Claim" at bounding box center [434, 45] width 51 height 16
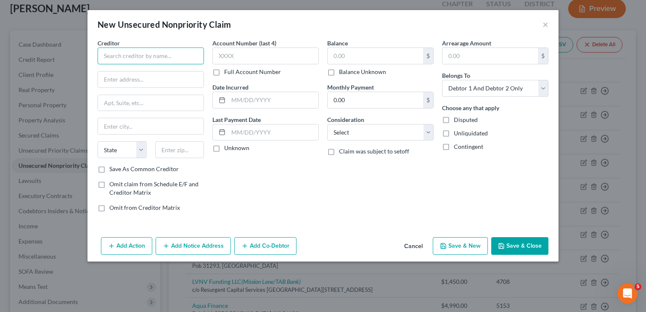
click at [112, 58] on input "text" at bounding box center [151, 56] width 106 height 17
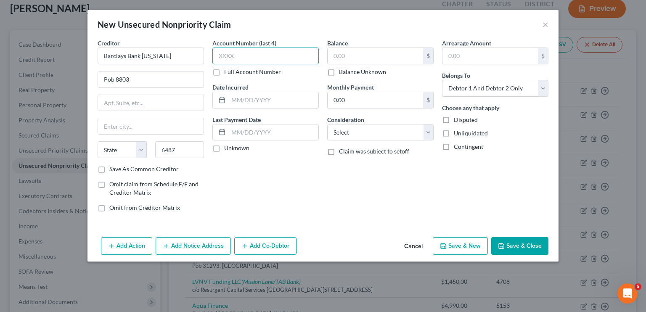
click at [289, 55] on input "text" at bounding box center [265, 56] width 106 height 17
click at [289, 55] on input "647" at bounding box center [265, 56] width 106 height 17
click at [224, 146] on label "Unknown" at bounding box center [236, 148] width 25 height 8
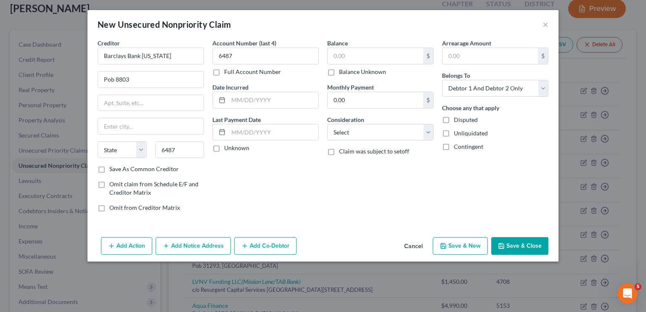
click at [228, 146] on input "Unknown" at bounding box center [230, 146] width 5 height 5
click at [224, 146] on label "Unknown" at bounding box center [236, 148] width 25 height 8
click at [228, 146] on input "Unknown" at bounding box center [230, 146] width 5 height 5
click at [224, 146] on label "Unknown" at bounding box center [236, 148] width 25 height 8
click at [228, 146] on input "Unknown" at bounding box center [230, 146] width 5 height 5
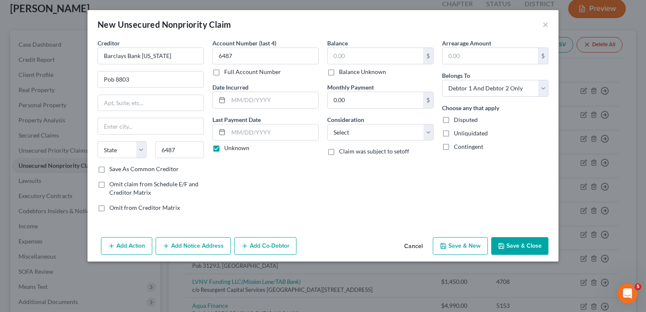
click at [224, 148] on label "Unknown" at bounding box center [236, 148] width 25 height 8
click at [228, 148] on input "Unknown" at bounding box center [230, 146] width 5 height 5
click at [180, 149] on input "6487" at bounding box center [179, 149] width 49 height 17
click at [342, 53] on input "text" at bounding box center [375, 56] width 95 height 16
click at [357, 133] on select "Select Cable / Satellite Services Collection Agency Credit Card Debt Debt Couns…" at bounding box center [380, 132] width 106 height 17
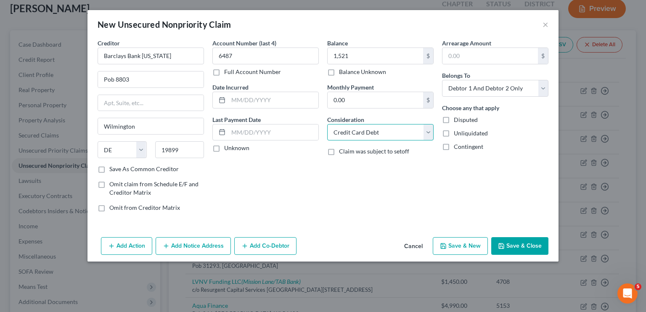
click at [327, 124] on select "Select Cable / Satellite Services Collection Agency Credit Card Debt Debt Couns…" at bounding box center [380, 132] width 106 height 17
click at [458, 90] on select "Select Debtor 1 Only Debtor 2 Only Debtor 1 And Debtor 2 Only At Least One Of T…" at bounding box center [495, 88] width 106 height 17
click at [442, 80] on select "Select Debtor 1 Only Debtor 2 Only Debtor 1 And Debtor 2 Only At Least One Of T…" at bounding box center [495, 88] width 106 height 17
click at [453, 245] on button "Save & New" at bounding box center [460, 246] width 55 height 18
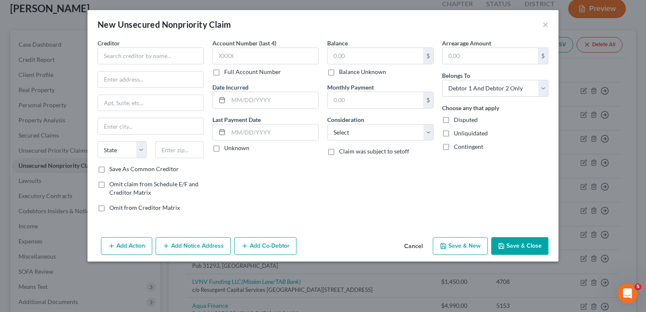
click at [519, 253] on button "Save & Close" at bounding box center [519, 246] width 57 height 18
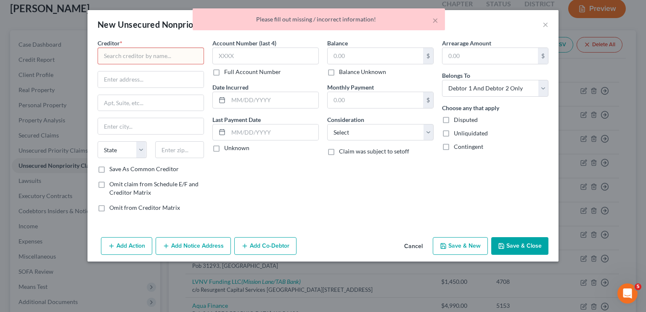
click at [414, 244] on button "Cancel" at bounding box center [414, 246] width 32 height 17
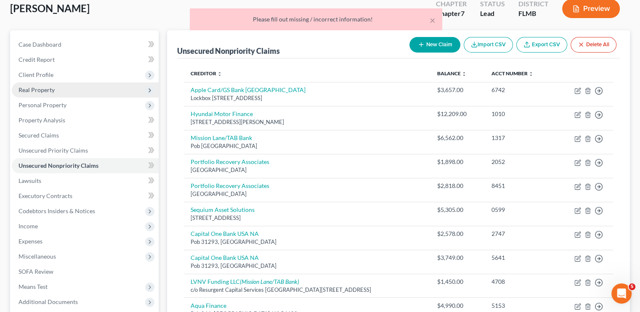
click at [84, 82] on span "Real Property" at bounding box center [85, 89] width 147 height 15
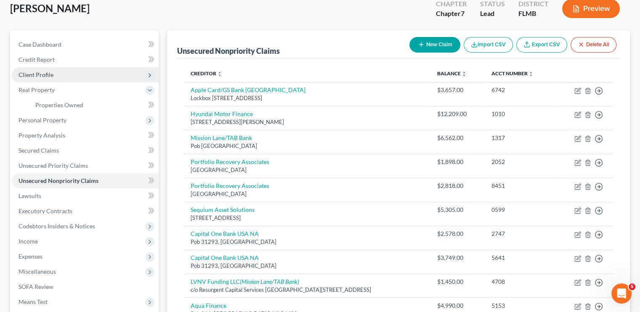
click at [77, 75] on span "Client Profile" at bounding box center [85, 74] width 147 height 15
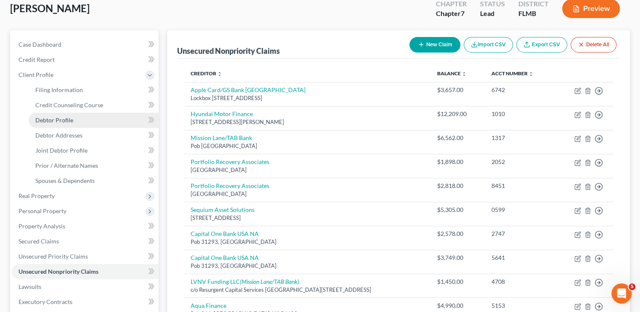
click at [79, 117] on link "Debtor Profile" at bounding box center [94, 120] width 130 height 15
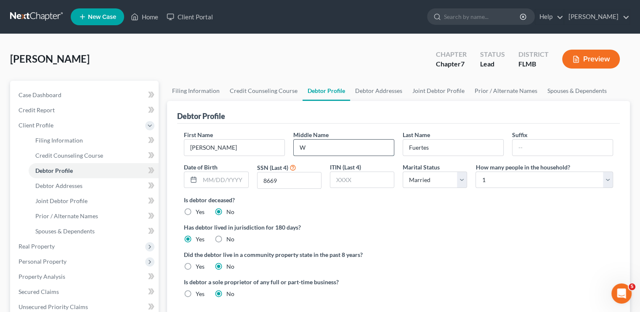
click at [317, 143] on input "W" at bounding box center [344, 148] width 100 height 16
click at [127, 228] on link "Spouses & Dependents" at bounding box center [94, 231] width 130 height 15
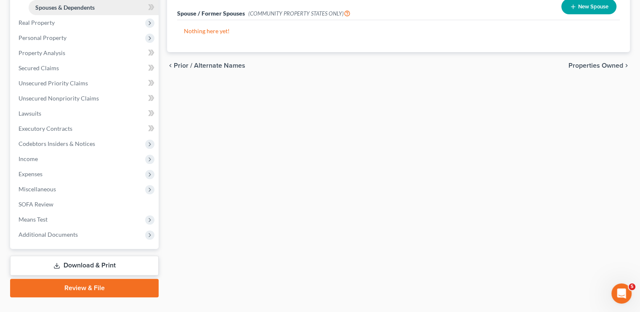
scroll to position [241, 0]
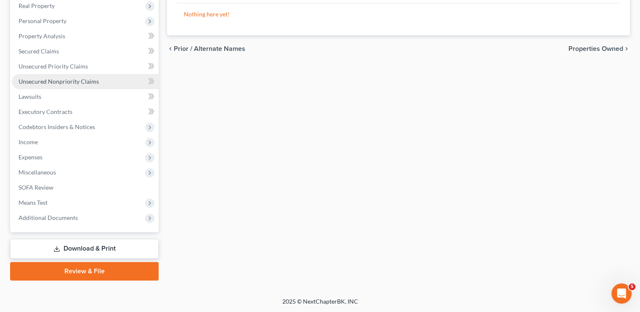
click at [57, 76] on link "Unsecured Nonpriority Claims" at bounding box center [85, 81] width 147 height 15
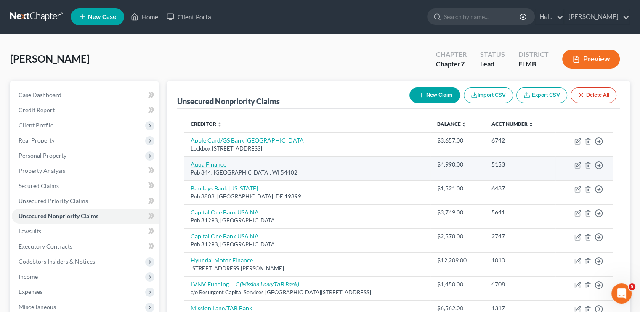
click at [205, 165] on link "Aqua Finance" at bounding box center [209, 164] width 36 height 7
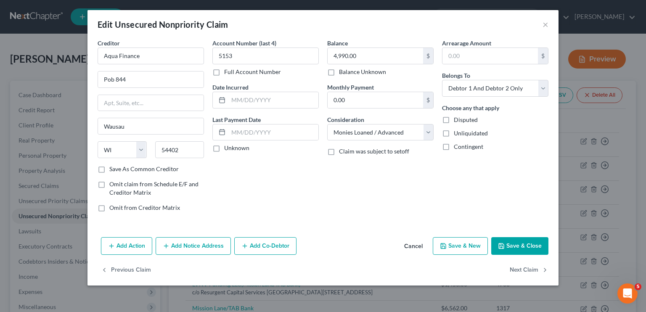
click at [339, 74] on label "Balance Unknown" at bounding box center [362, 72] width 47 height 8
click at [342, 73] on input "Balance Unknown" at bounding box center [344, 70] width 5 height 5
click at [500, 247] on icon "button" at bounding box center [501, 246] width 7 height 7
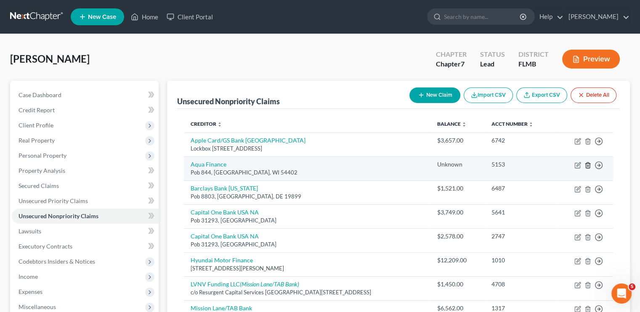
click at [586, 164] on icon "button" at bounding box center [588, 164] width 4 height 5
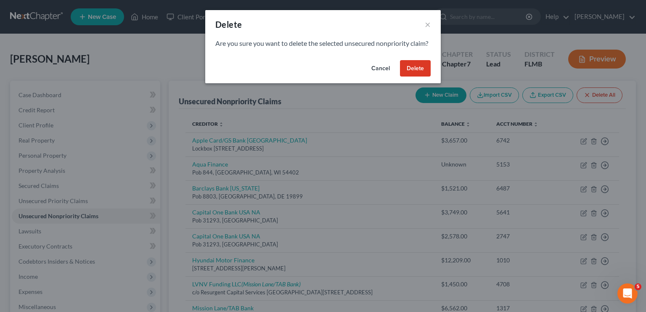
click at [416, 77] on button "Delete" at bounding box center [415, 68] width 31 height 17
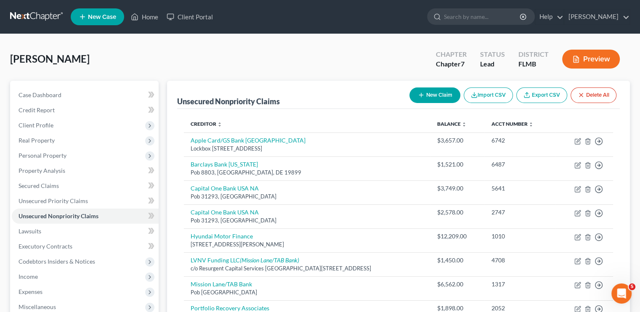
click at [432, 92] on button "New Claim" at bounding box center [434, 96] width 51 height 16
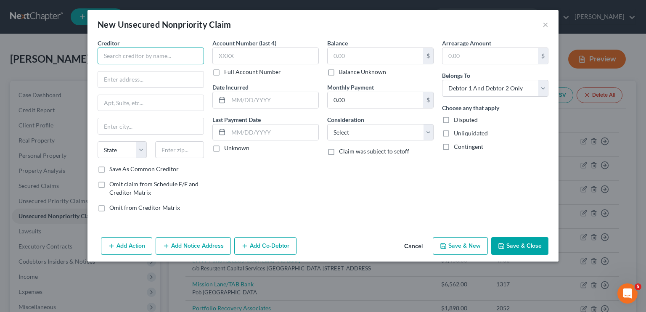
click at [161, 63] on input "text" at bounding box center [151, 56] width 106 height 17
click at [163, 108] on input "text" at bounding box center [151, 103] width 106 height 16
click at [339, 71] on label "Balance Unknown" at bounding box center [362, 72] width 47 height 8
click at [342, 71] on input "Balance Unknown" at bounding box center [344, 70] width 5 height 5
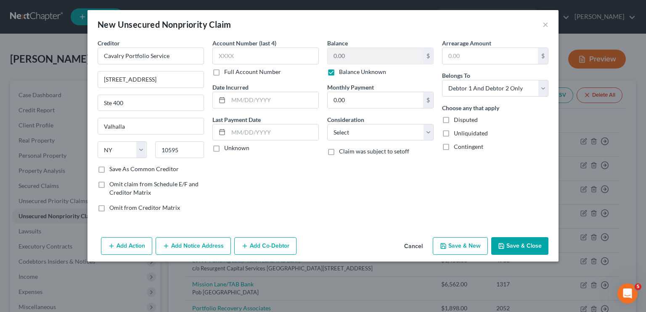
drag, startPoint x: 415, startPoint y: 308, endPoint x: 420, endPoint y: 327, distance: 20.5
click at [420, 312] on html "Home New Case Client Portal [PERSON_NAME] [EMAIL_ADDRESS][DOMAIN_NAME] My Accou…" at bounding box center [323, 231] width 646 height 463
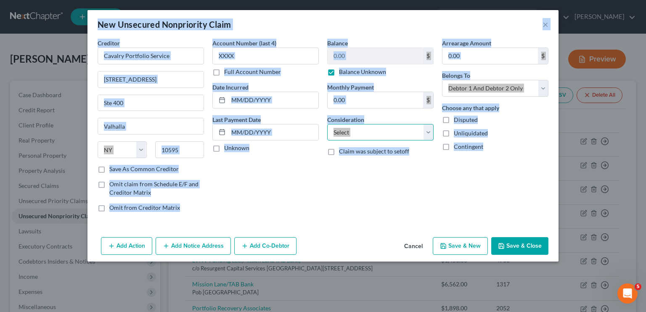
click at [403, 135] on select "Select Cable / Satellite Services Collection Agency Credit Card Debt Debt Couns…" at bounding box center [380, 132] width 106 height 17
click at [327, 124] on select "Select Cable / Satellite Services Collection Agency Credit Card Debt Debt Couns…" at bounding box center [380, 132] width 106 height 17
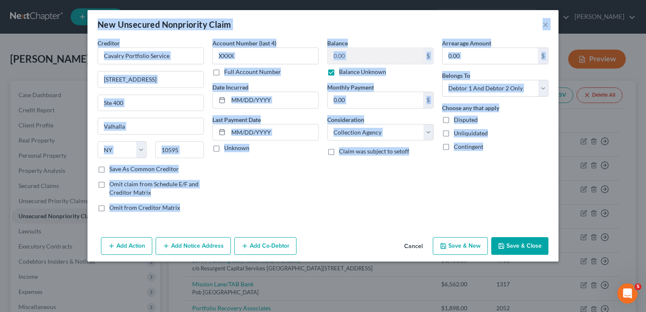
click at [508, 249] on button "Save & Close" at bounding box center [519, 246] width 57 height 18
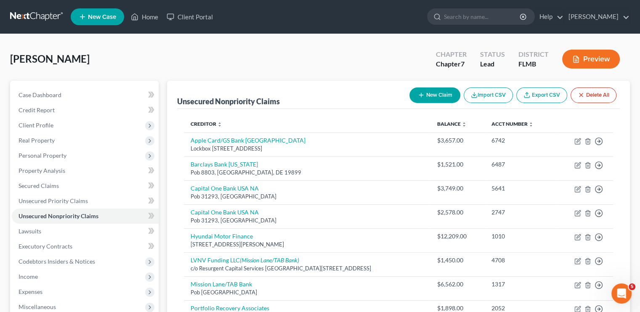
click at [426, 95] on button "New Claim" at bounding box center [434, 96] width 51 height 16
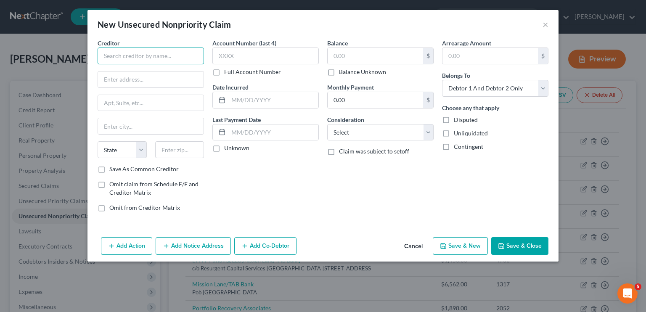
click at [154, 58] on input "text" at bounding box center [151, 56] width 106 height 17
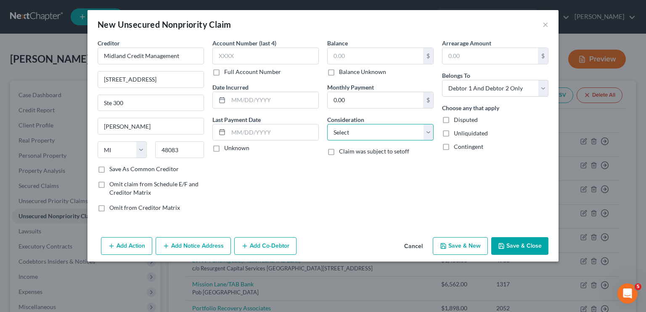
click at [336, 133] on select "Select Cable / Satellite Services Collection Agency Credit Card Debt Debt Couns…" at bounding box center [380, 132] width 106 height 17
click at [327, 124] on select "Select Cable / Satellite Services Collection Agency Credit Card Debt Debt Couns…" at bounding box center [380, 132] width 106 height 17
click at [339, 68] on label "Balance Unknown" at bounding box center [362, 72] width 47 height 8
click at [342, 68] on input "Balance Unknown" at bounding box center [344, 70] width 5 height 5
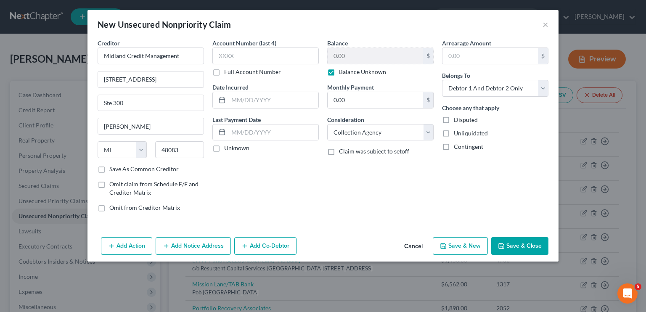
click at [451, 247] on button "Save & New" at bounding box center [460, 246] width 55 height 18
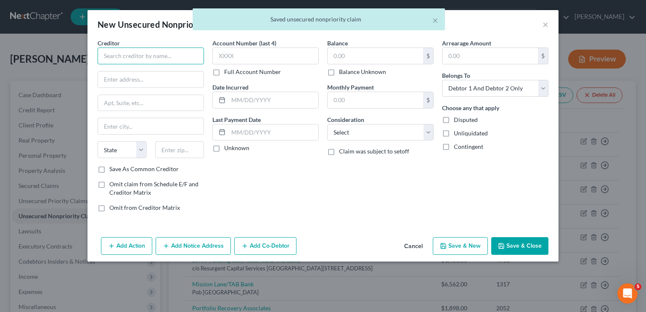
click at [161, 59] on input "text" at bounding box center [151, 56] width 106 height 17
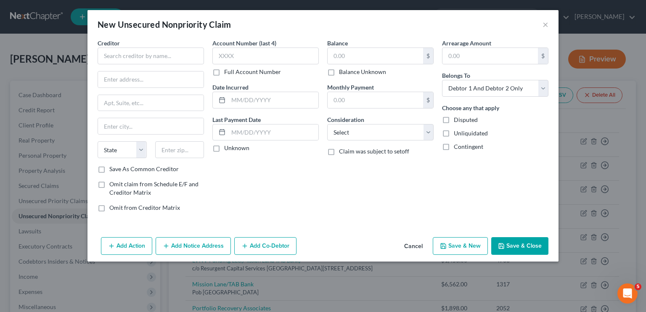
click at [413, 244] on button "Cancel" at bounding box center [414, 246] width 32 height 17
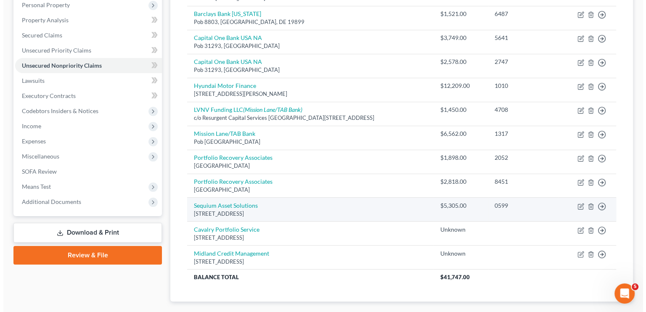
scroll to position [151, 0]
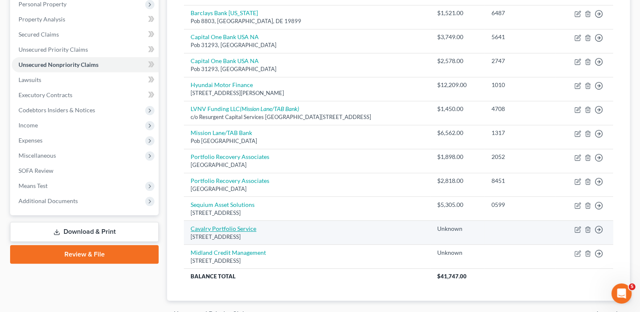
click at [224, 230] on link "Cavalry Portfolio Service" at bounding box center [224, 228] width 66 height 7
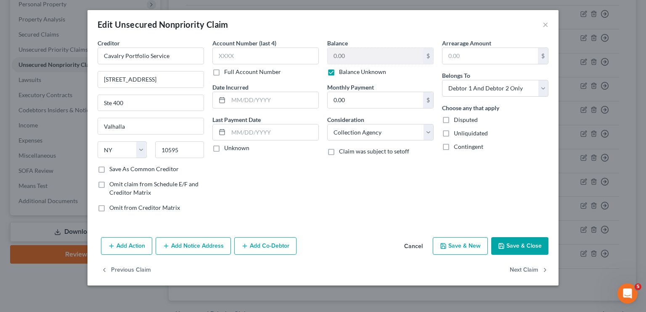
click at [182, 244] on button "Add Notice Address" at bounding box center [193, 246] width 75 height 18
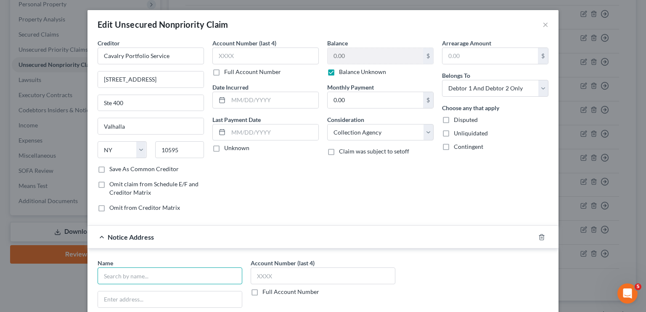
click at [133, 270] on input "text" at bounding box center [170, 276] width 145 height 17
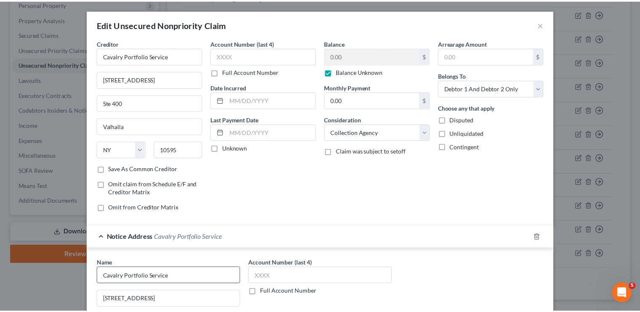
scroll to position [163, 0]
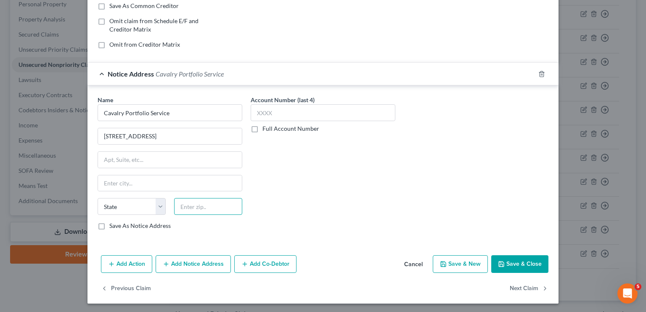
click at [185, 206] on input "text" at bounding box center [208, 206] width 68 height 17
click at [515, 264] on button "Save & Close" at bounding box center [519, 264] width 57 height 18
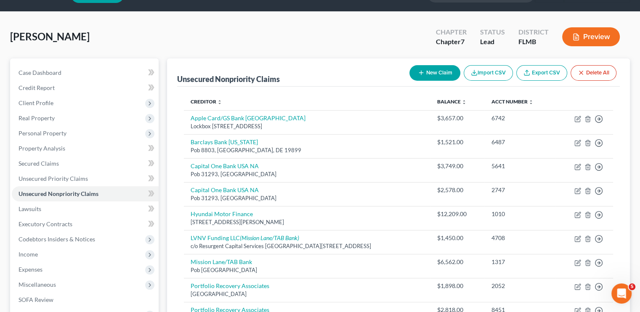
scroll to position [0, 0]
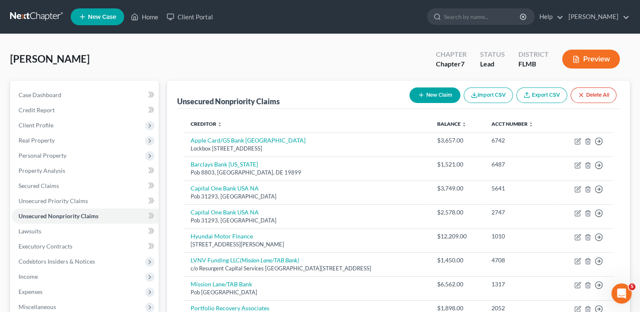
click at [427, 95] on button "New Claim" at bounding box center [434, 96] width 51 height 16
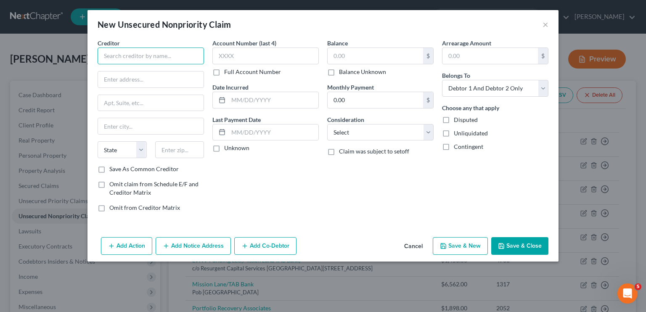
click at [168, 54] on input "text" at bounding box center [151, 56] width 106 height 17
click at [168, 54] on input "L" at bounding box center [151, 56] width 106 height 17
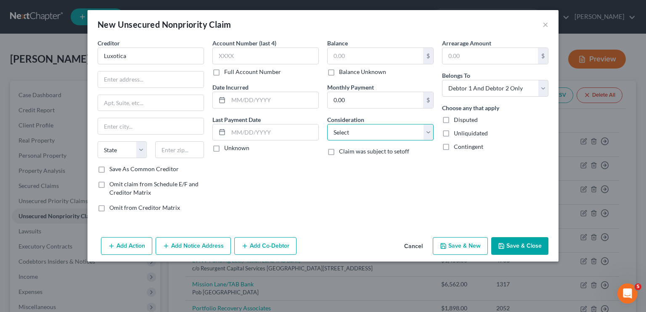
click at [354, 129] on select "Select Cable / Satellite Services Collection Agency Credit Card Debt Debt Couns…" at bounding box center [380, 132] width 106 height 17
click at [327, 124] on select "Select Cable / Satellite Services Collection Agency Credit Card Debt Debt Couns…" at bounding box center [380, 132] width 106 height 17
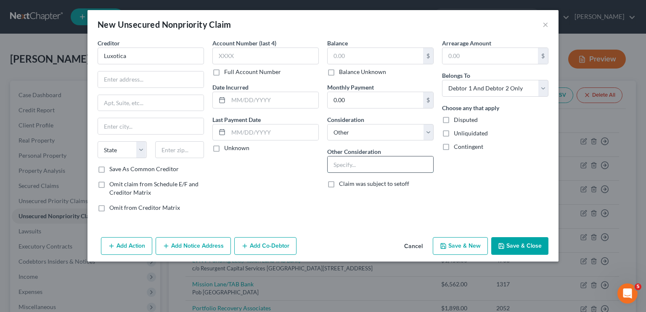
click at [351, 170] on input "text" at bounding box center [381, 164] width 106 height 16
click at [469, 247] on button "Save & New" at bounding box center [460, 246] width 55 height 18
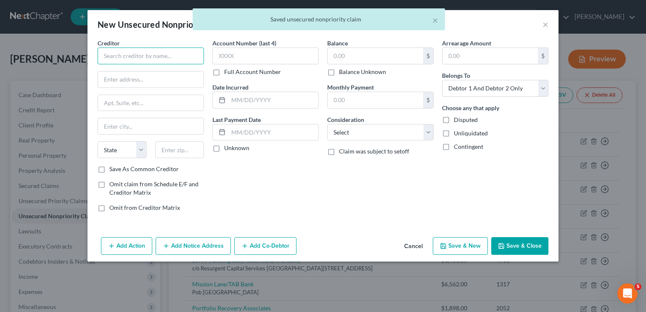
click at [163, 58] on input "text" at bounding box center [151, 56] width 106 height 17
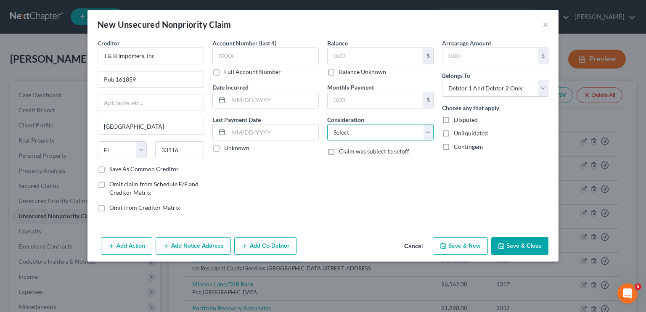
click at [356, 130] on select "Select Cable / Satellite Services Collection Agency Credit Card Debt Debt Couns…" at bounding box center [380, 132] width 106 height 17
click at [327, 124] on select "Select Cable / Satellite Services Collection Agency Credit Card Debt Debt Couns…" at bounding box center [380, 132] width 106 height 17
click at [349, 57] on input "text" at bounding box center [375, 56] width 95 height 16
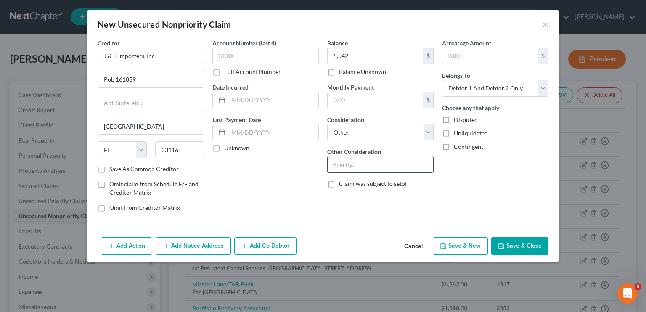
click at [343, 164] on input "text" at bounding box center [381, 164] width 106 height 16
click at [512, 247] on button "Save & Close" at bounding box center [519, 246] width 57 height 18
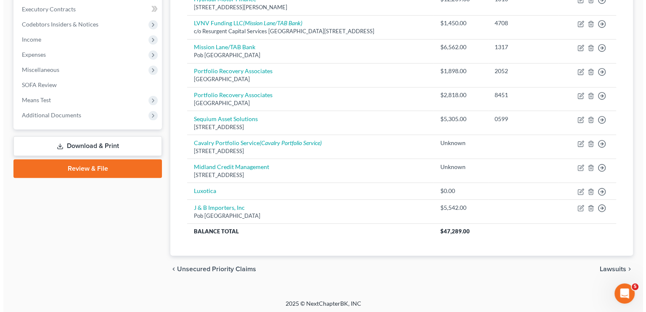
scroll to position [239, 0]
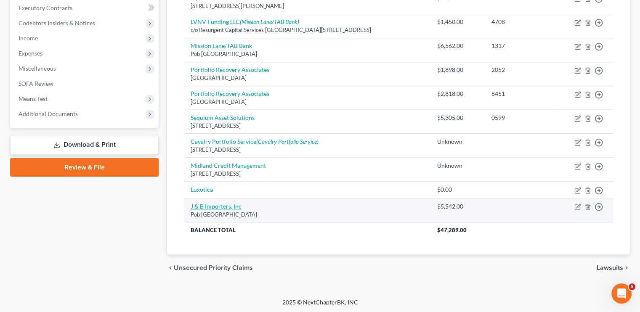
click at [216, 203] on link "J & B Importers, Inc" at bounding box center [216, 206] width 51 height 7
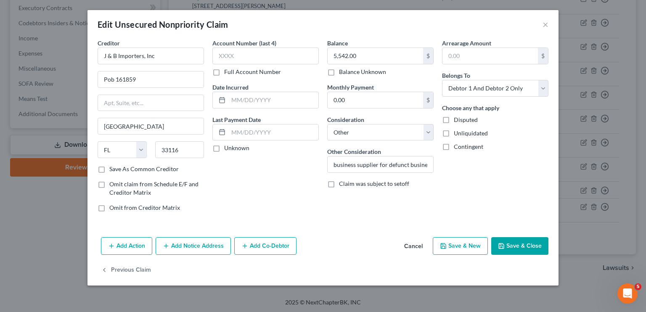
click at [198, 244] on button "Add Notice Address" at bounding box center [193, 246] width 75 height 18
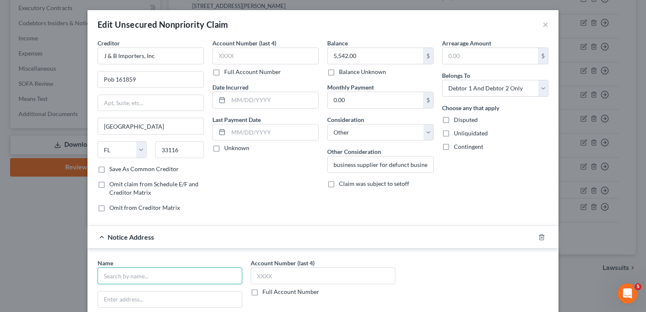
click at [144, 268] on input "text" at bounding box center [170, 276] width 145 height 17
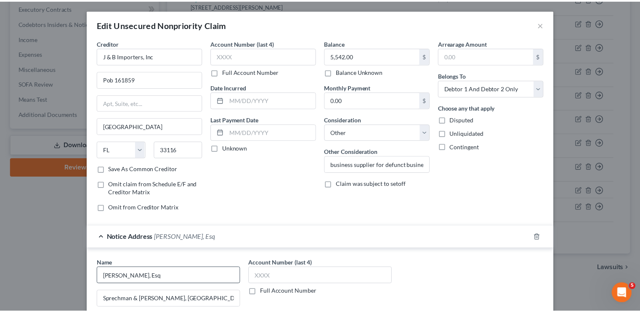
scroll to position [163, 0]
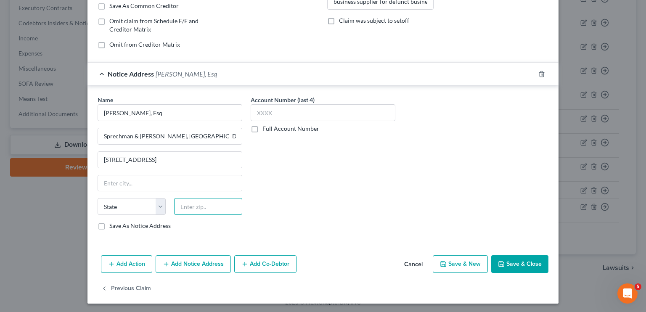
click at [186, 202] on input "text" at bounding box center [208, 206] width 68 height 17
click at [498, 257] on button "Save & Close" at bounding box center [519, 264] width 57 height 18
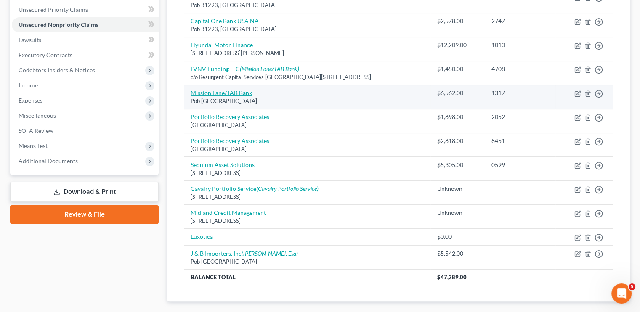
scroll to position [188, 0]
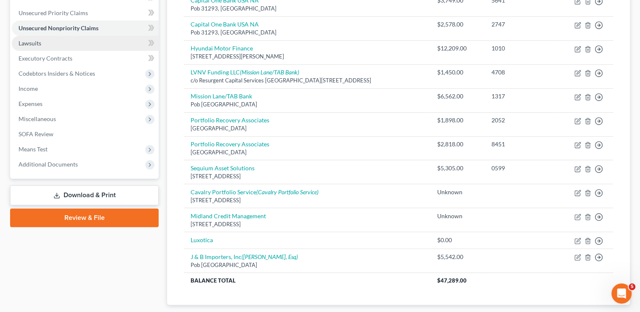
click at [48, 37] on link "Lawsuits" at bounding box center [85, 43] width 147 height 15
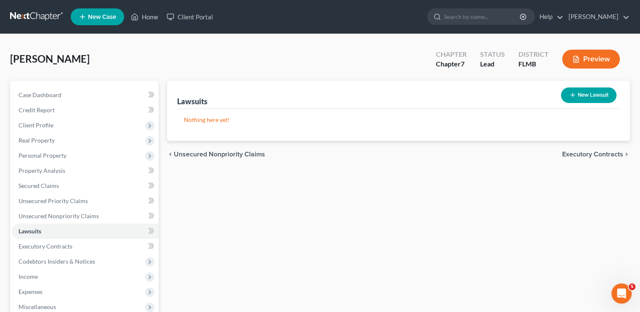
click at [576, 97] on button "New Lawsuit" at bounding box center [589, 96] width 56 height 16
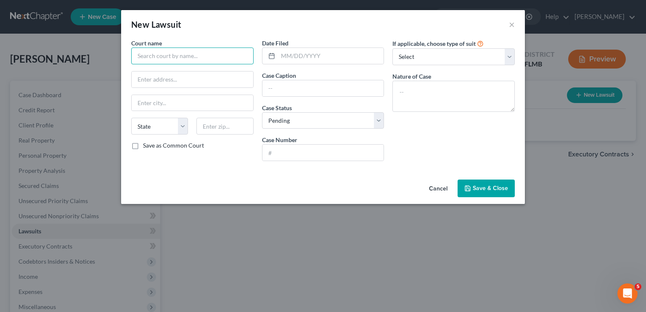
click at [157, 56] on input "text" at bounding box center [192, 56] width 122 height 17
click at [330, 94] on input "text" at bounding box center [324, 88] width 122 height 16
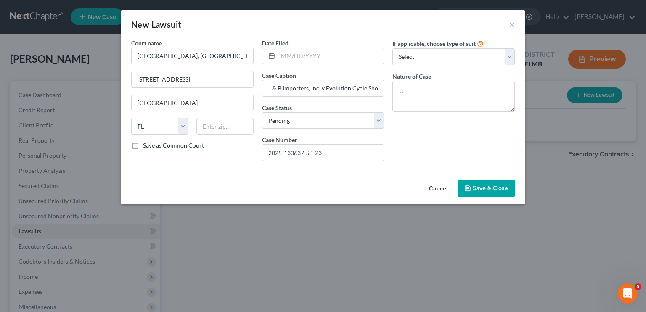
click at [478, 187] on span "Save & Close" at bounding box center [490, 188] width 35 height 7
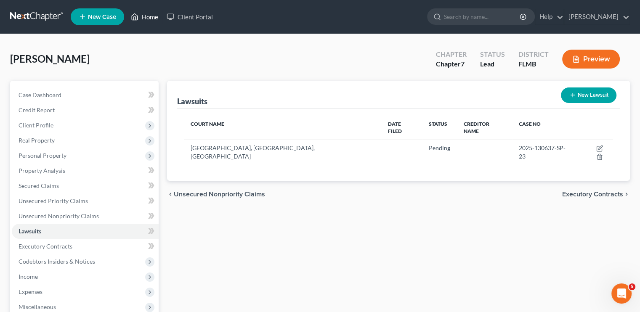
click at [151, 16] on link "Home" at bounding box center [145, 16] width 36 height 15
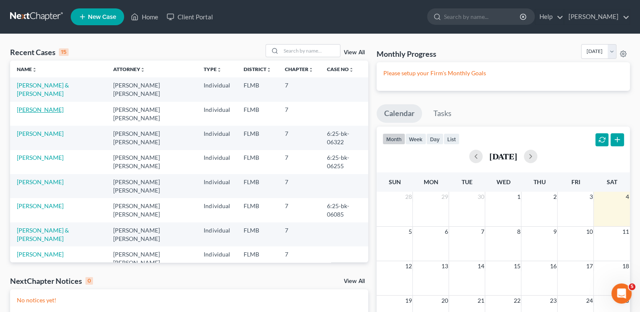
click at [25, 106] on link "[PERSON_NAME]" at bounding box center [40, 109] width 47 height 7
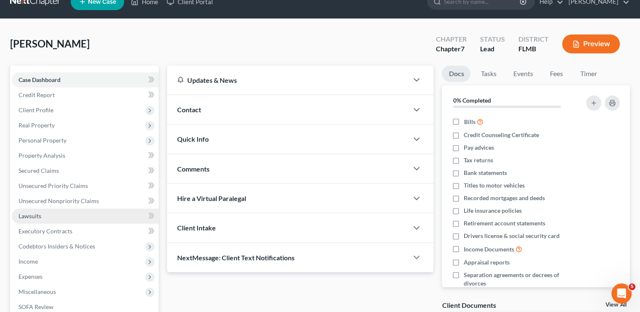
scroll to position [17, 0]
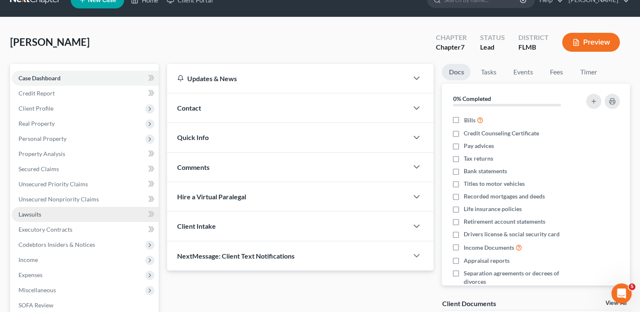
click at [45, 215] on link "Lawsuits" at bounding box center [85, 214] width 147 height 15
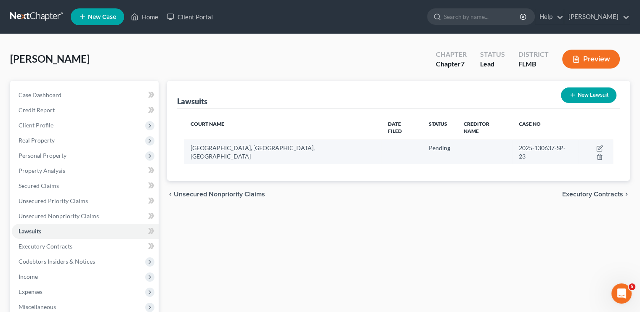
click at [592, 140] on td at bounding box center [595, 152] width 35 height 24
click at [584, 142] on td at bounding box center [595, 152] width 35 height 24
click at [596, 145] on icon "button" at bounding box center [599, 148] width 7 height 7
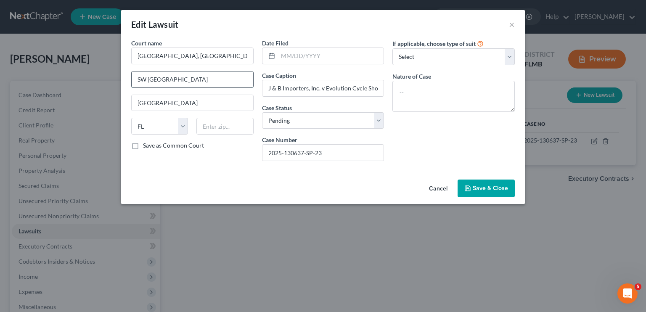
click at [135, 74] on input "SW [GEOGRAPHIC_DATA]" at bounding box center [193, 80] width 122 height 16
click at [470, 187] on icon "button" at bounding box center [467, 188] width 5 height 5
